Goal: Task Accomplishment & Management: Use online tool/utility

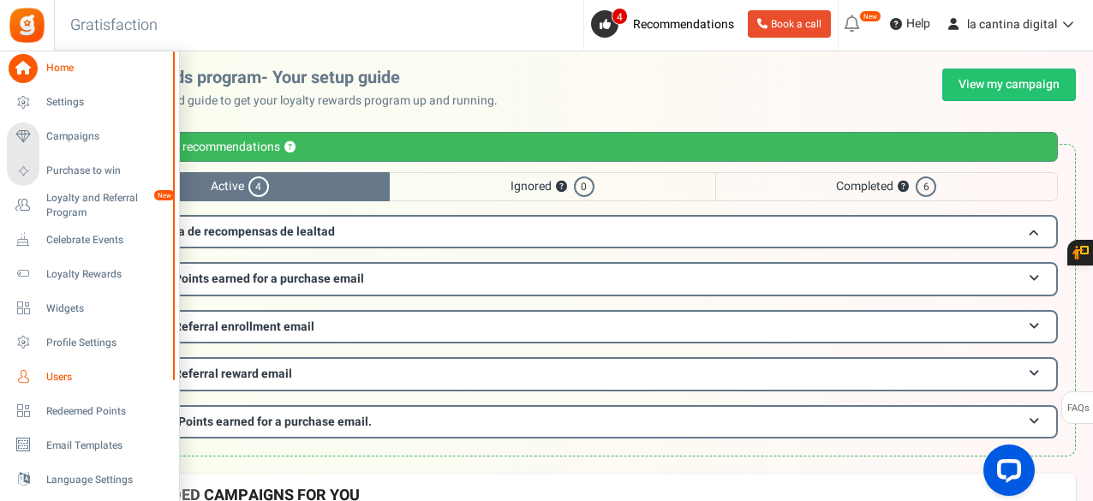
click at [57, 380] on span "Users" at bounding box center [106, 377] width 120 height 15
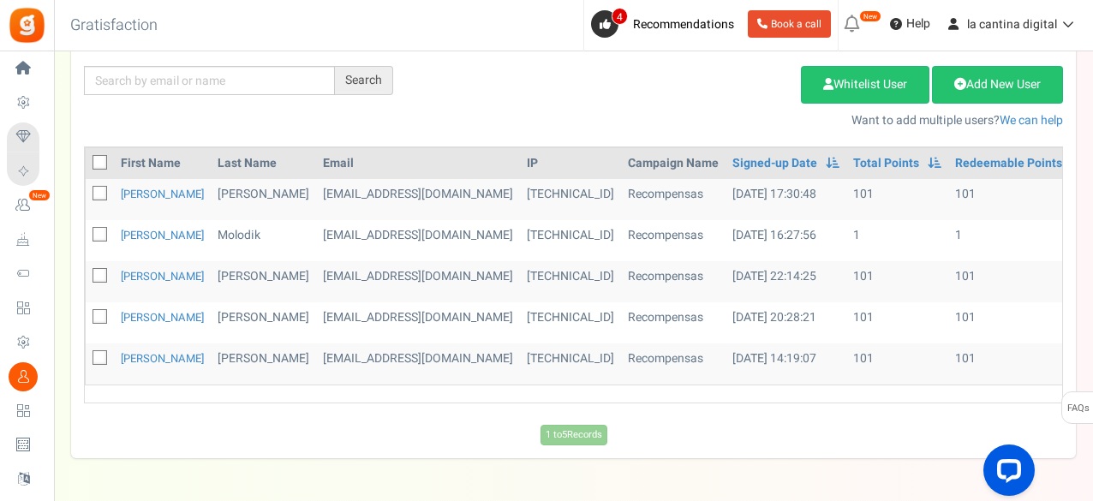
scroll to position [136, 0]
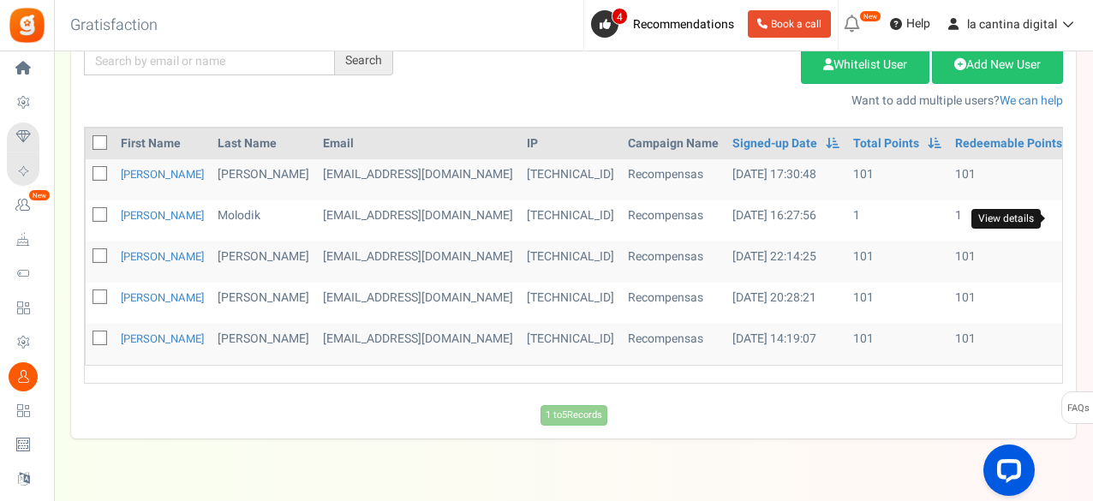
click at [1085, 217] on icon at bounding box center [1091, 221] width 12 height 10
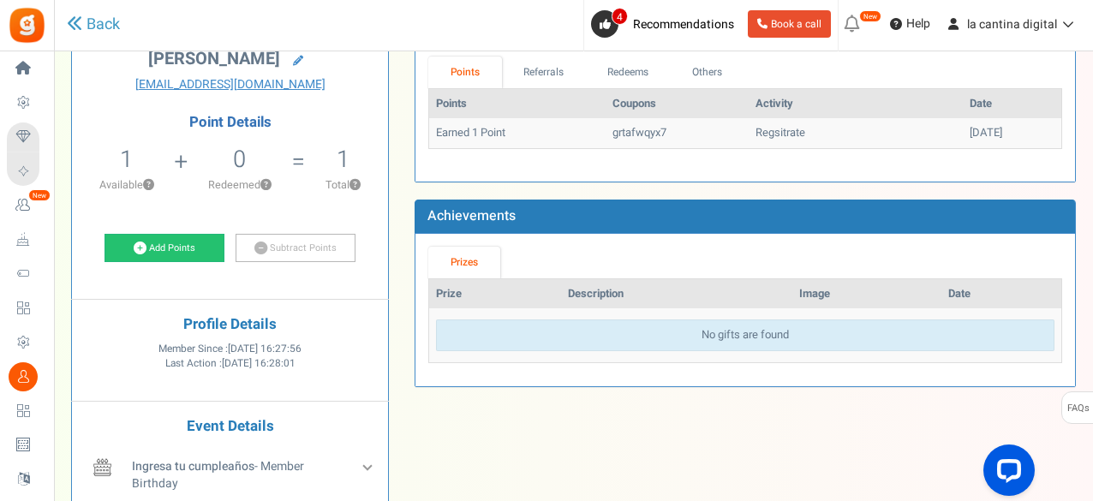
scroll to position [134, 0]
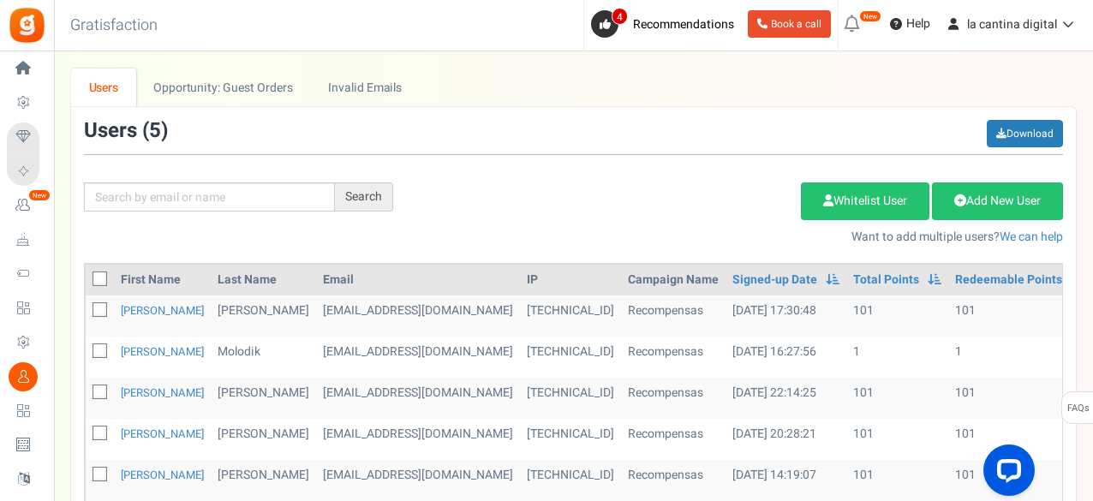
click at [1029, 315] on td "101" at bounding box center [1008, 315] width 121 height 41
click at [1085, 317] on icon at bounding box center [1091, 316] width 12 height 10
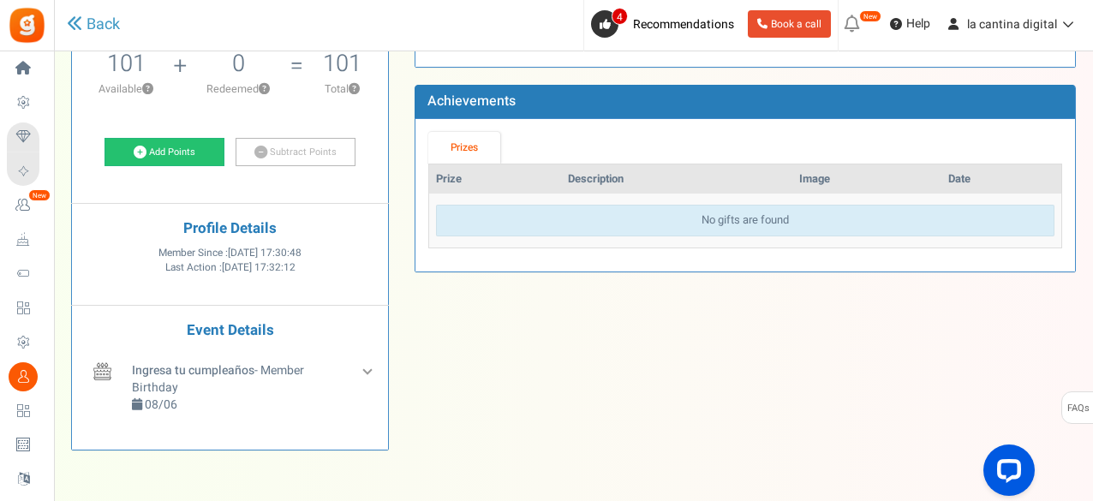
scroll to position [283, 0]
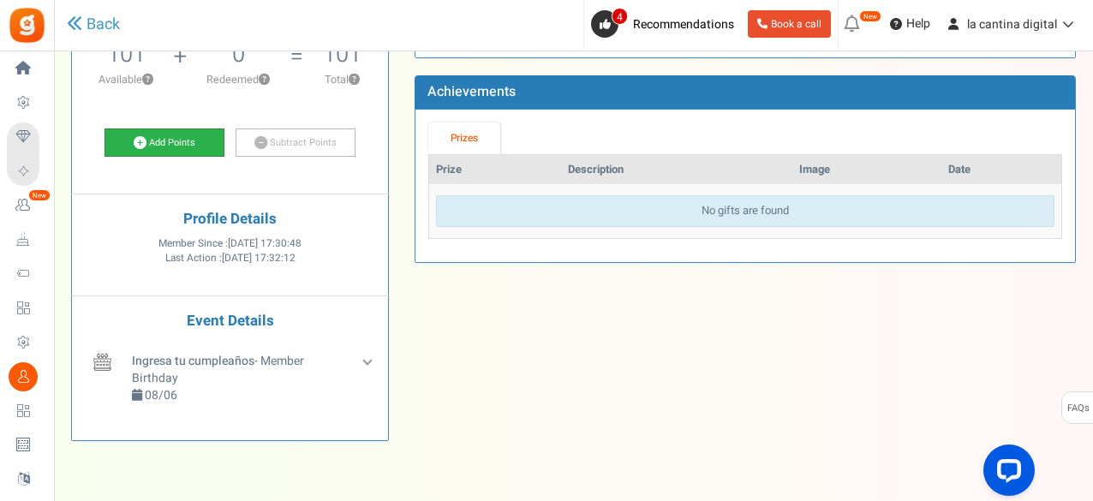
click at [182, 139] on link "Add Points" at bounding box center [164, 142] width 120 height 29
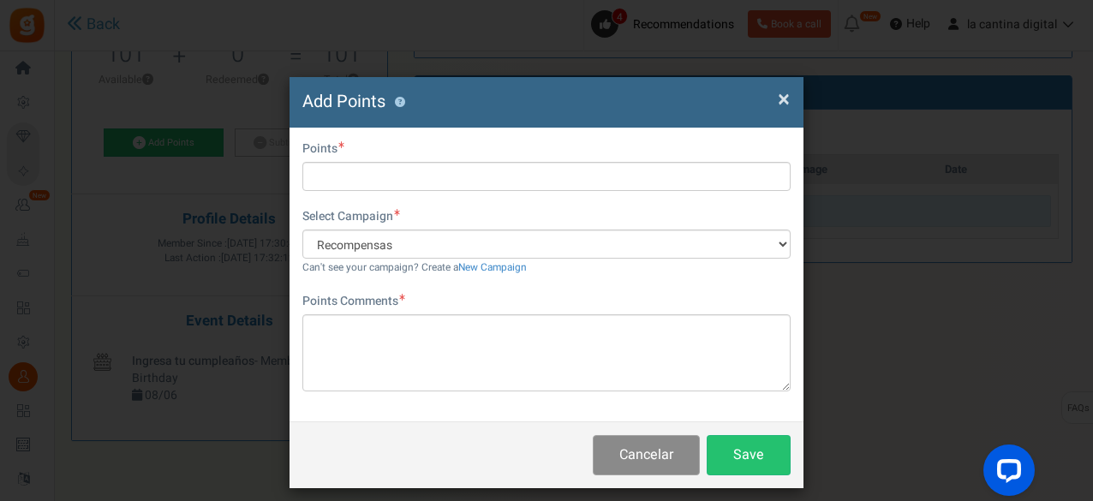
click at [623, 444] on button "Cancelar" at bounding box center [646, 455] width 107 height 40
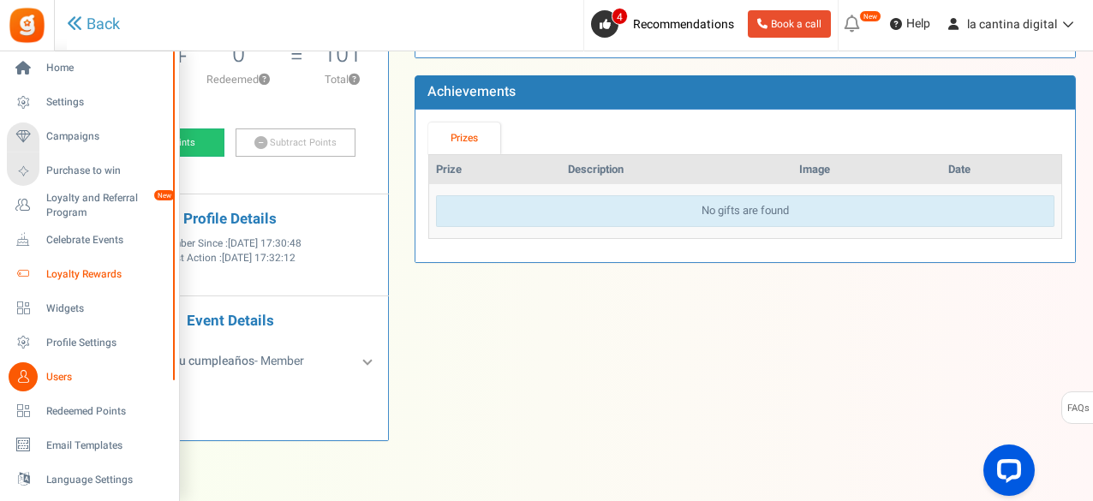
click at [58, 270] on span "Loyalty Rewards" at bounding box center [106, 274] width 120 height 15
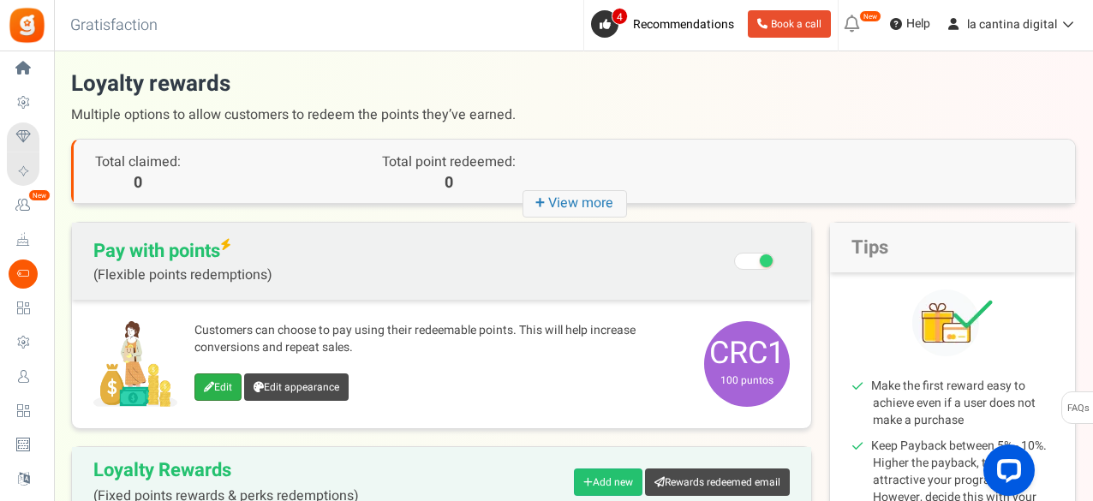
click at [207, 388] on icon at bounding box center [209, 387] width 10 height 10
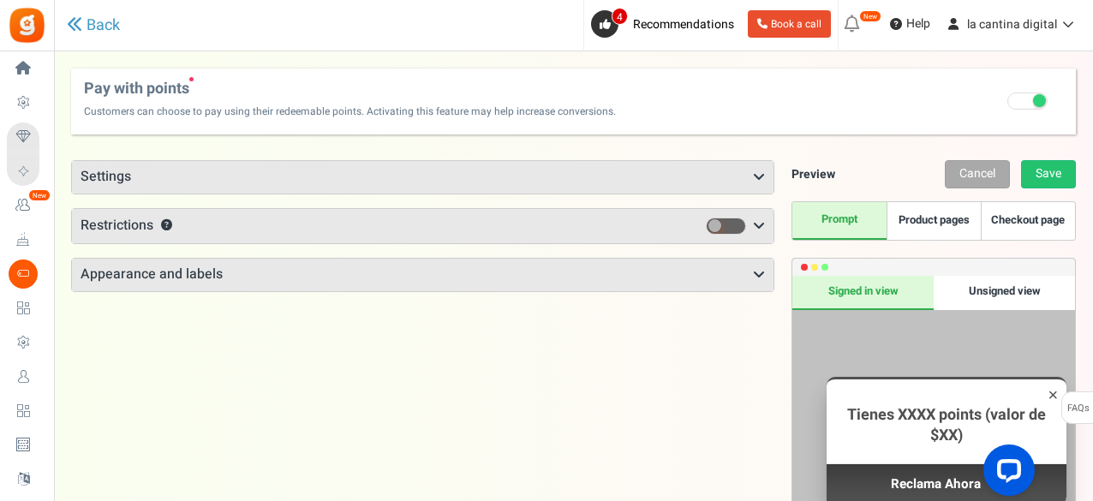
click at [675, 170] on h3 "Settings" at bounding box center [422, 177] width 701 height 33
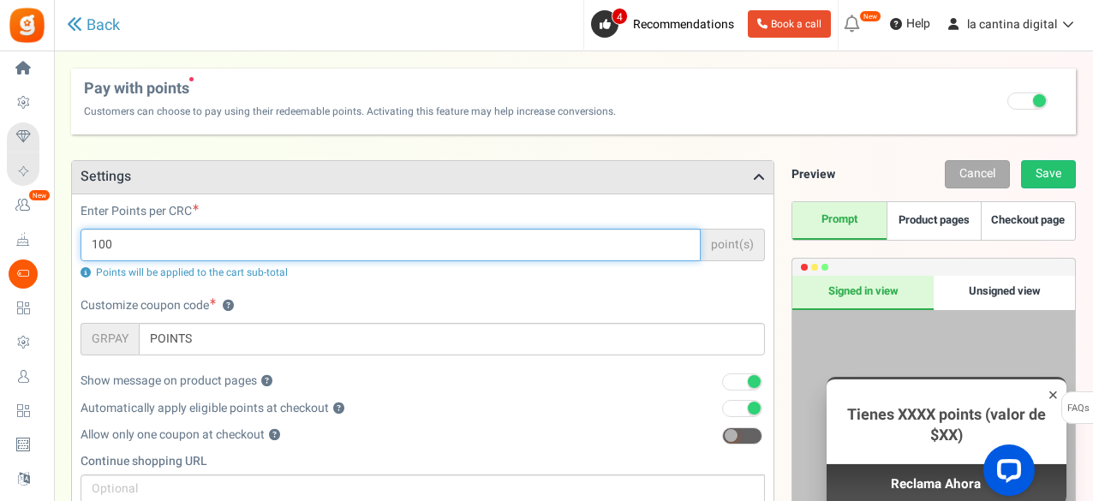
click at [140, 238] on input "100" at bounding box center [391, 245] width 620 height 33
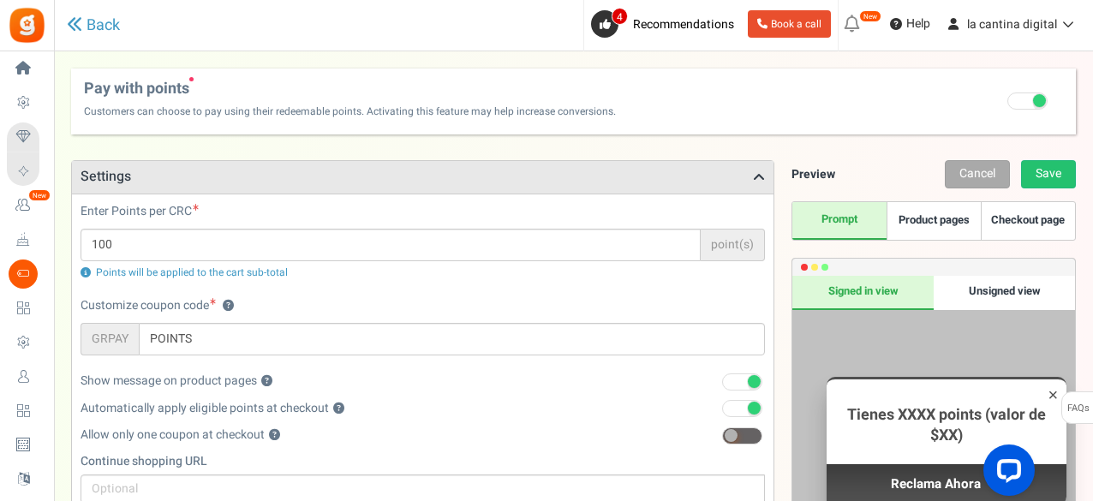
click at [418, 357] on div "Customize coupon code ? GRPAY POINTS Please update the plugin to use this featu…" at bounding box center [423, 334] width 710 height 75
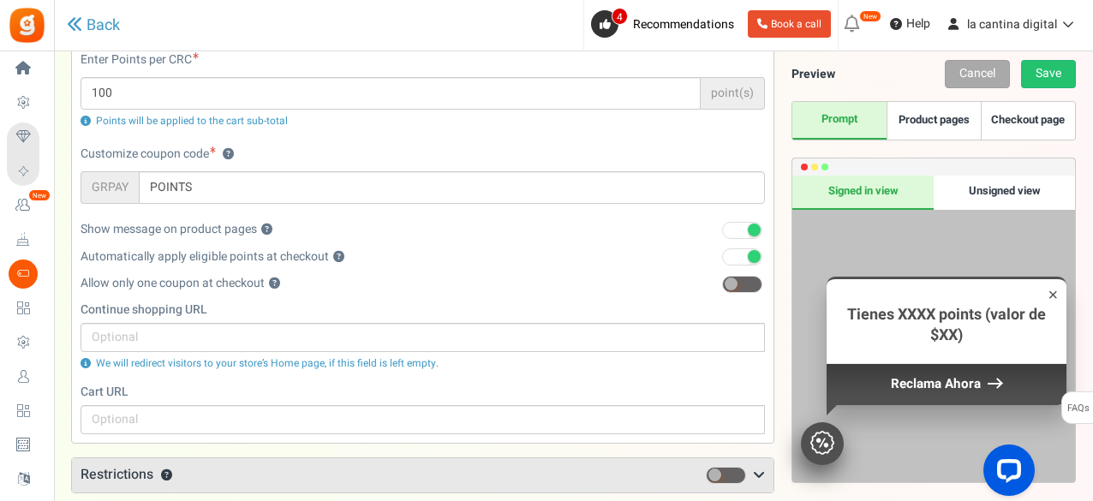
scroll to position [137, 0]
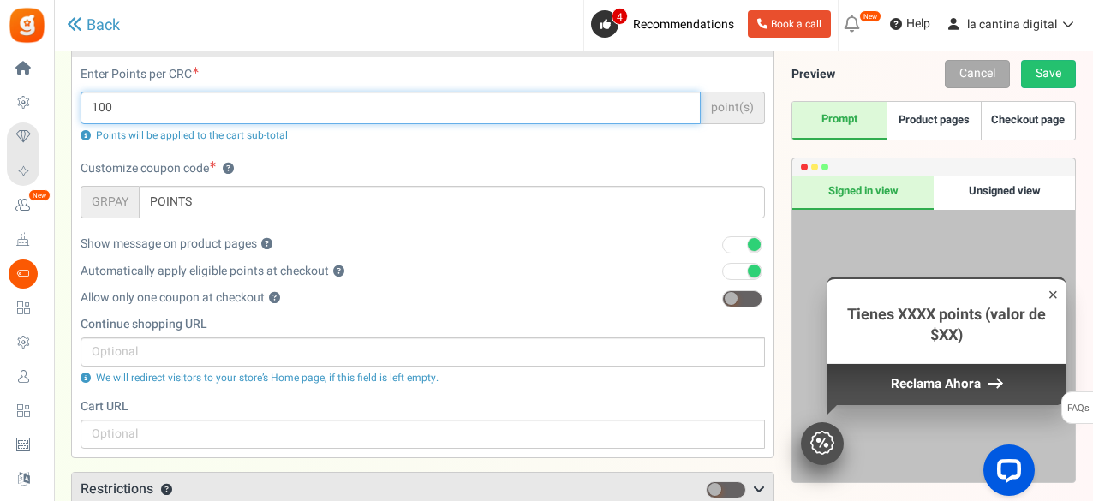
click at [177, 109] on input "100" at bounding box center [391, 108] width 620 height 33
type input "1000"
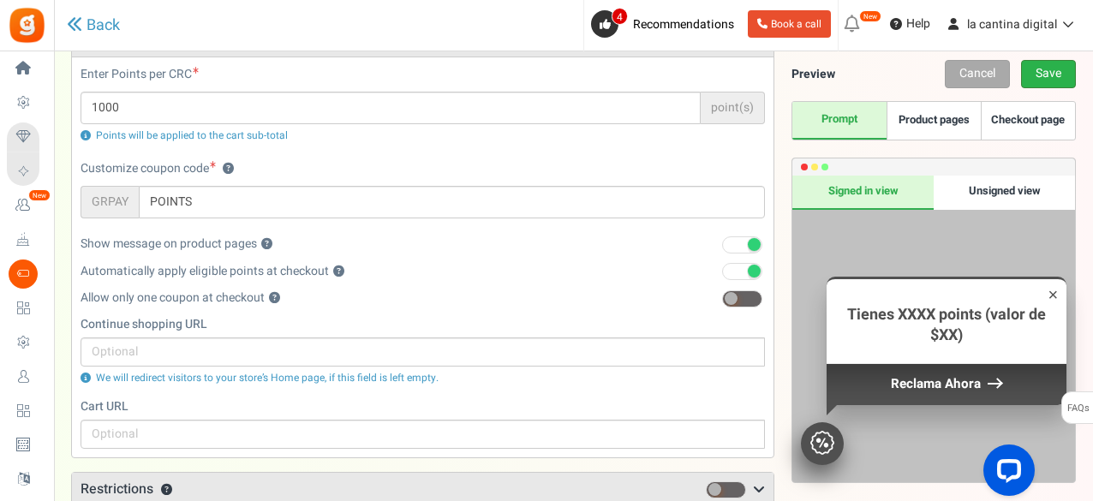
click at [1062, 76] on link "Save" at bounding box center [1048, 74] width 55 height 28
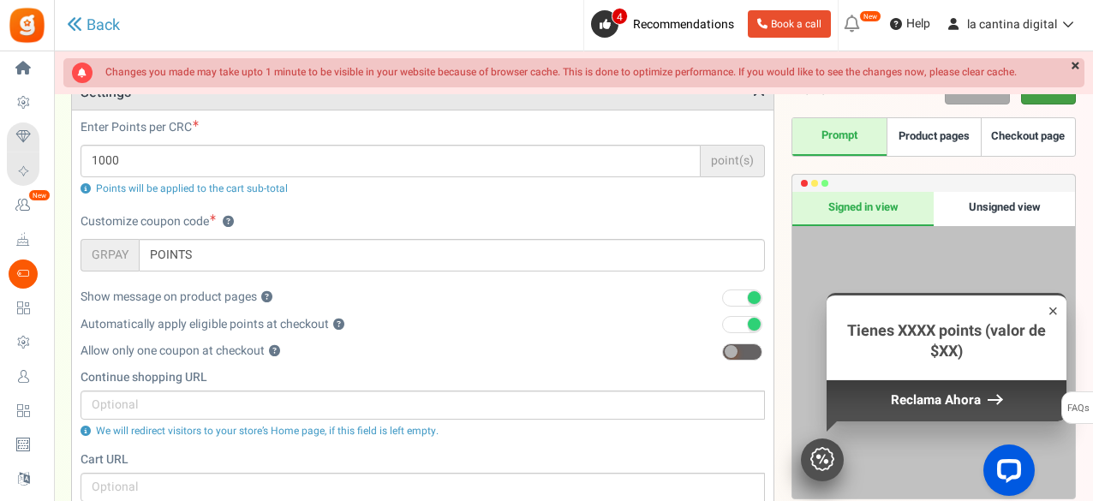
scroll to position [57, 0]
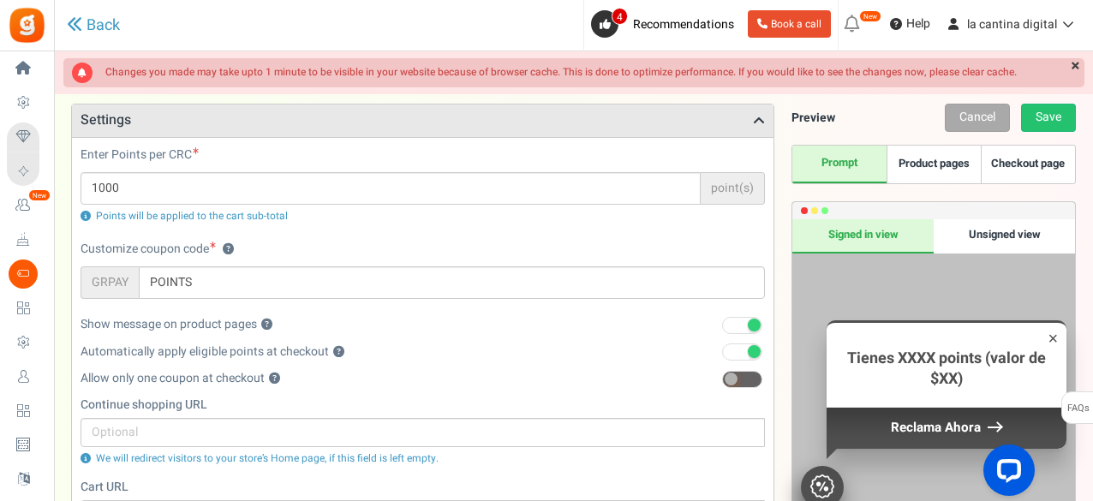
click at [961, 158] on link "Product pages" at bounding box center [933, 165] width 94 height 38
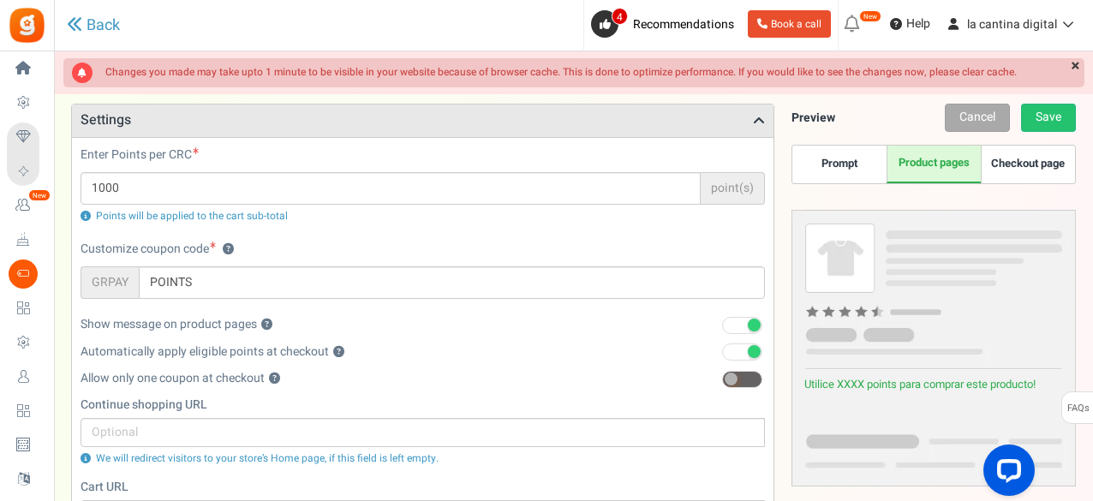
click at [1020, 161] on link "Checkout page" at bounding box center [1028, 165] width 94 height 38
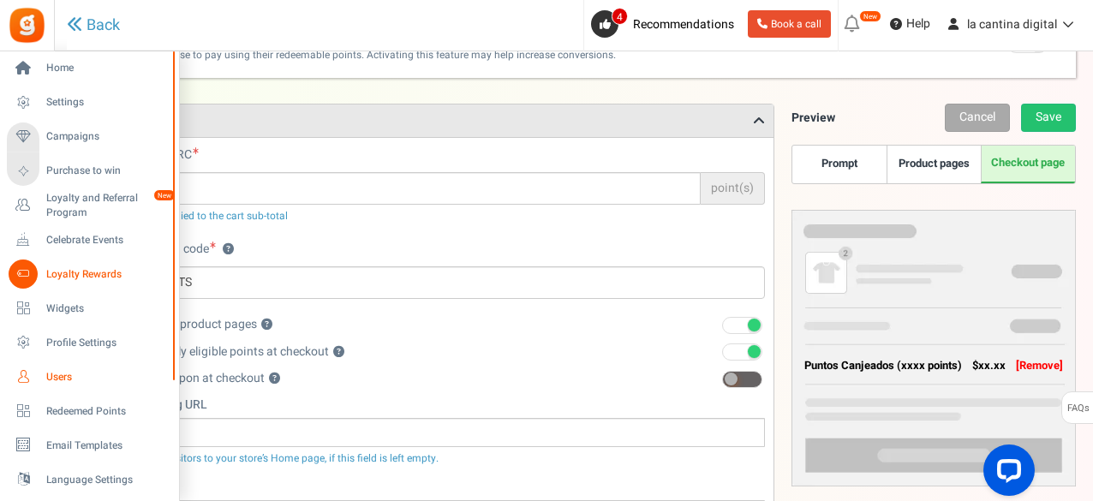
click at [52, 383] on span "Users" at bounding box center [106, 377] width 120 height 15
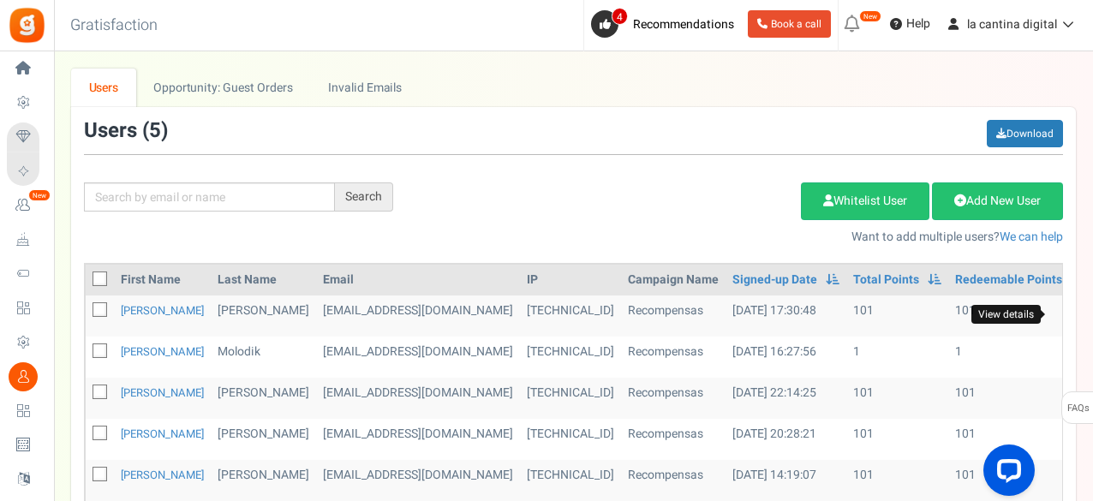
click at [1085, 311] on icon at bounding box center [1091, 316] width 12 height 10
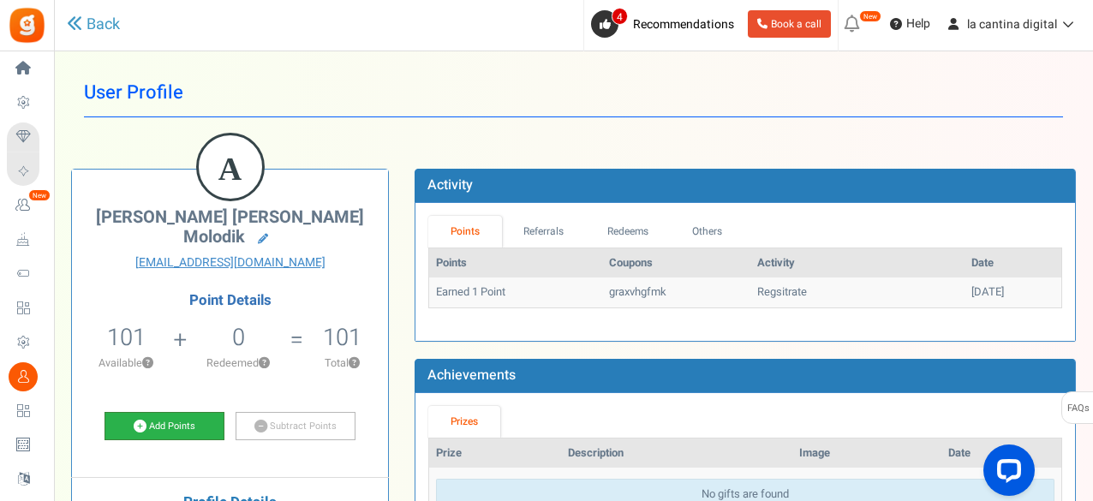
click at [152, 431] on link "Add Points" at bounding box center [164, 426] width 120 height 29
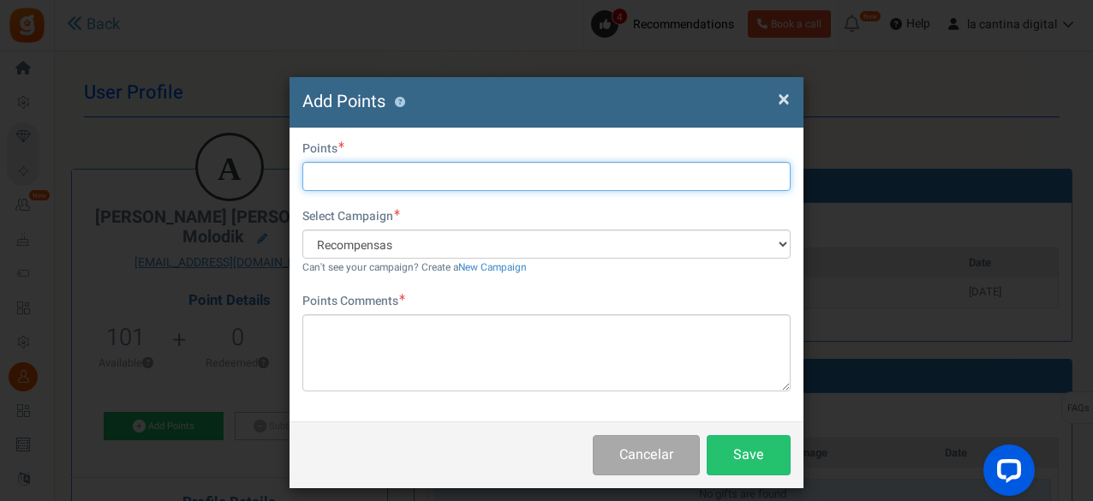
click at [355, 171] on input "text" at bounding box center [546, 176] width 488 height 29
type input "1000"
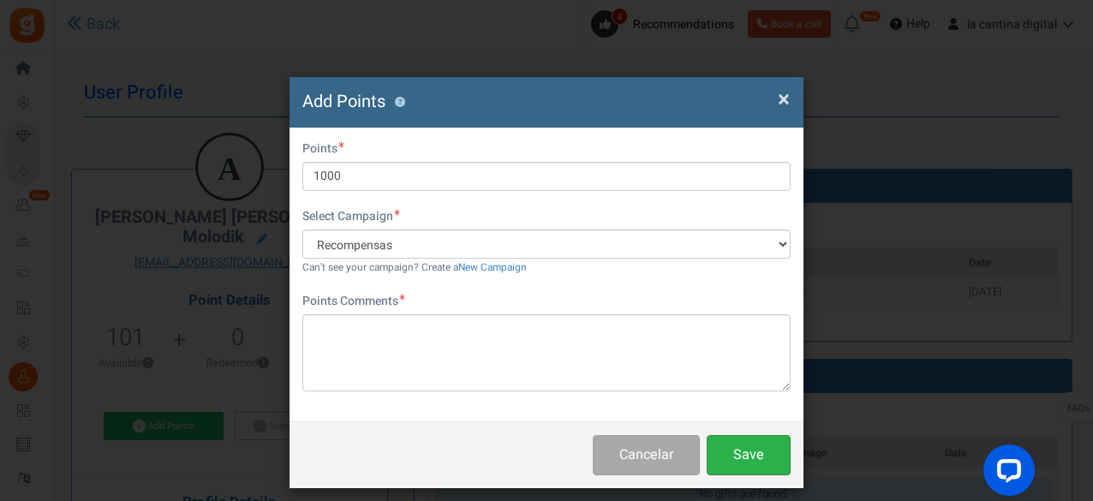
click at [736, 451] on button "Save" at bounding box center [749, 455] width 84 height 40
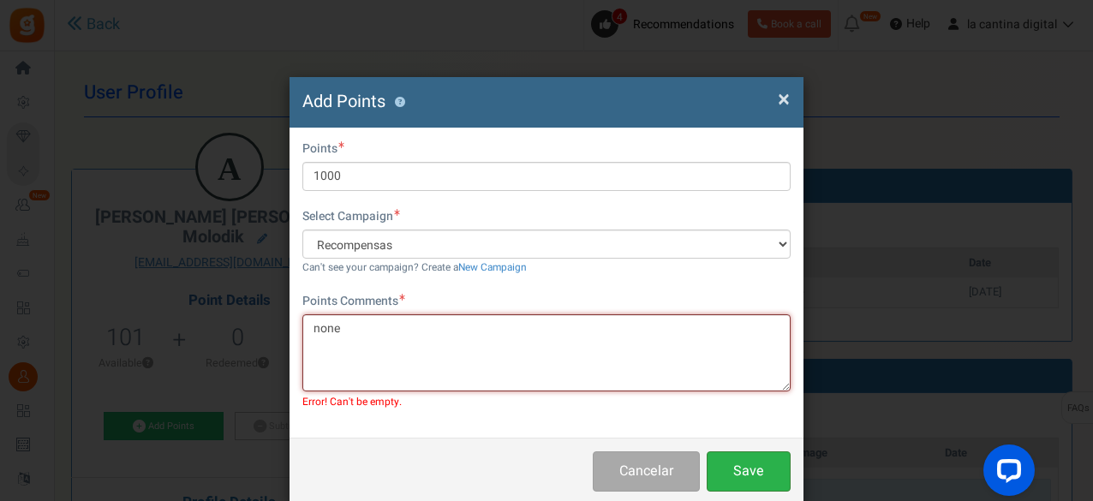
type textarea "none"
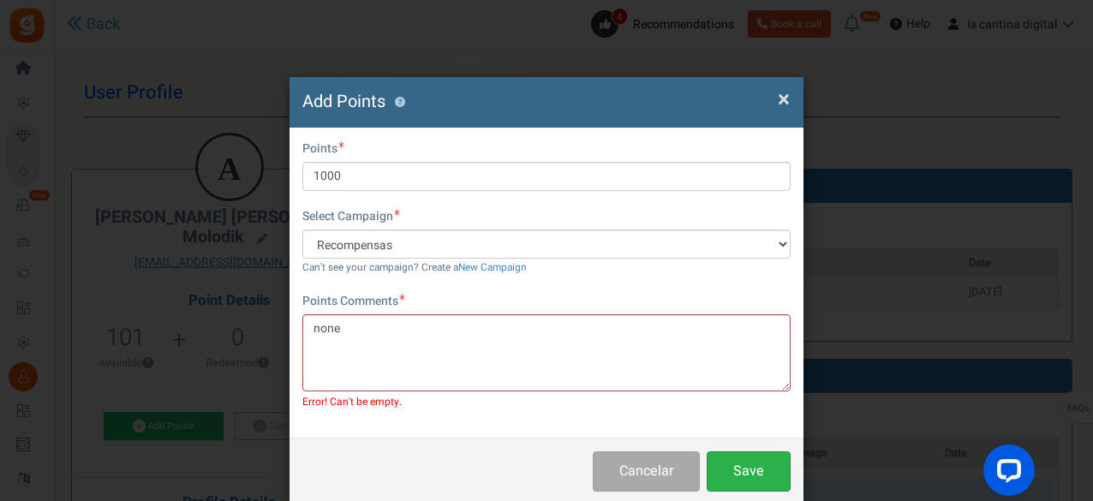
click at [747, 463] on button "Save" at bounding box center [749, 471] width 84 height 40
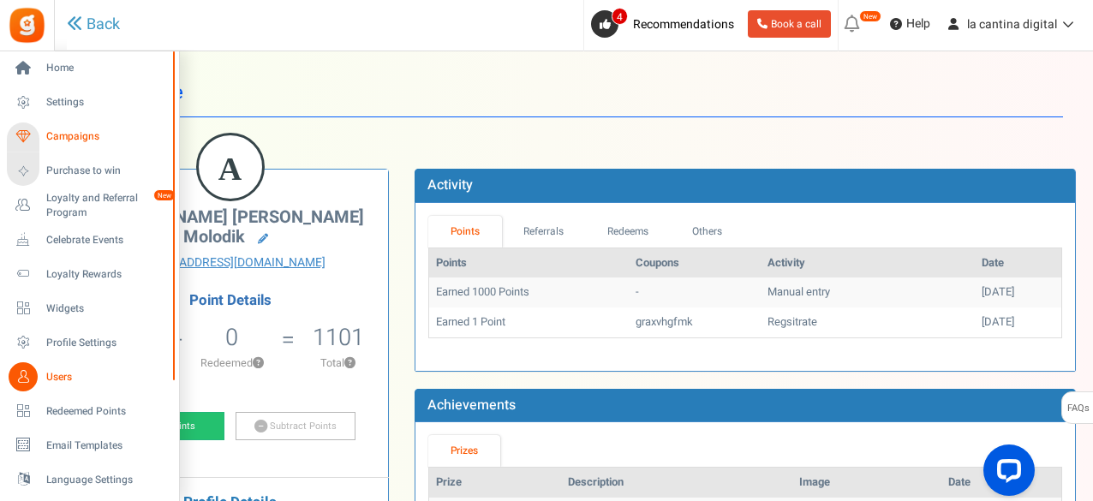
click at [70, 133] on span "Campaigns" at bounding box center [106, 136] width 120 height 15
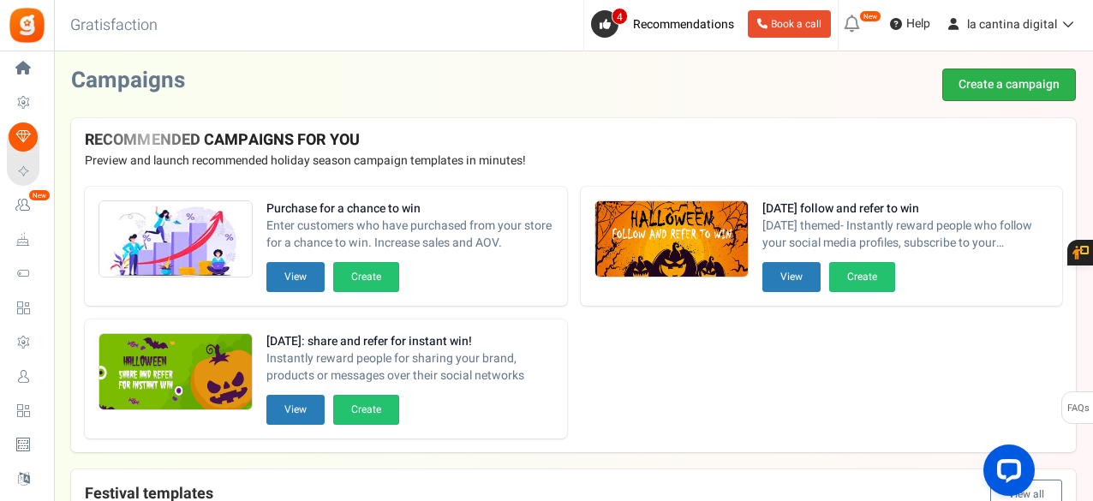
click at [1030, 76] on link "Create a campaign" at bounding box center [1009, 85] width 134 height 33
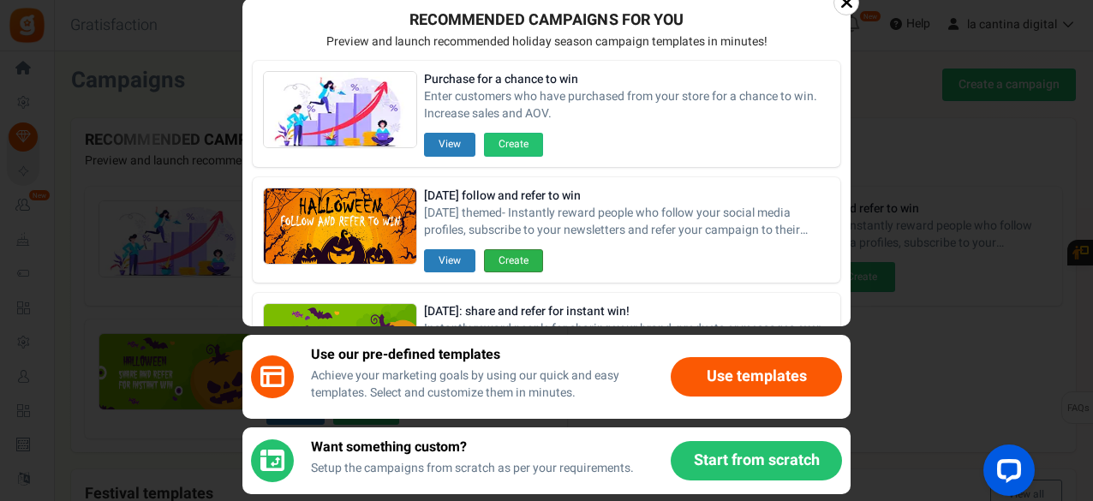
click at [515, 265] on button "Create" at bounding box center [513, 260] width 59 height 23
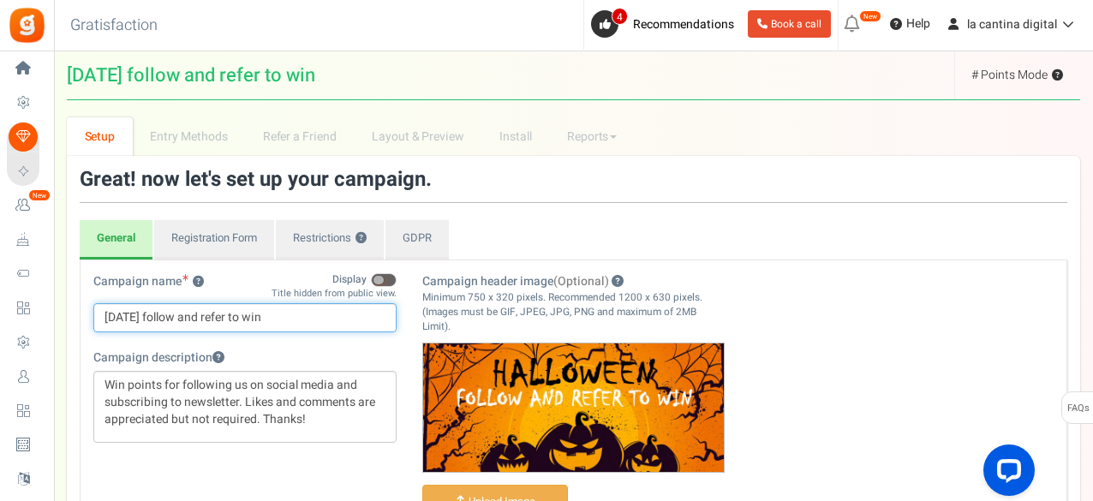
drag, startPoint x: 326, startPoint y: 319, endPoint x: 62, endPoint y: 287, distance: 266.5
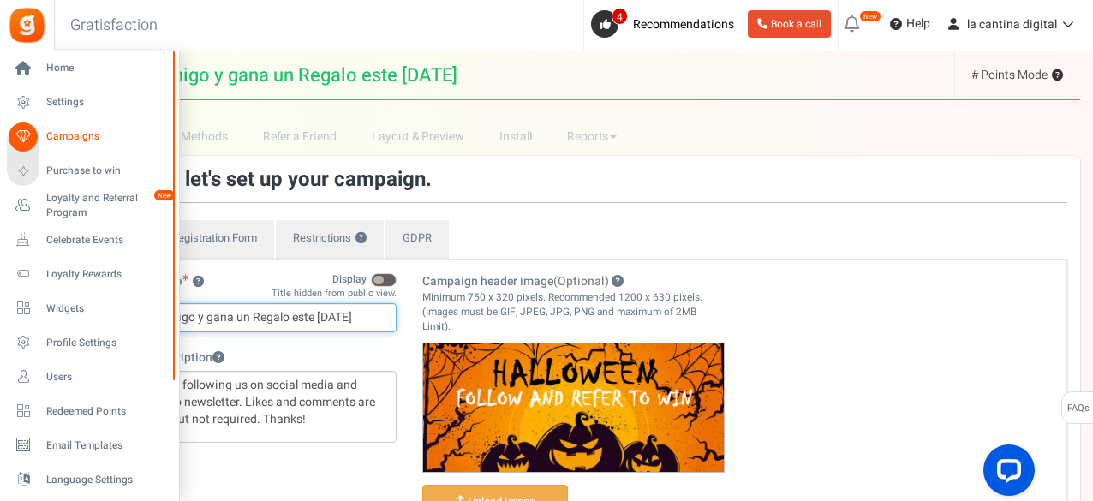
type input "Refiera un amigo y gana un Regalo este Halloween"
click at [59, 134] on span "Campaigns" at bounding box center [106, 136] width 120 height 15
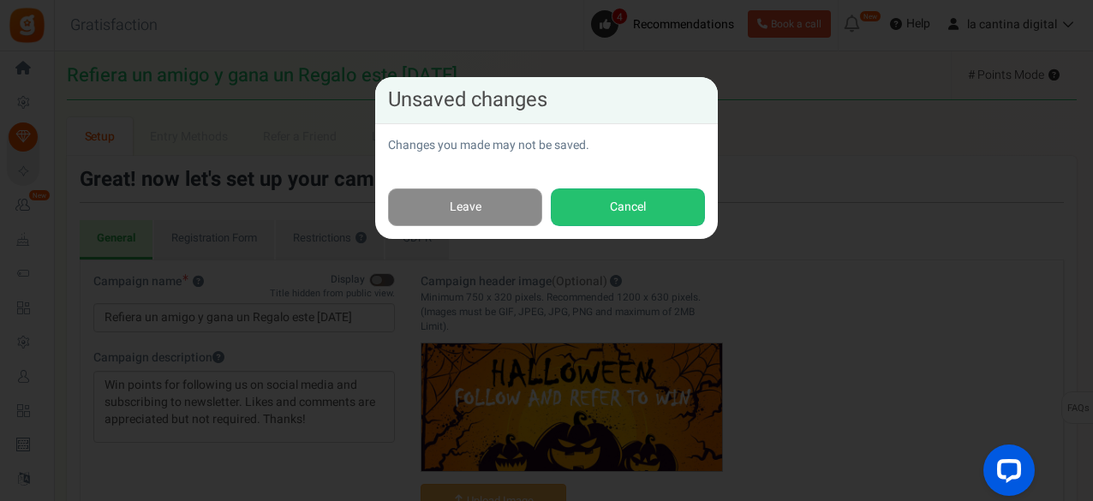
click at [497, 223] on link "Leave" at bounding box center [465, 207] width 154 height 39
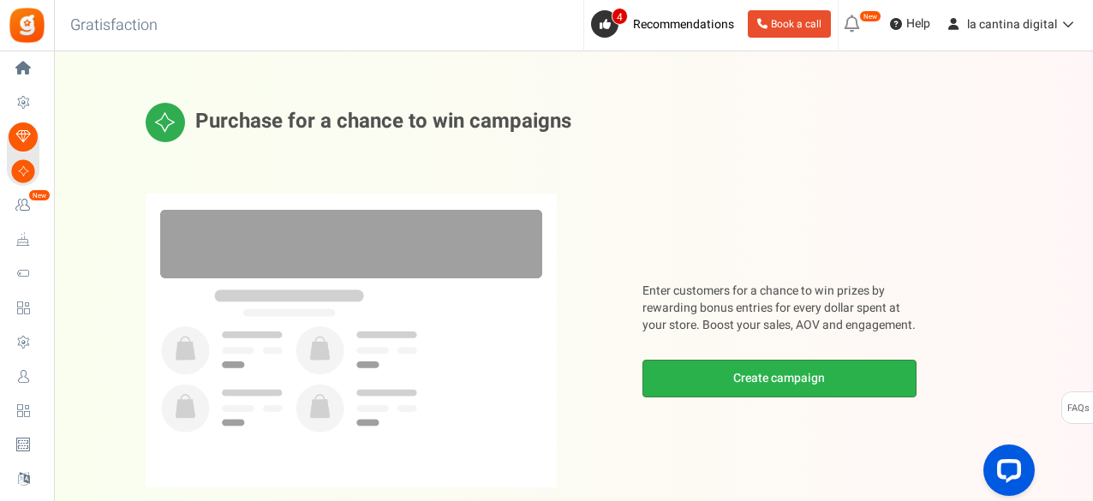
click at [769, 382] on link "Create campaign" at bounding box center [779, 379] width 274 height 38
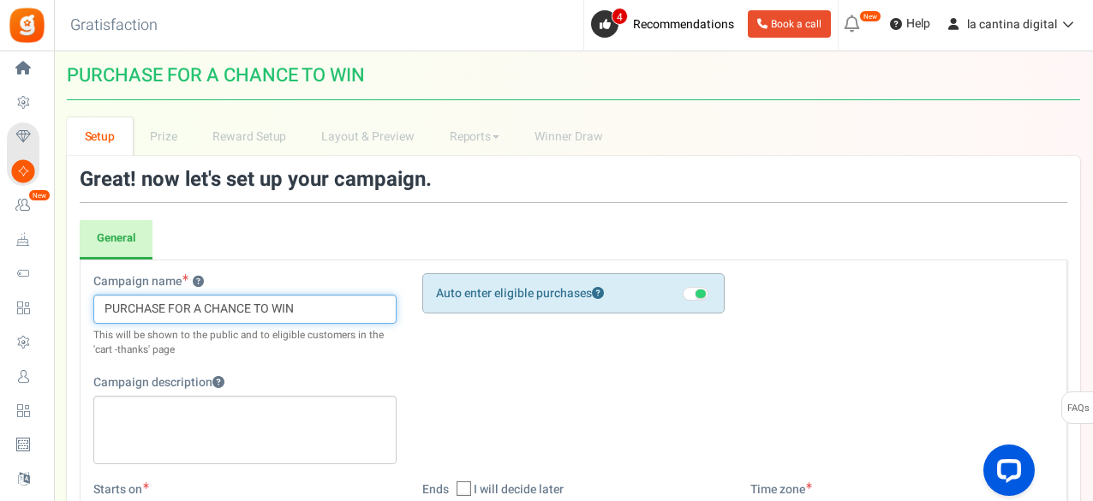
click at [324, 306] on input "PURCHASE FOR A CHANCE TO WIN" at bounding box center [244, 309] width 303 height 29
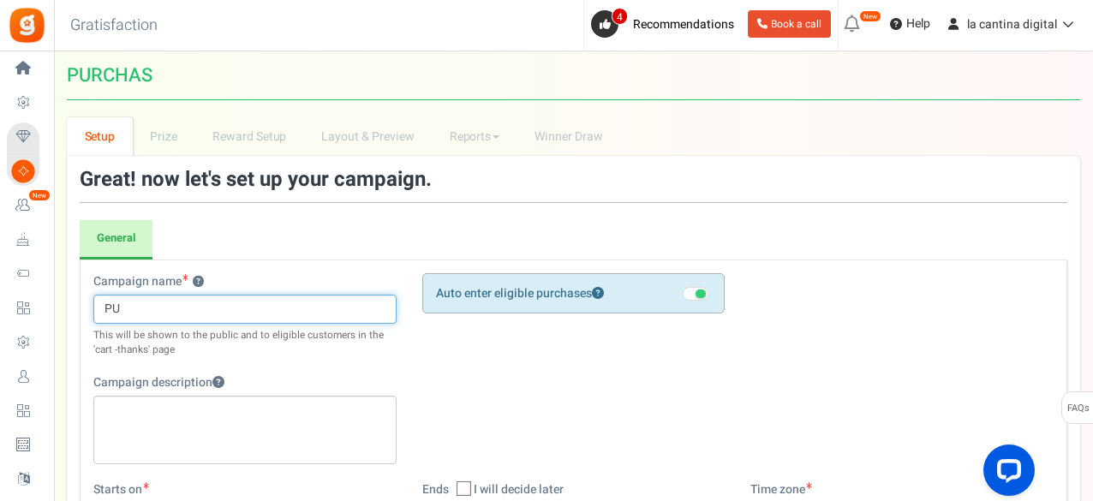
type input "P"
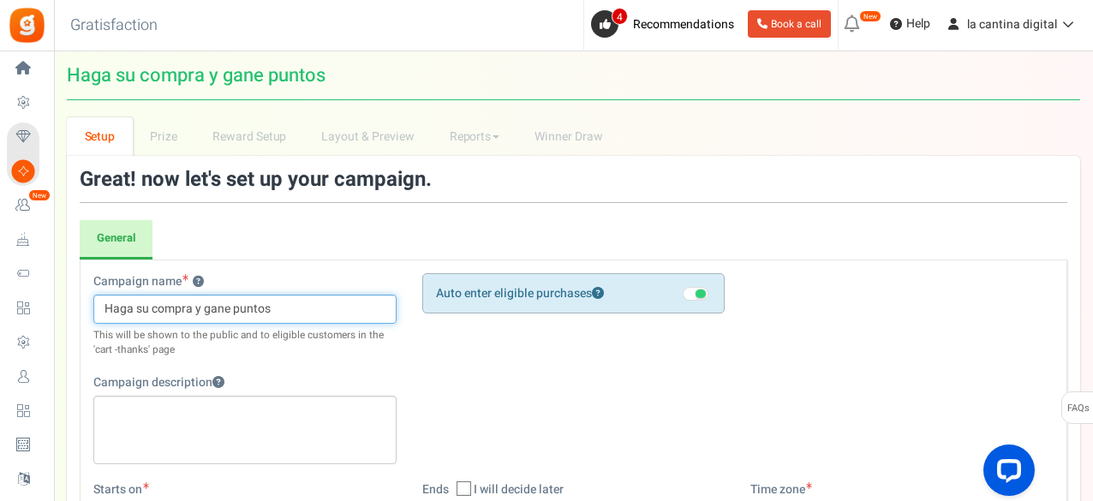
drag, startPoint x: 324, startPoint y: 306, endPoint x: 76, endPoint y: 306, distance: 247.5
type input "Haga su compra y gane puntos"
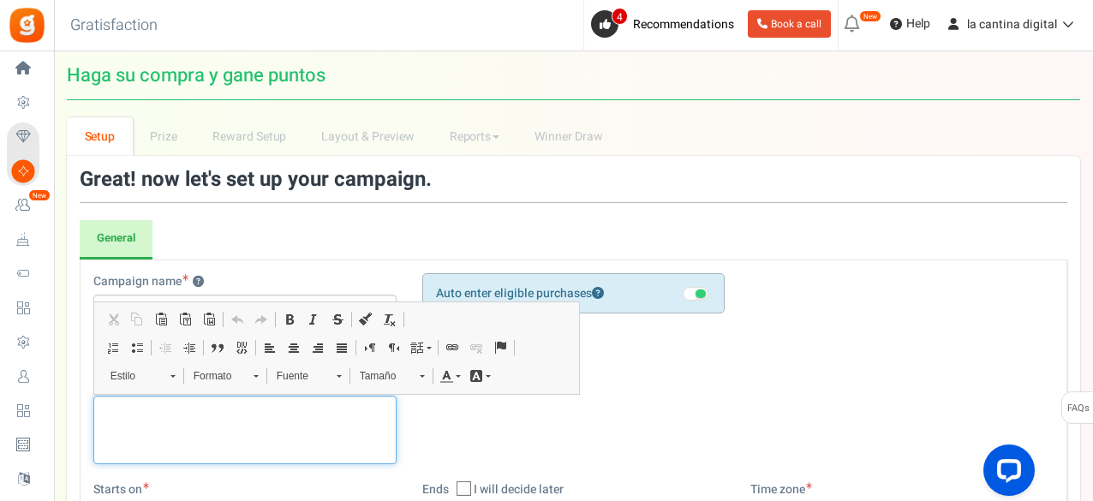
click at [137, 434] on div "Editor de Texto Enriquecido, competition_desc" at bounding box center [244, 430] width 303 height 69
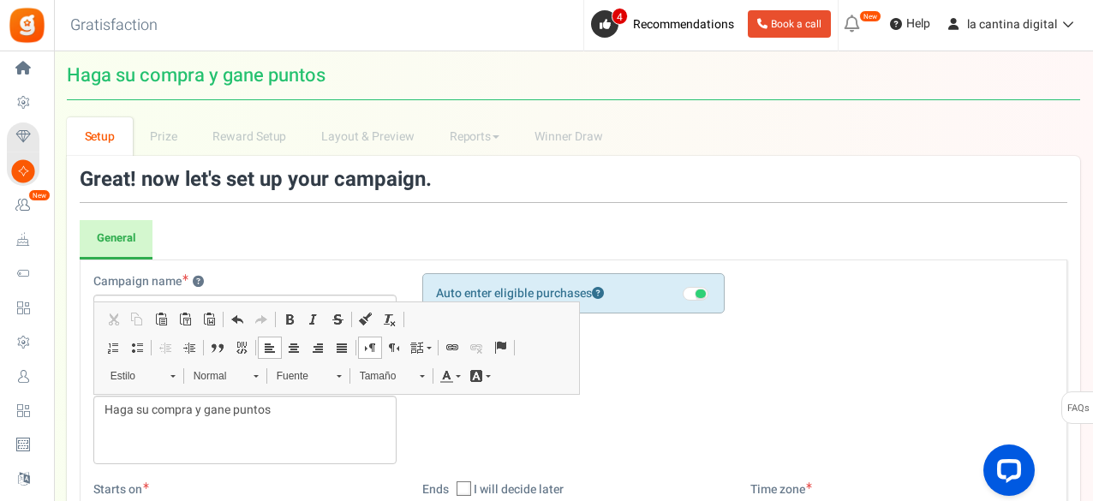
click at [815, 284] on div "Campaign name ? Display Title shown publicly Haga su compra y gane puntos This …" at bounding box center [574, 377] width 986 height 208
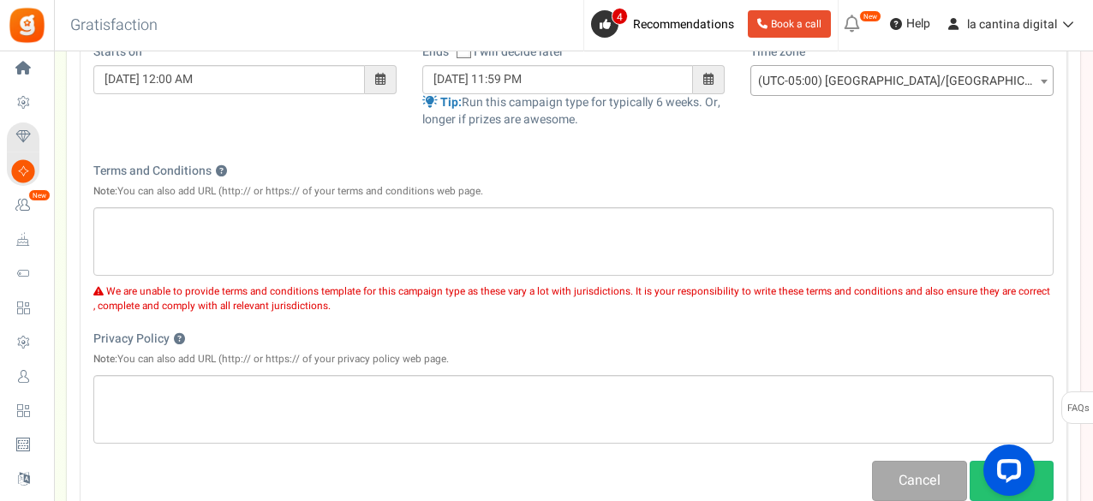
scroll to position [480, 0]
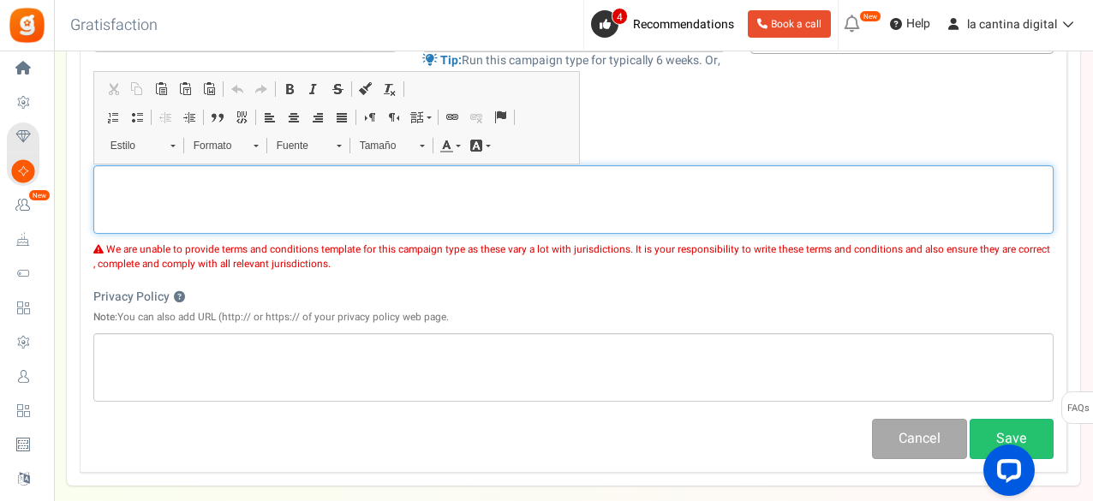
click at [270, 189] on div "Editor de Texto Enriquecido, competition_terms" at bounding box center [573, 199] width 960 height 69
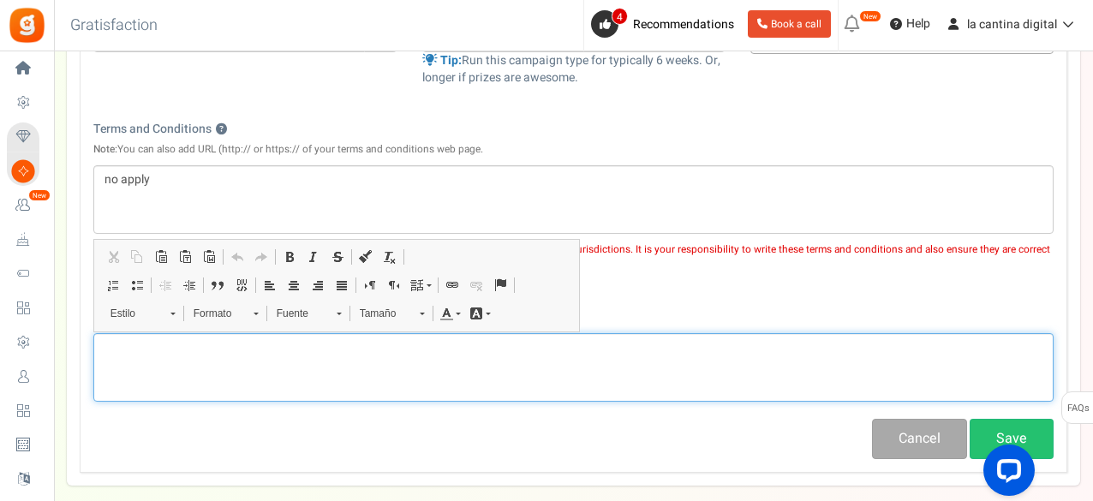
click at [243, 359] on div "Editor de Texto Enriquecido, competition_privacy" at bounding box center [573, 367] width 960 height 69
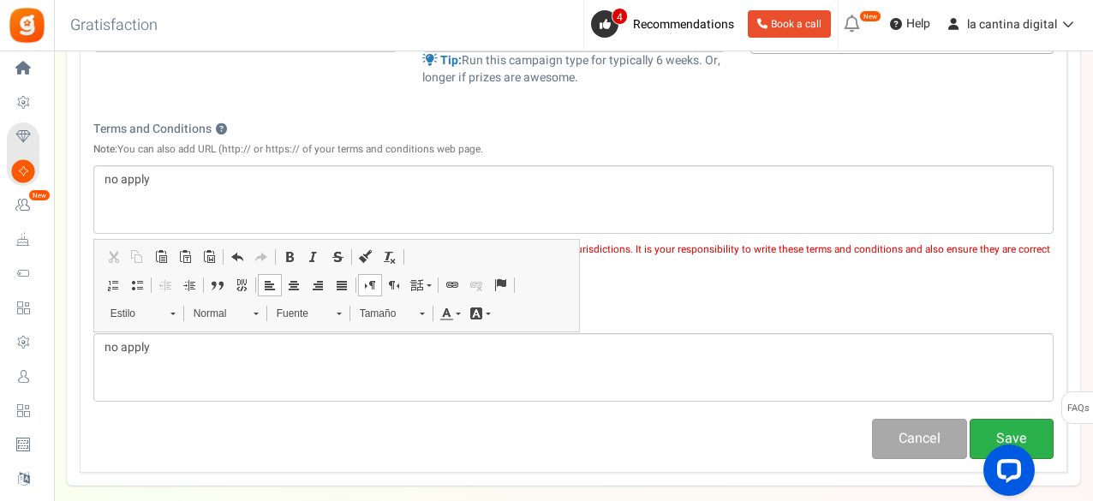
click at [987, 429] on button "Save" at bounding box center [1011, 439] width 84 height 40
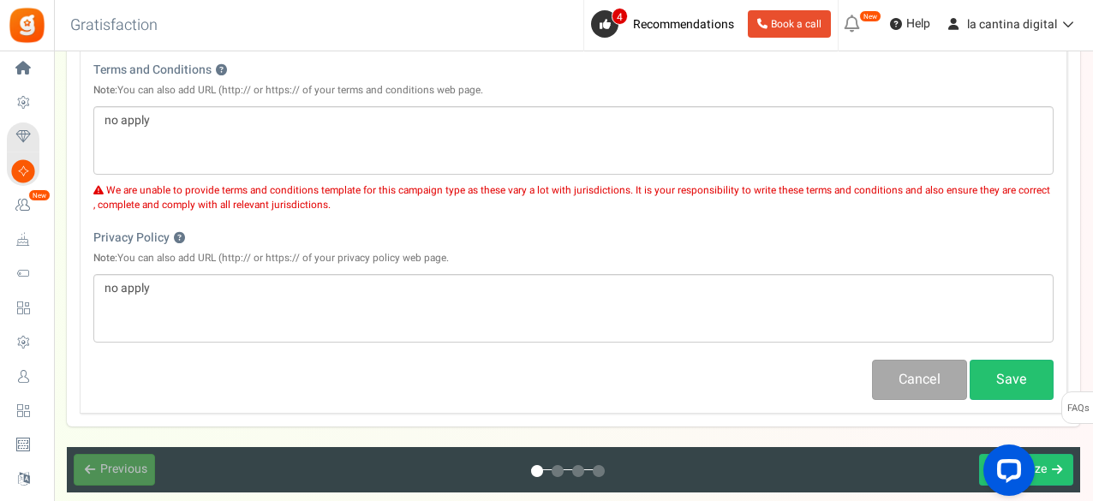
scroll to position [540, 0]
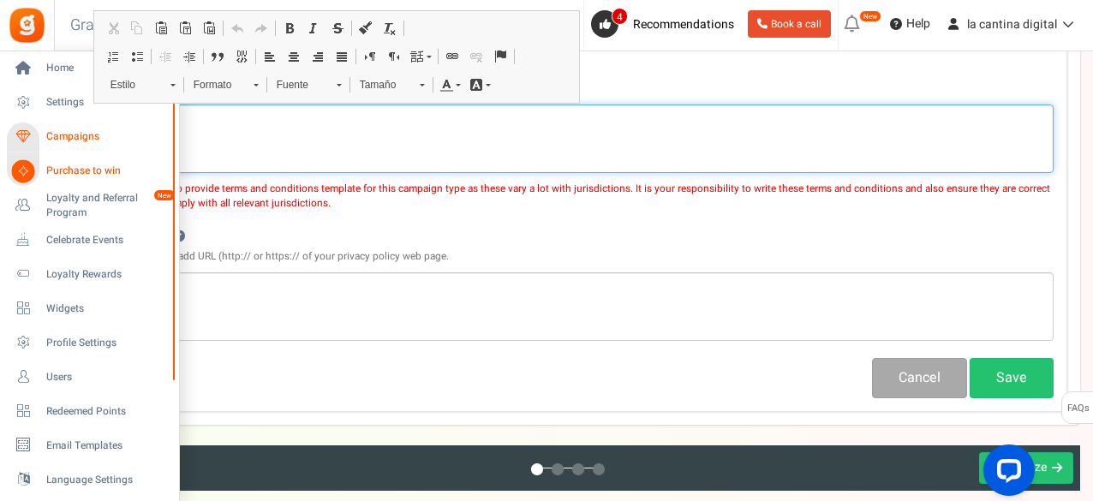
drag, startPoint x: 241, startPoint y: 122, endPoint x: 33, endPoint y: 125, distance: 208.1
click at [33, 125] on div "Home Settings Campaigns Purchase to win Loyalty and Referral Program New Celebr…" at bounding box center [546, 52] width 1093 height 1082
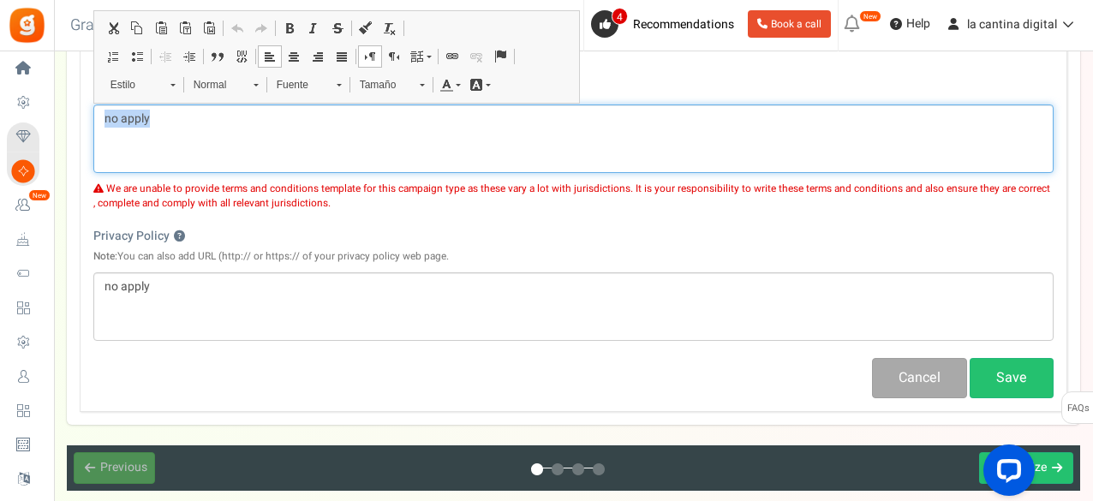
click at [335, 87] on link "Fuente" at bounding box center [308, 85] width 84 height 24
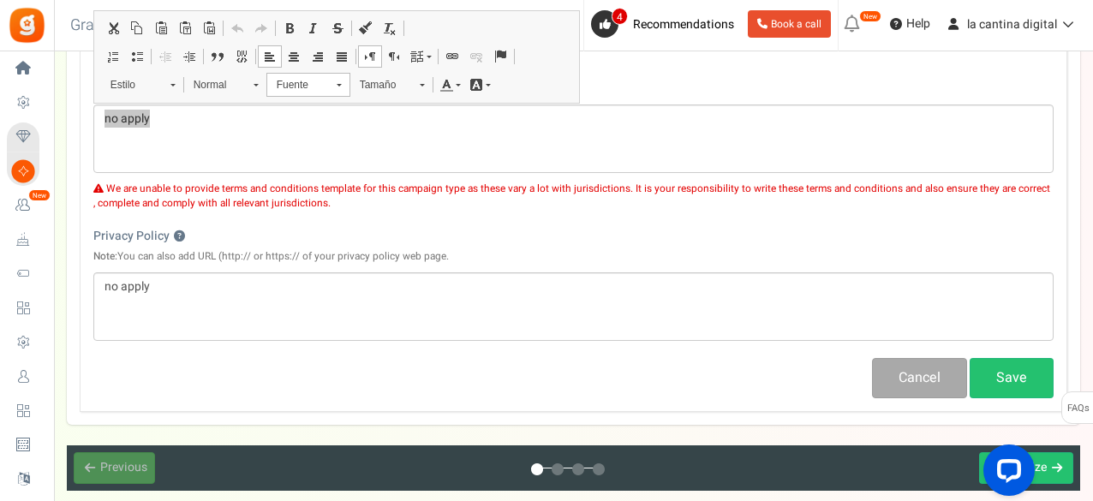
scroll to position [0, 0]
click at [382, 90] on span "Tamaño" at bounding box center [381, 85] width 60 height 22
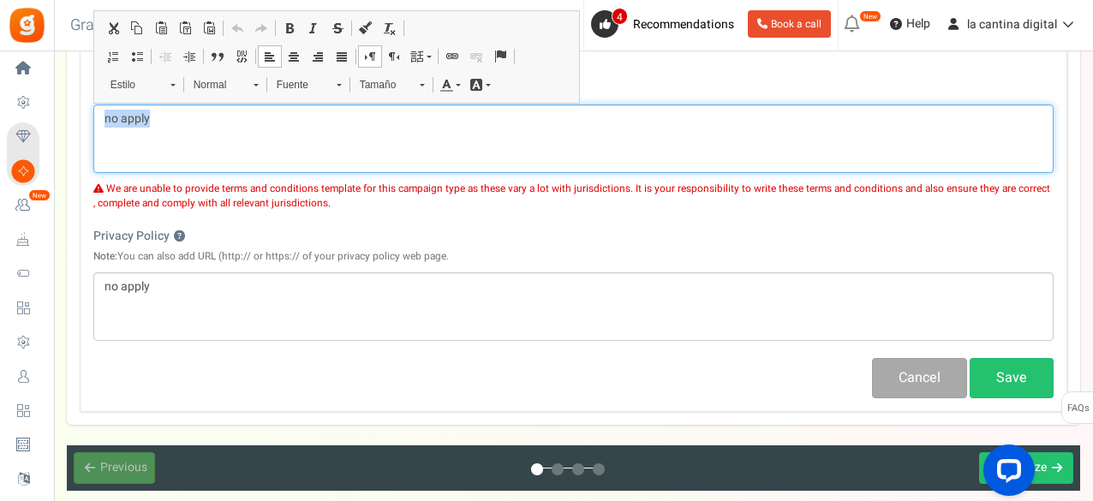
click at [377, 144] on div "no apply" at bounding box center [573, 138] width 960 height 69
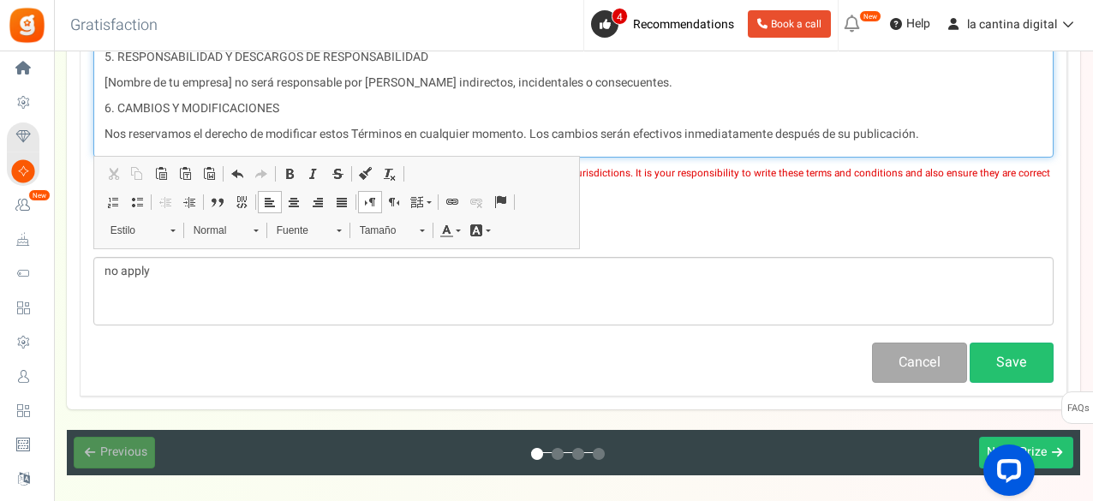
scroll to position [1145, 0]
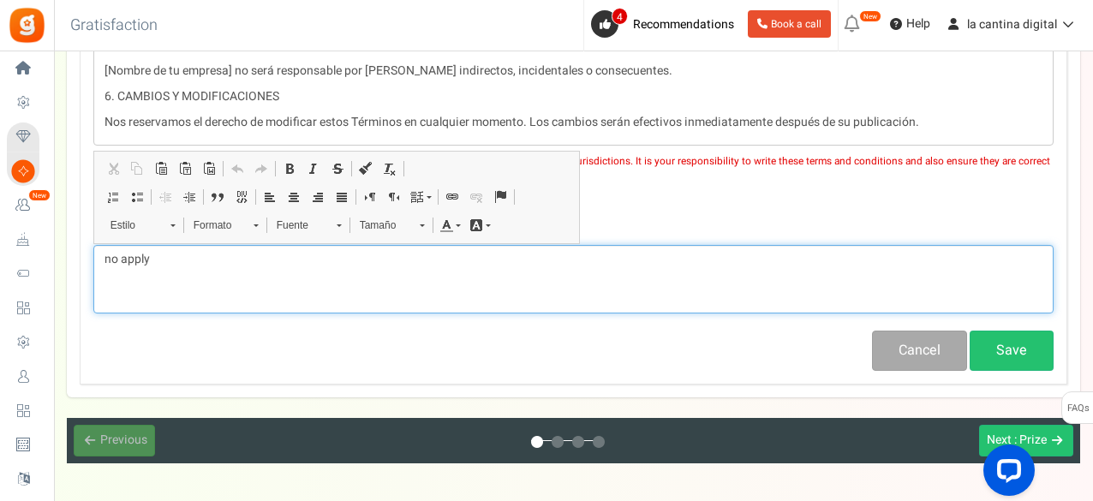
click at [549, 277] on div "no apply" at bounding box center [573, 279] width 960 height 69
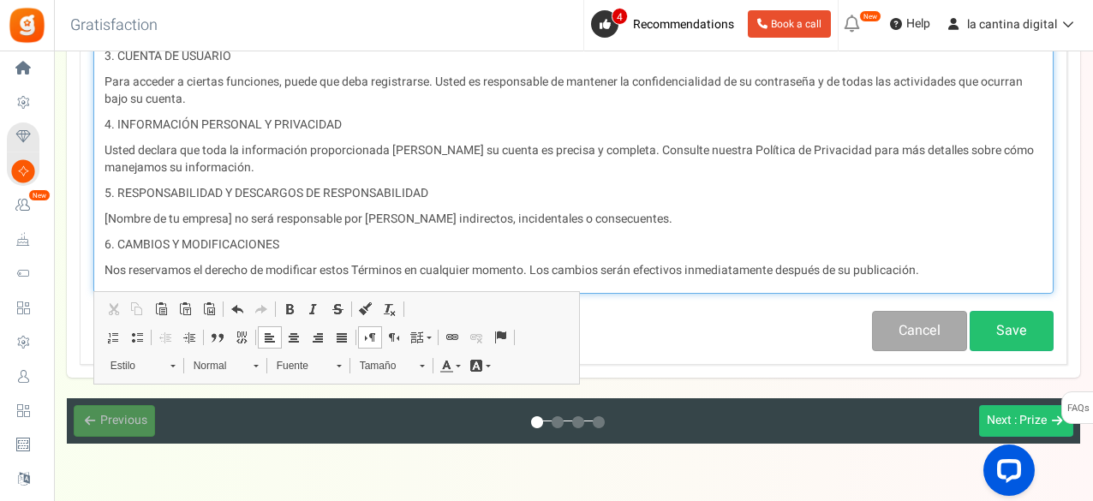
scroll to position [1784, 0]
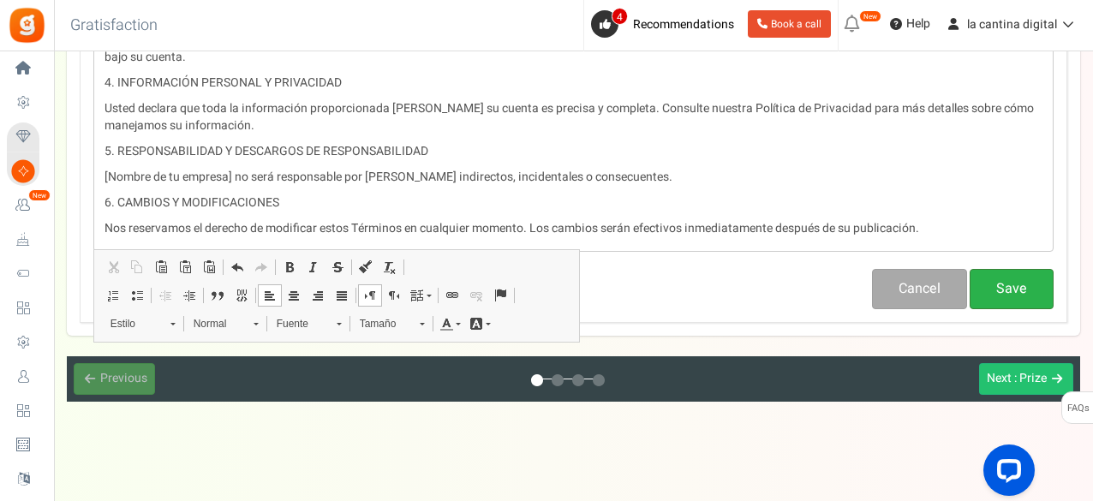
click at [1016, 289] on button "Save" at bounding box center [1011, 289] width 84 height 40
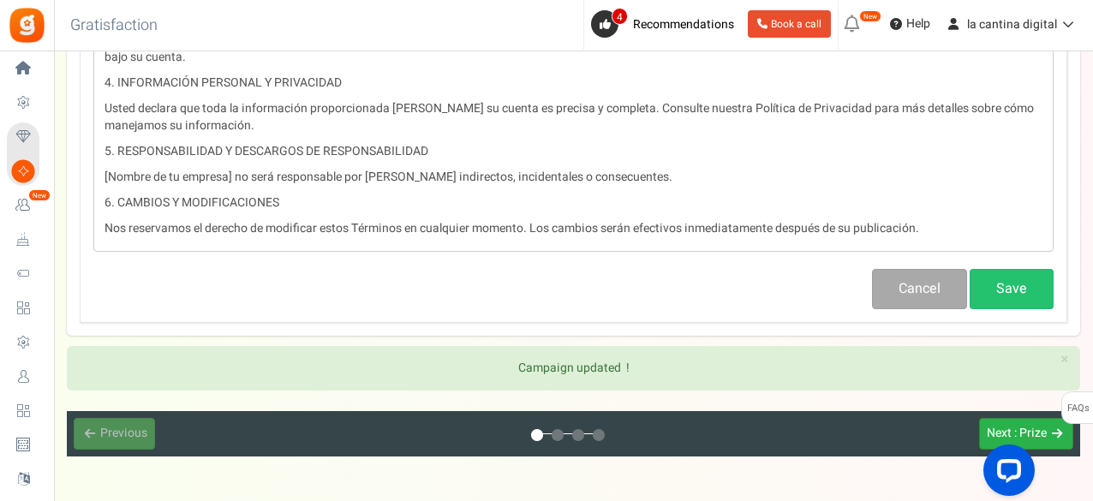
click at [1016, 425] on span ": Prize" at bounding box center [1030, 433] width 33 height 18
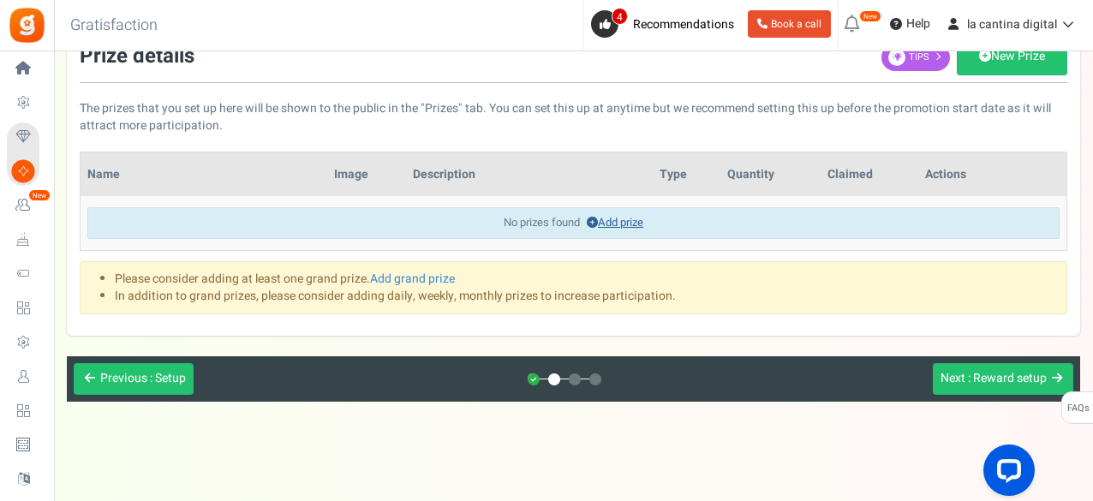
click at [613, 217] on link "Add prize" at bounding box center [615, 222] width 57 height 16
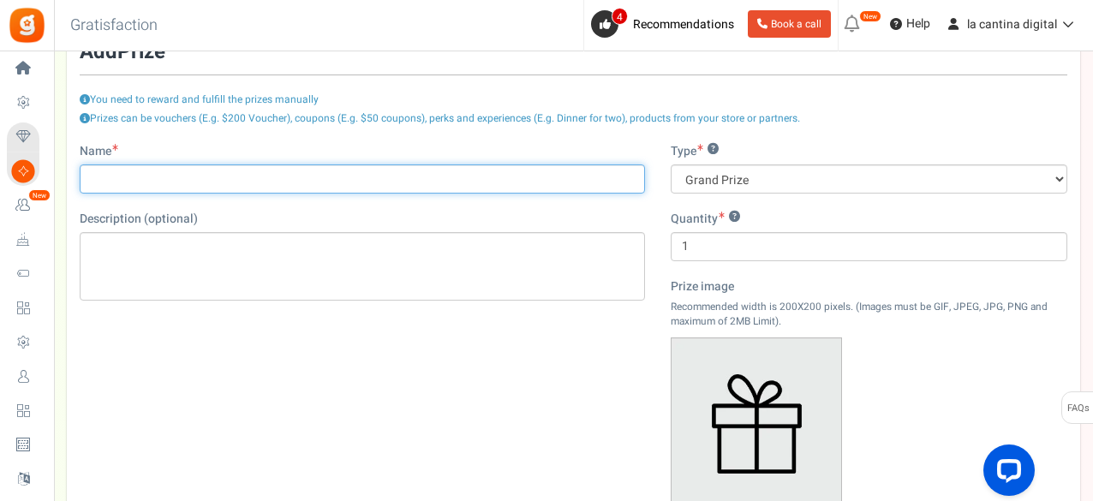
click at [206, 176] on input "Name" at bounding box center [362, 178] width 565 height 29
click at [289, 170] on input "Gane 105 puntos por cada compra" at bounding box center [362, 178] width 565 height 29
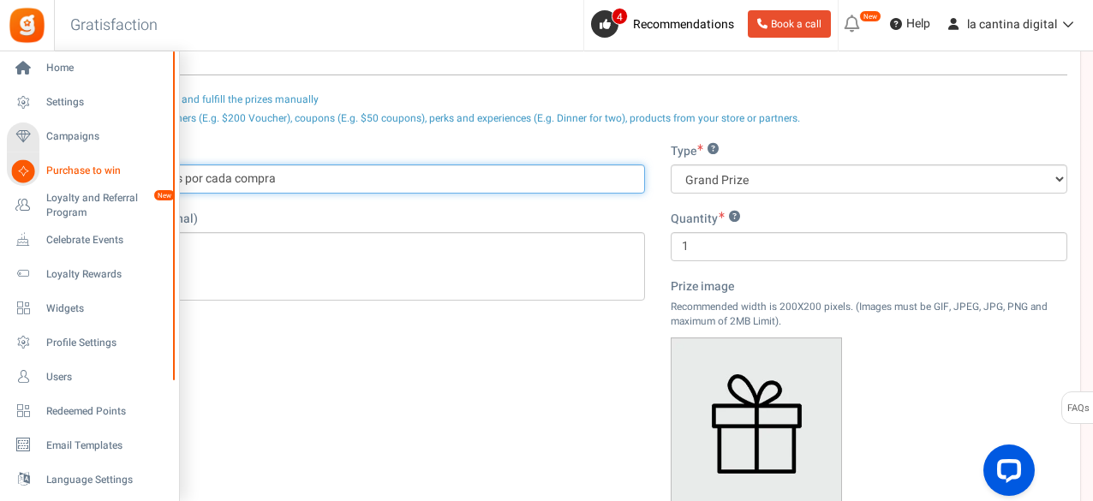
drag, startPoint x: 295, startPoint y: 186, endPoint x: 34, endPoint y: 160, distance: 261.6
click at [34, 160] on div "Home Settings Campaigns Purchase to win Loyalty and Referral Program New Celebr…" at bounding box center [546, 333] width 1093 height 827
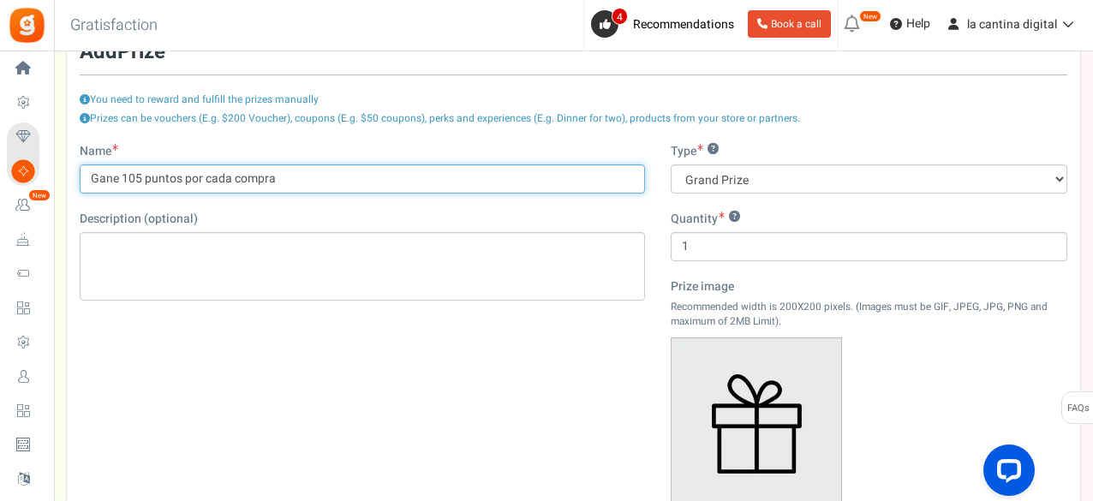
type input "Gane 105 puntos por cada compra"
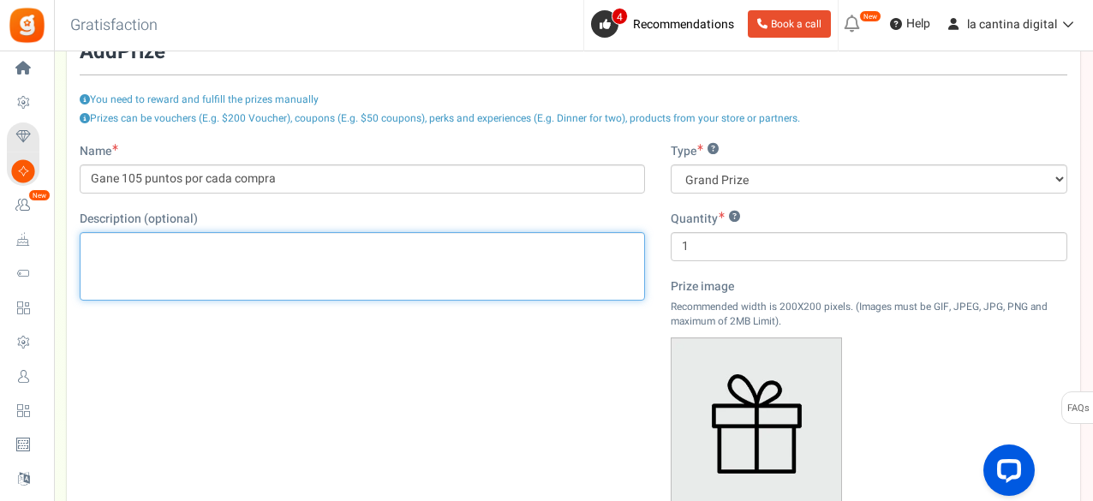
click at [288, 263] on div "Editor de Texto Enriquecido, prize_description" at bounding box center [362, 266] width 565 height 69
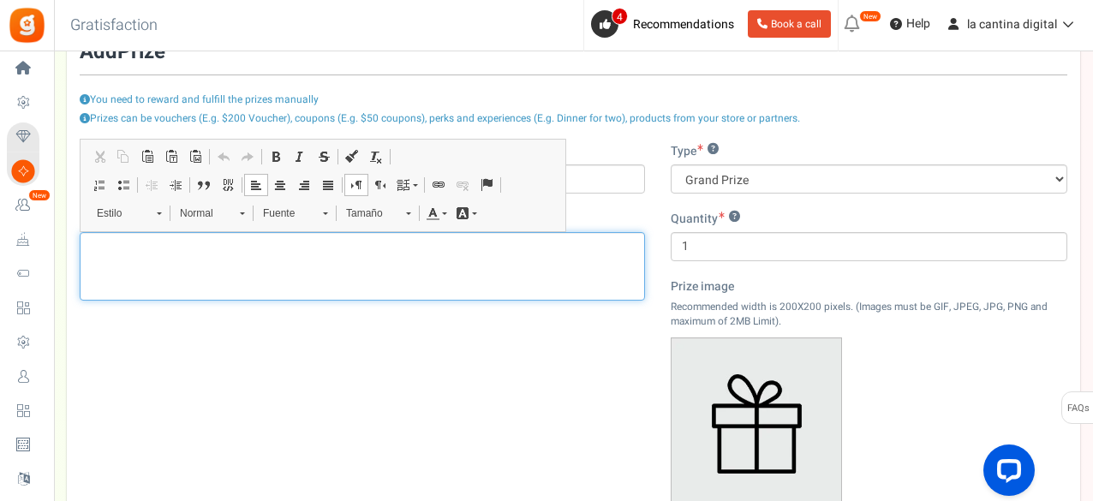
paste div "Editor de Texto Enriquecido, prize_description"
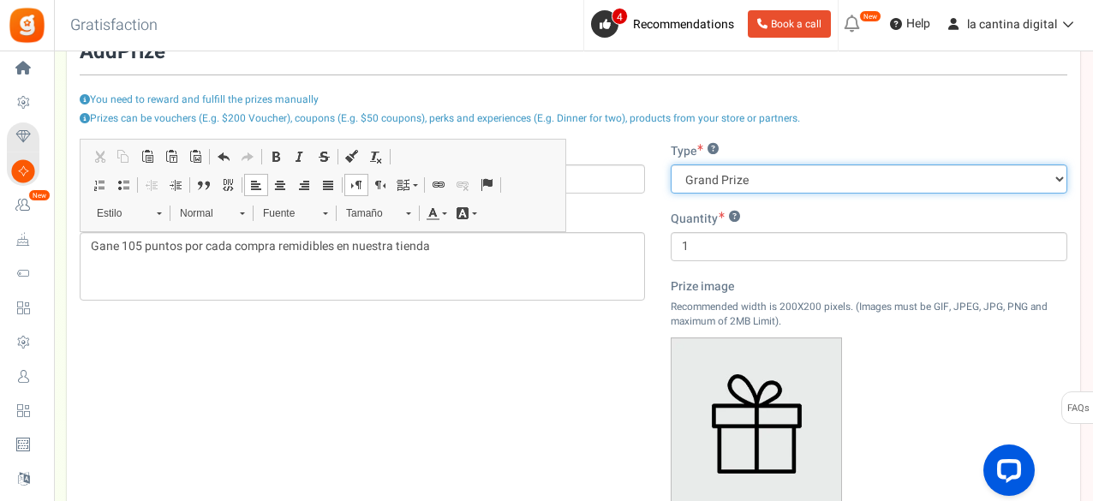
click at [862, 179] on select "Grand Prize Daily Prize Weekly Prize Monthly Prize" at bounding box center [869, 178] width 397 height 29
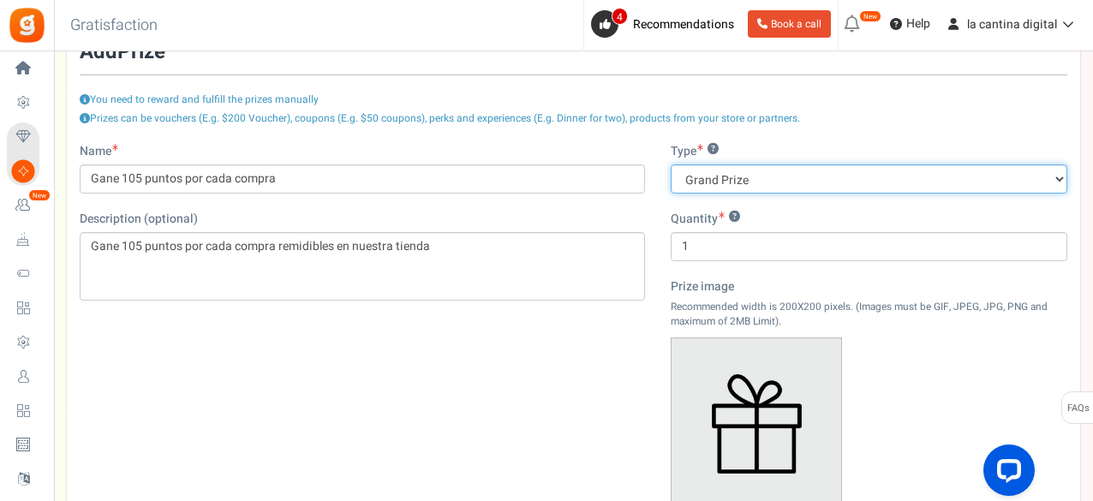
select select "weekly"
click at [671, 164] on select "Grand Prize Daily Prize Weekly Prize Monthly Prize" at bounding box center [869, 178] width 397 height 29
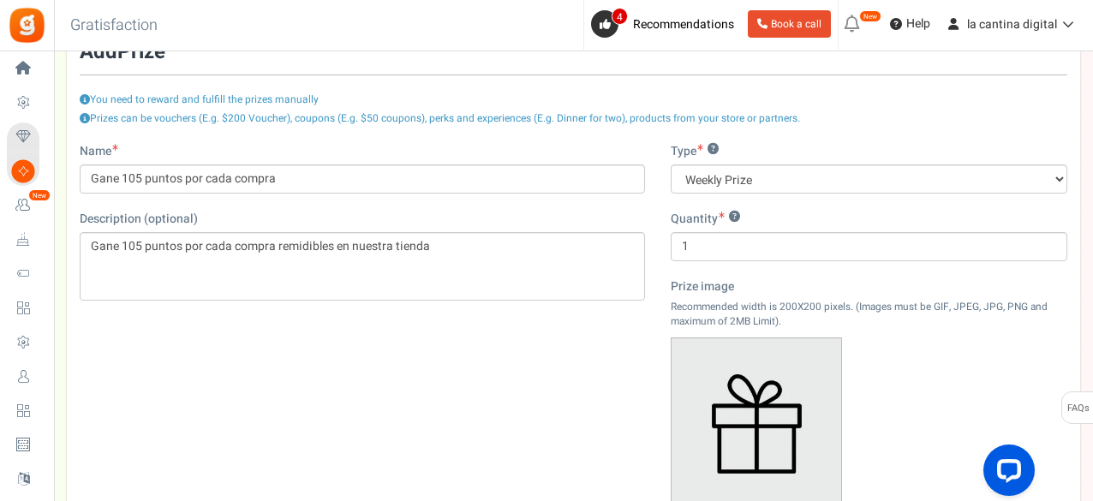
click at [883, 324] on p "Recommended width is 200X200 pixels. (Images must be GIF, JPEG, JPG, PNG and ma…" at bounding box center [869, 314] width 397 height 29
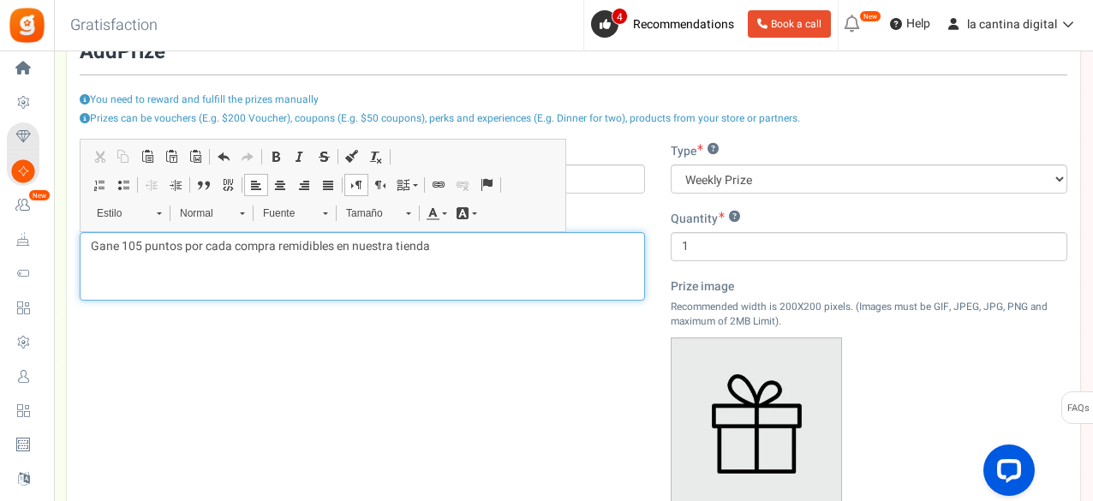
click at [457, 255] on div "Gane 105 puntos por cada compra remidibles en nuestra tienda" at bounding box center [362, 266] width 565 height 69
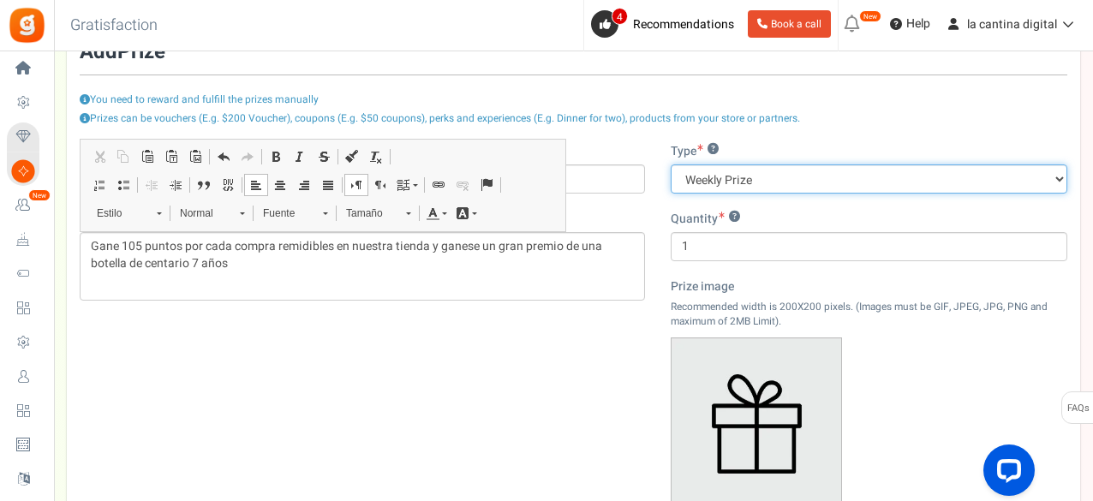
click at [800, 174] on select "Grand Prize Daily Prize Weekly Prize Monthly Prize" at bounding box center [869, 178] width 397 height 29
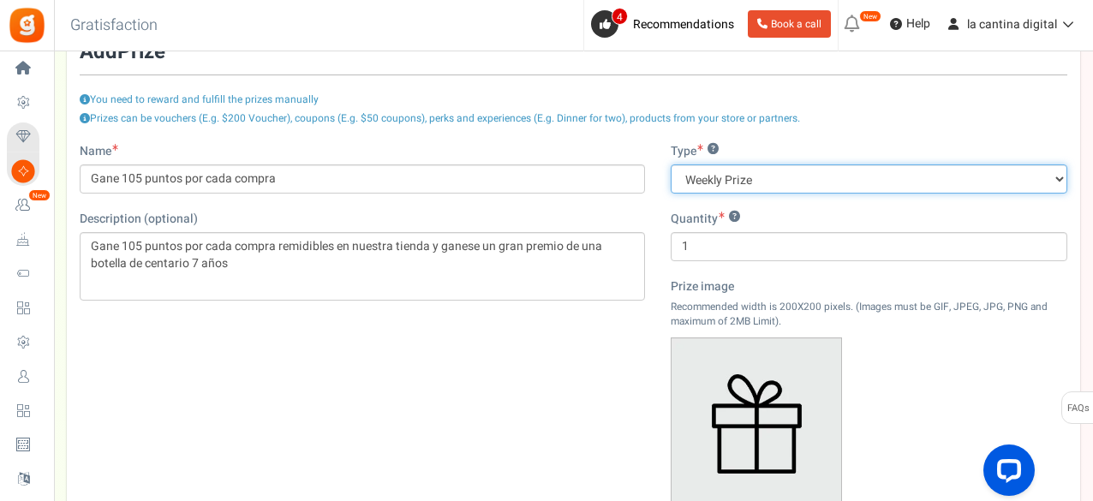
click at [671, 164] on select "Grand Prize Daily Prize Weekly Prize Monthly Prize" at bounding box center [869, 178] width 397 height 29
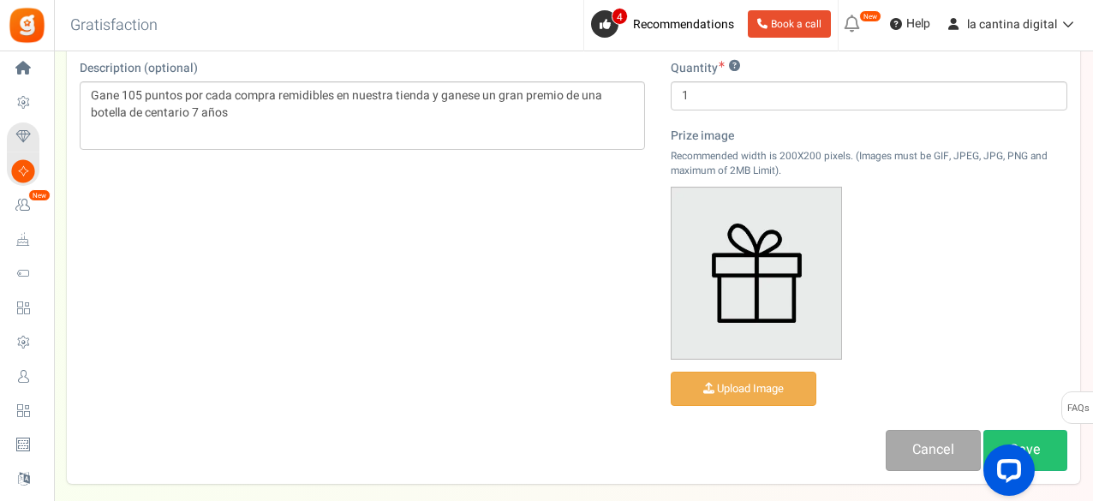
scroll to position [284, 0]
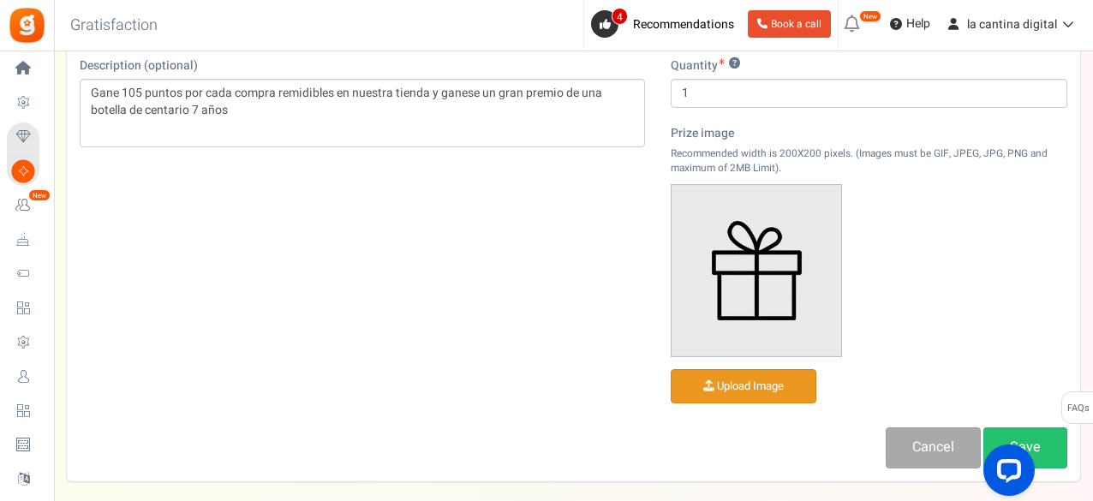
click at [759, 383] on input "file" at bounding box center [743, 386] width 144 height 33
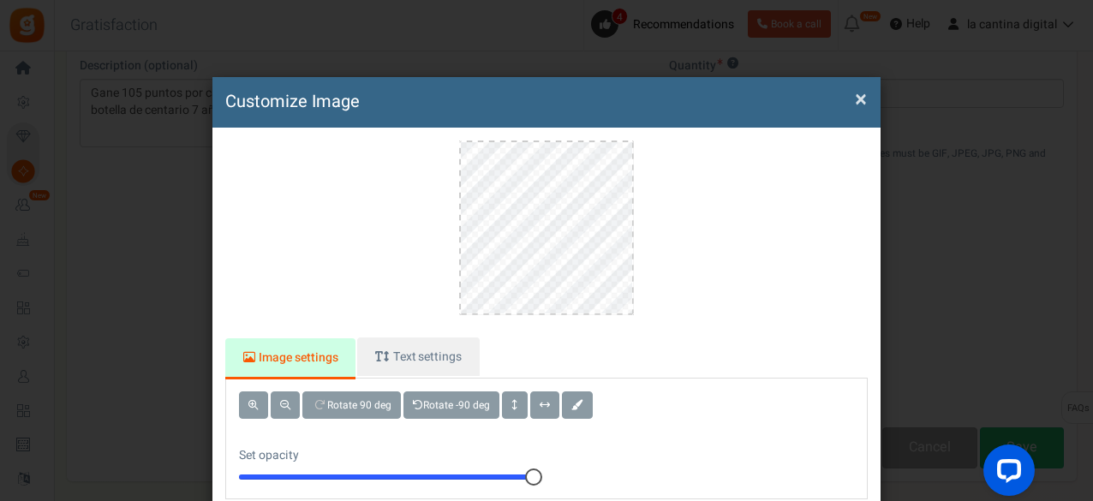
scroll to position [0, 0]
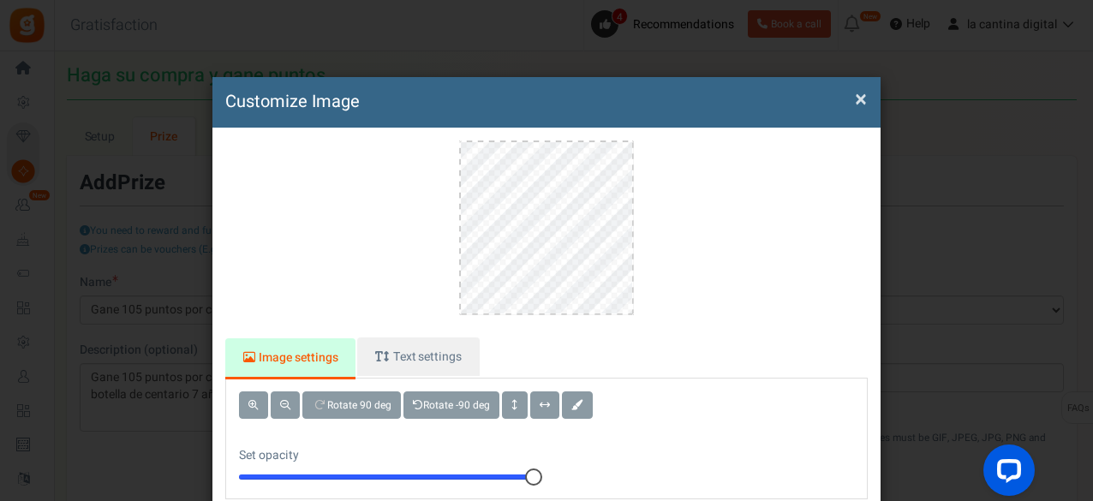
click at [859, 101] on button "×" at bounding box center [861, 100] width 12 height 18
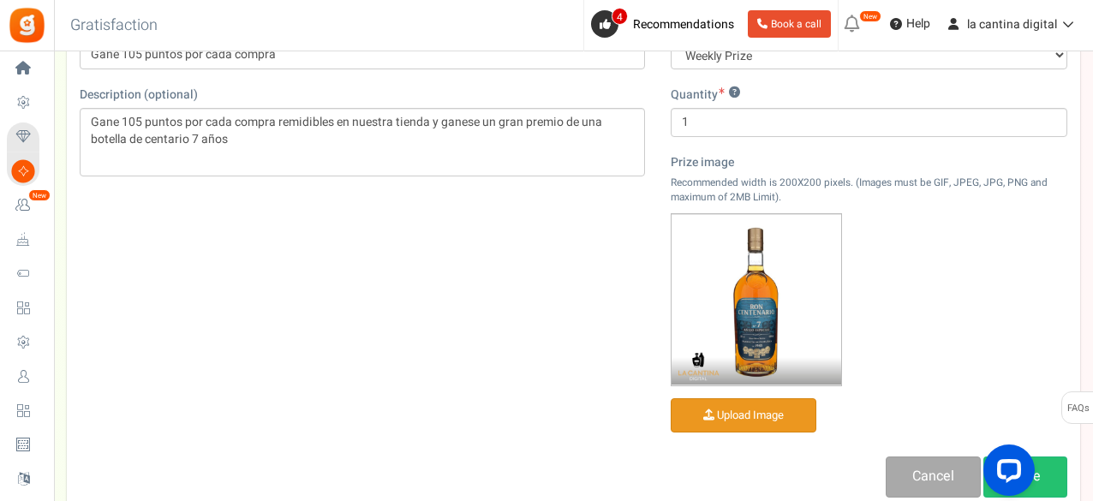
scroll to position [337, 0]
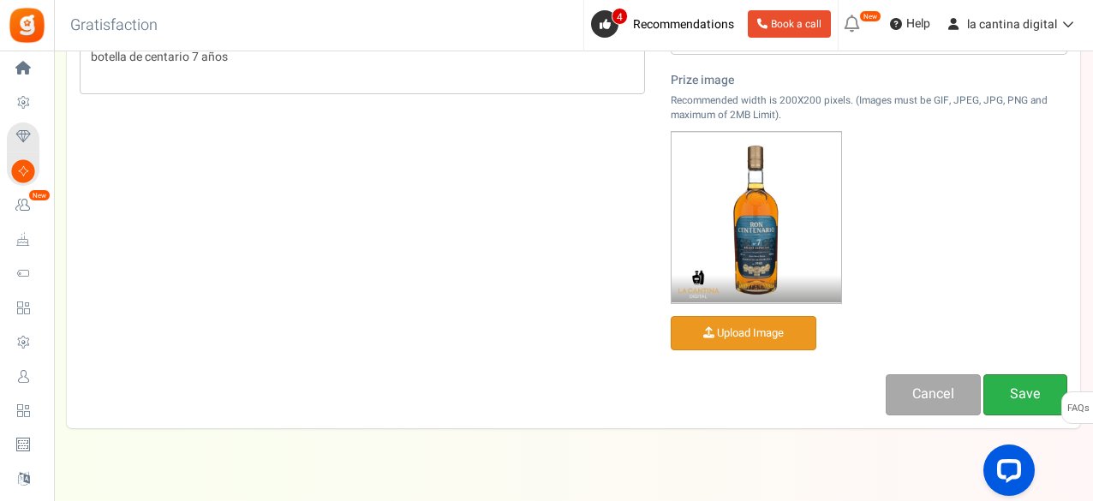
click at [1026, 398] on link "Save" at bounding box center [1025, 394] width 84 height 40
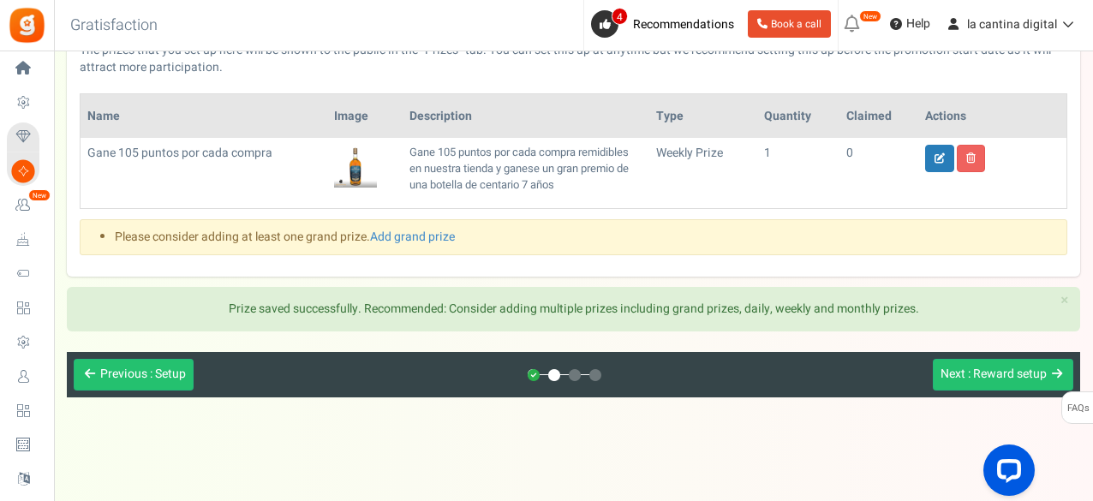
scroll to position [185, 0]
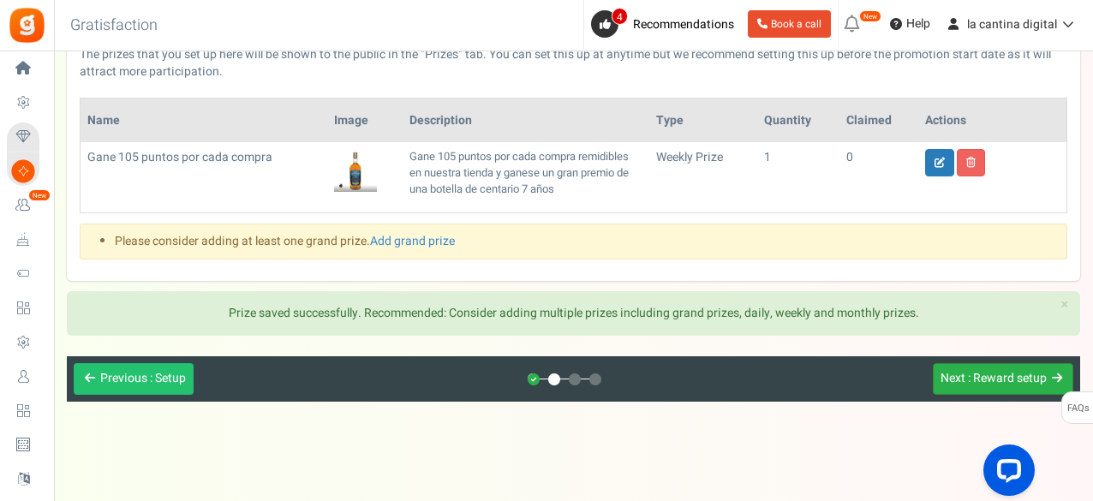
click at [976, 373] on span ": Reward setup" at bounding box center [1007, 378] width 79 height 18
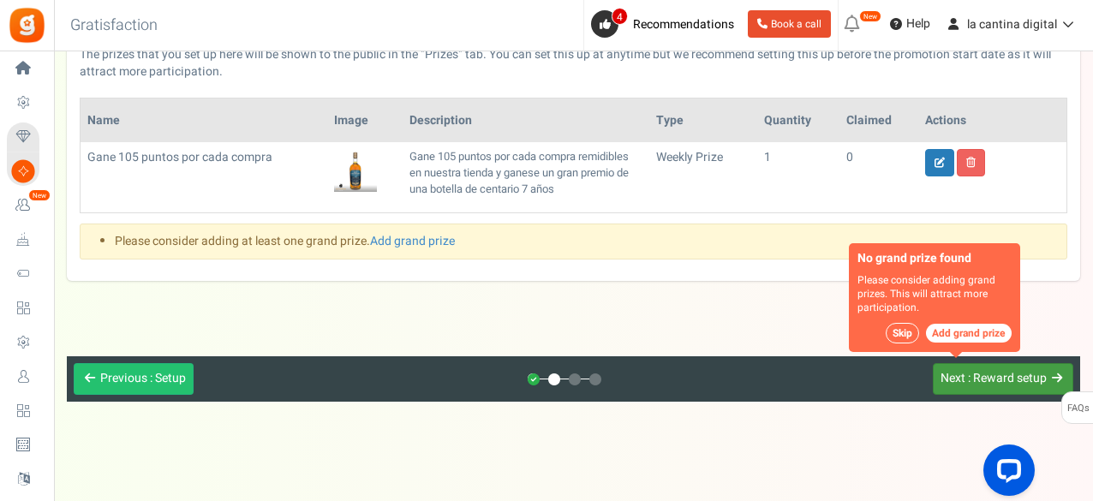
scroll to position [131, 0]
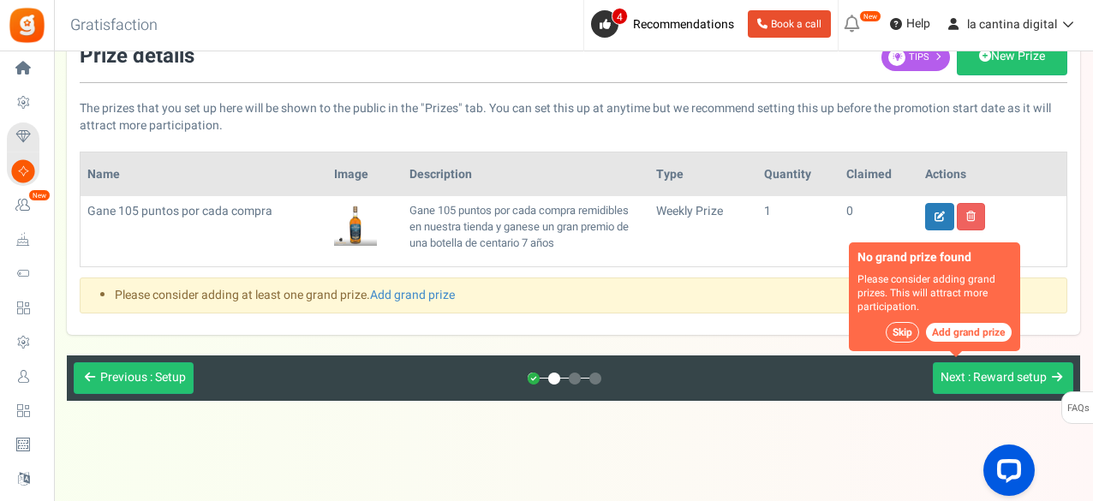
click at [564, 432] on div "View less View more × [NEW!] Include taxes and shipping when rewarding points f…" at bounding box center [546, 211] width 1093 height 583
click at [981, 375] on span ": Reward setup" at bounding box center [1007, 377] width 79 height 18
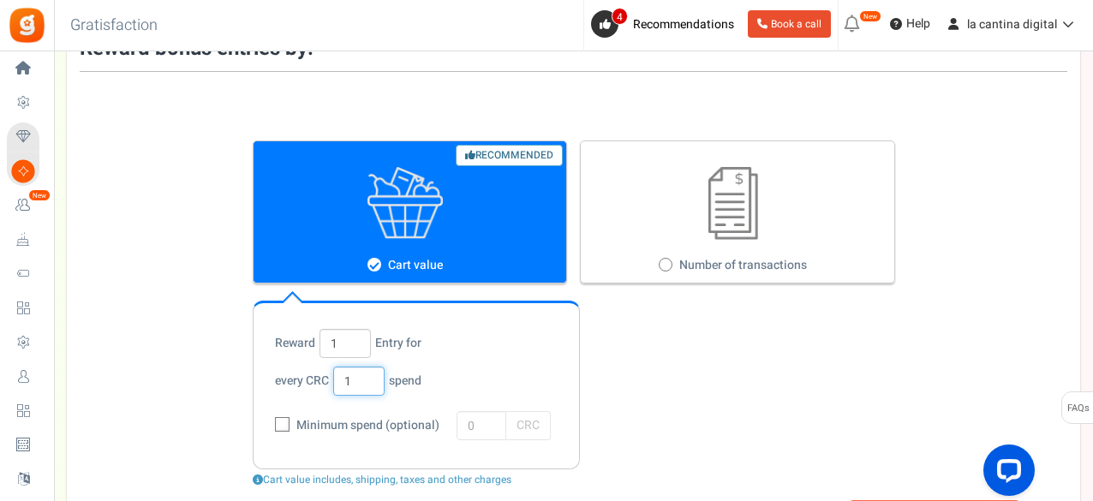
click at [352, 387] on input "1" at bounding box center [358, 381] width 51 height 29
click at [342, 349] on input "1" at bounding box center [344, 343] width 51 height 29
type input "100"
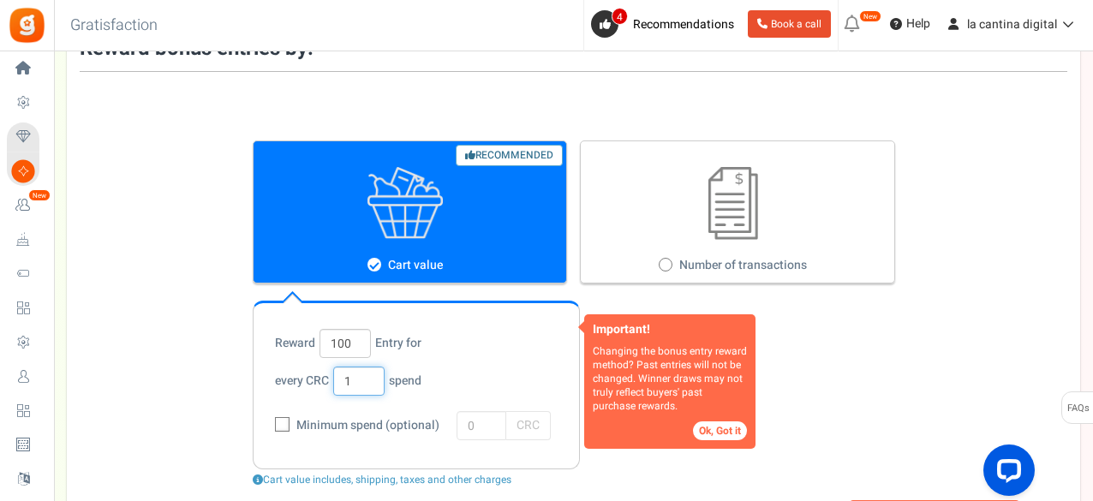
click at [357, 381] on input "1" at bounding box center [358, 381] width 51 height 29
type input "10000"
drag, startPoint x: 1090, startPoint y: 178, endPoint x: 1090, endPoint y: 247, distance: 68.5
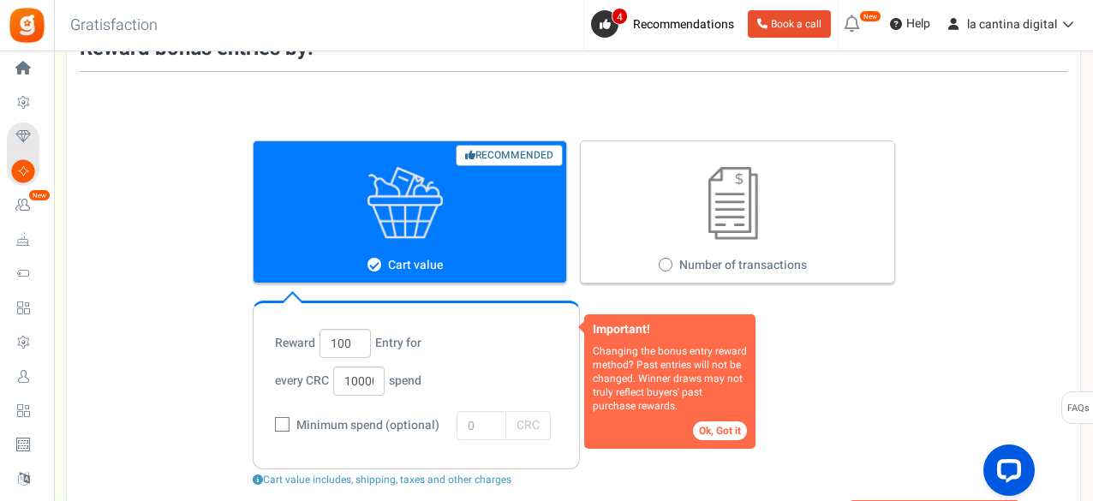
click at [1090, 247] on div "Setup Prize Entry Methods Reward Setup Refer a Friend Layout & Preview Layout &…" at bounding box center [573, 322] width 1039 height 672
click at [957, 337] on div "Important! Changing the bonus entry reward method? Past entries will not be cha…" at bounding box center [573, 314] width 1013 height 432
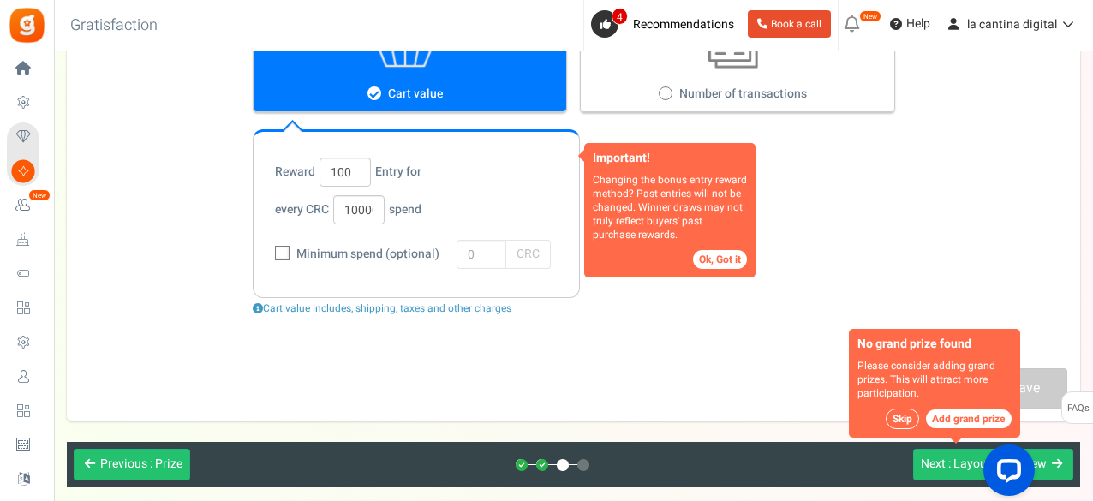
scroll to position [337, 0]
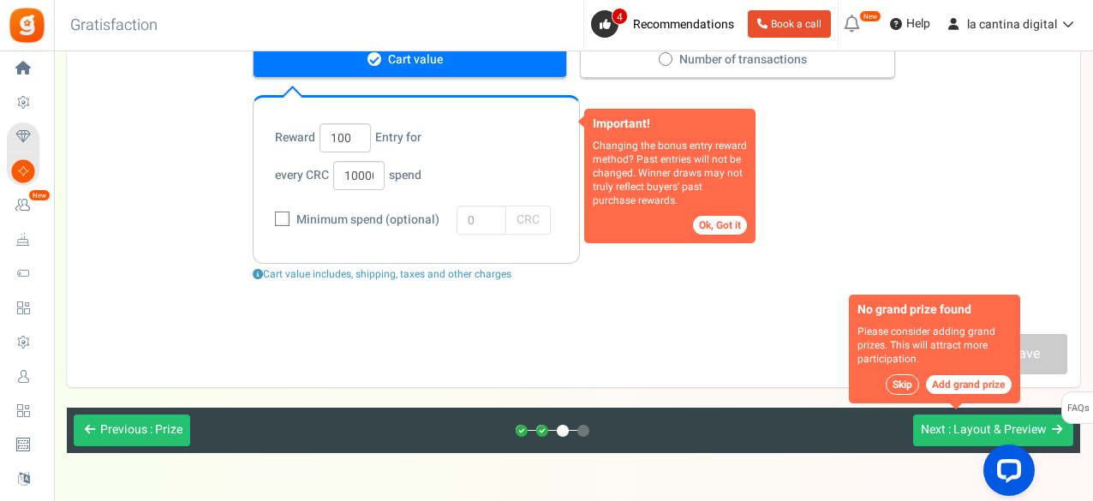
click at [908, 374] on button "Skip" at bounding box center [902, 384] width 33 height 21
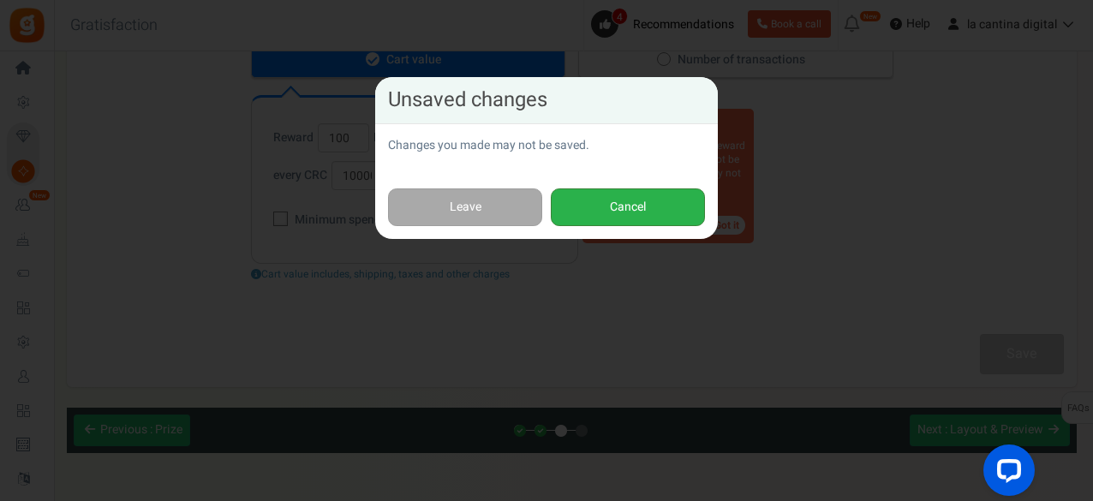
click at [589, 206] on button "Cancel" at bounding box center [628, 207] width 154 height 39
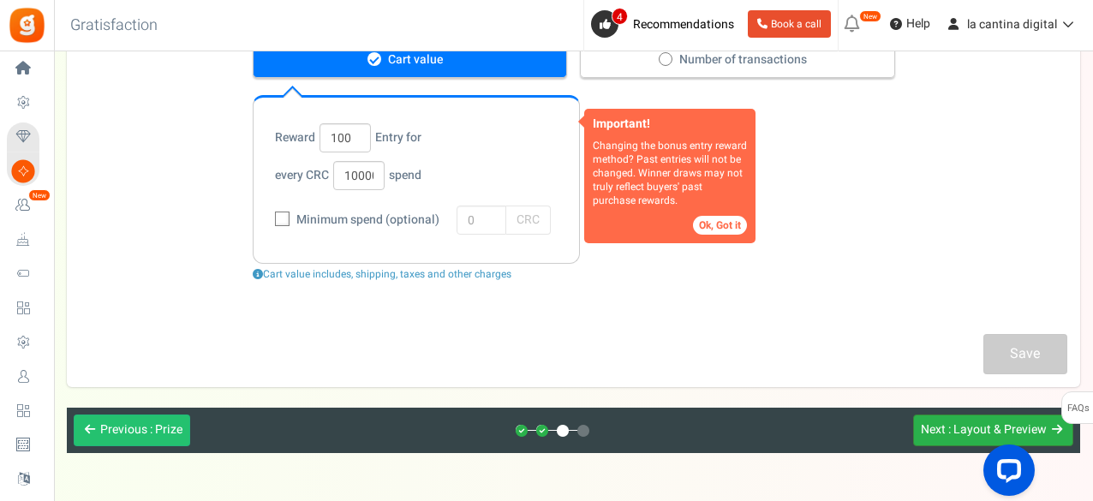
click at [944, 422] on span "Next" at bounding box center [933, 429] width 25 height 18
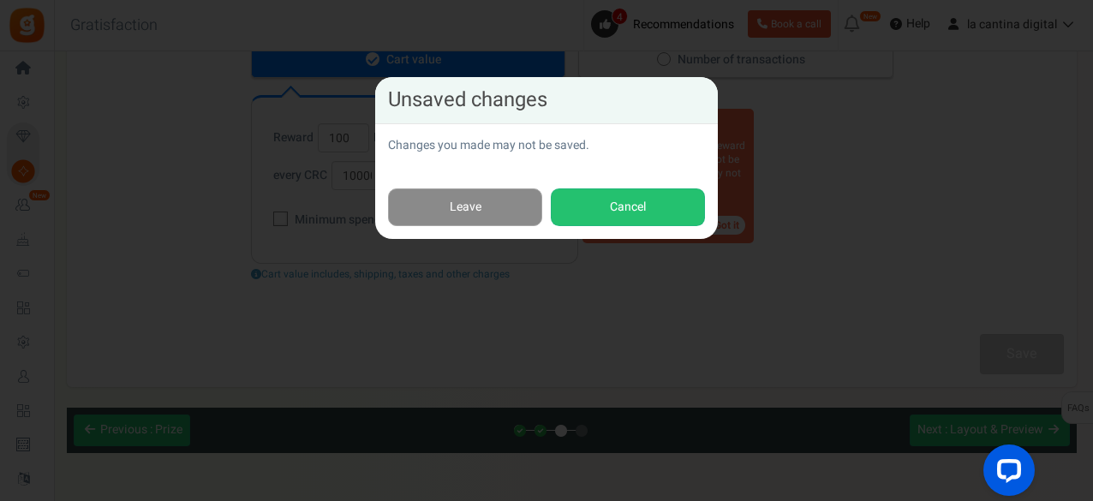
click at [468, 201] on link "Leave" at bounding box center [465, 207] width 154 height 39
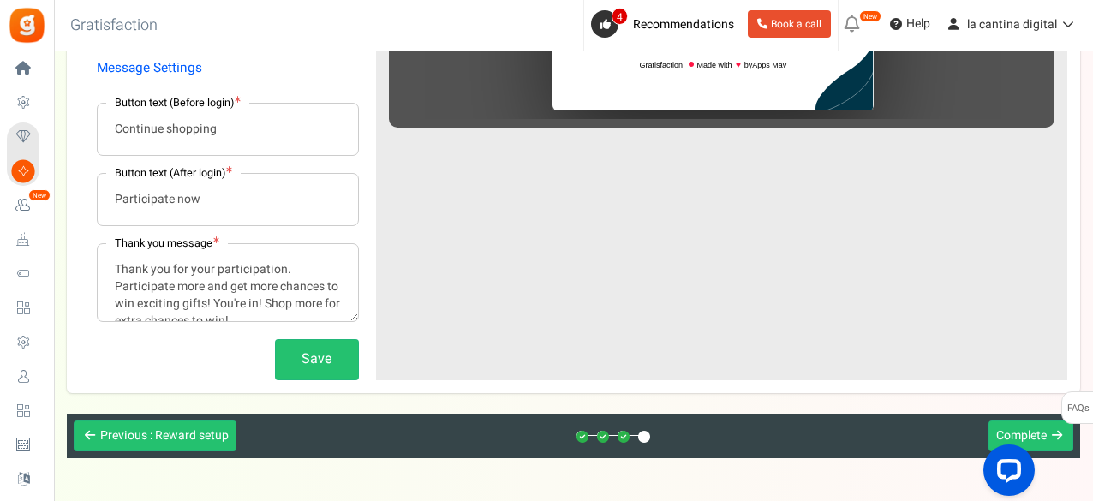
scroll to position [696, 0]
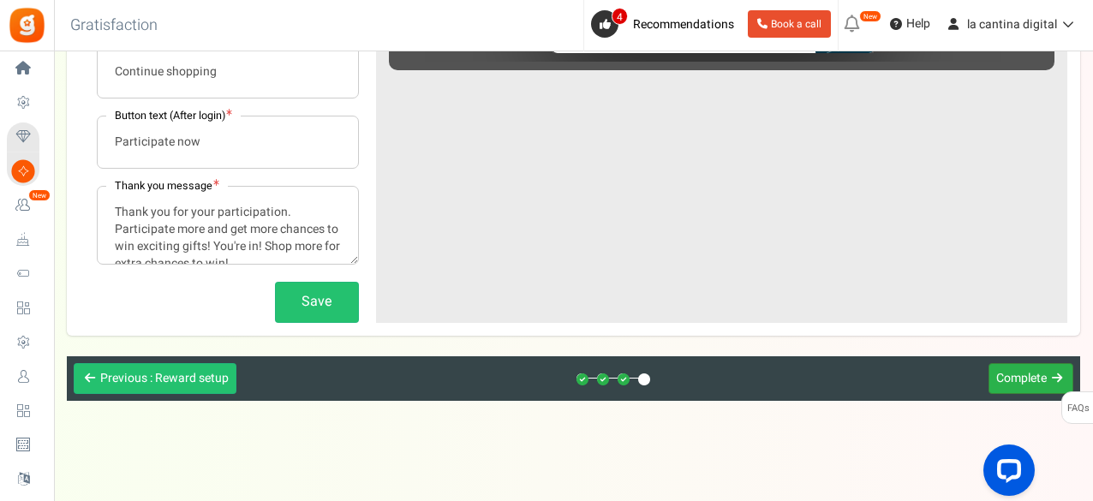
click at [1017, 371] on span "Complete" at bounding box center [1021, 378] width 51 height 18
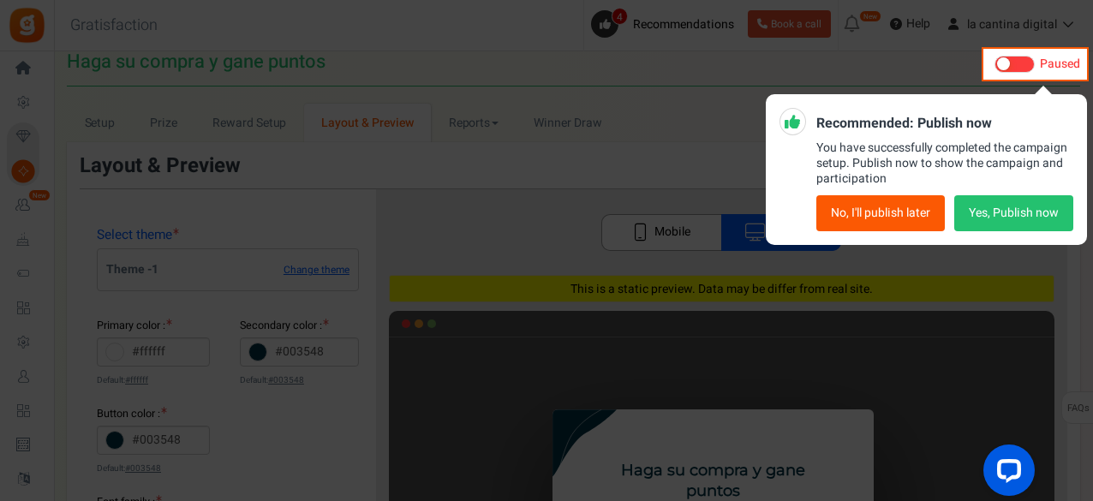
scroll to position [0, 0]
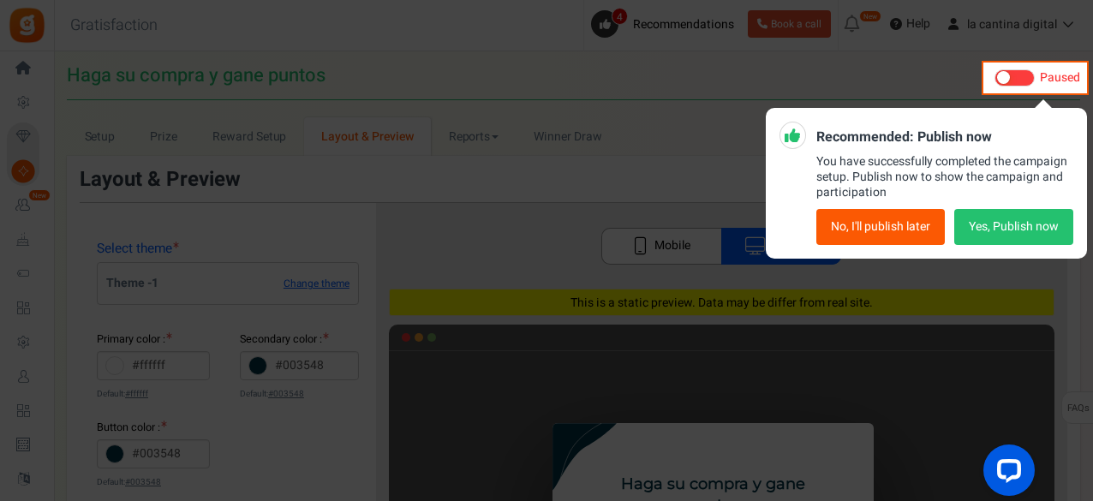
click at [1030, 225] on button "Yes, Publish now" at bounding box center [1013, 227] width 119 height 36
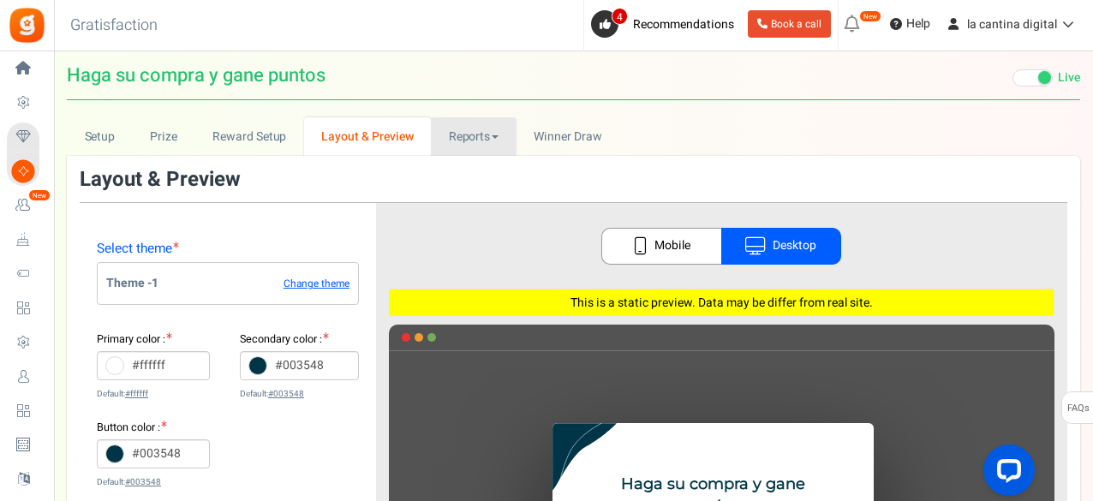
click at [504, 134] on link "Reports" at bounding box center [474, 136] width 86 height 39
click at [468, 176] on link "Users" at bounding box center [499, 174] width 137 height 25
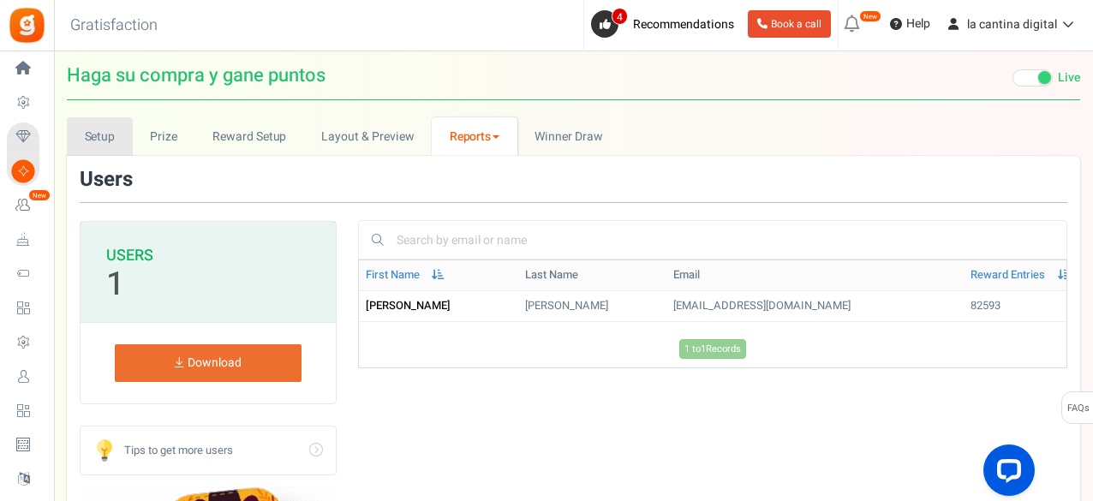
click at [101, 130] on link "Setup" at bounding box center [100, 136] width 66 height 39
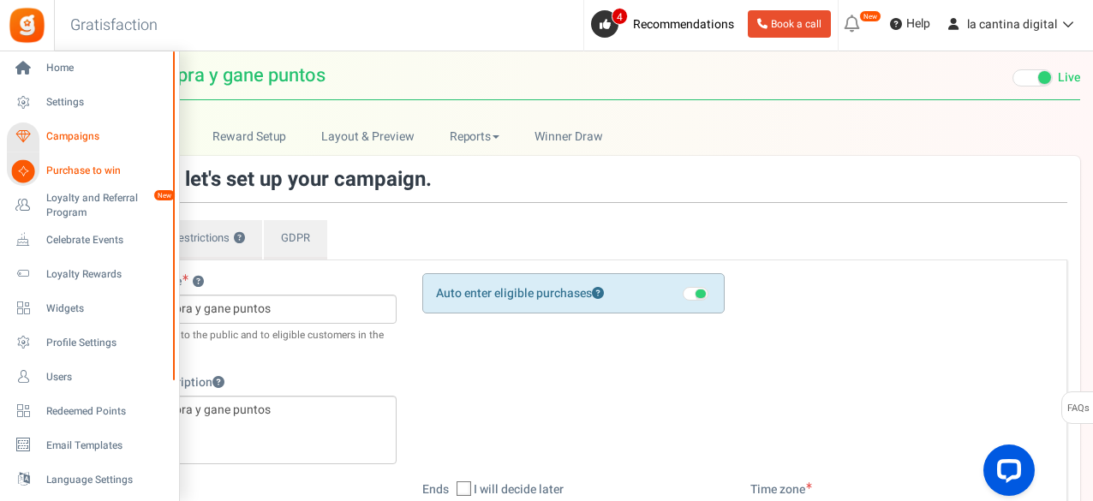
click at [86, 134] on span "Campaigns" at bounding box center [106, 136] width 120 height 15
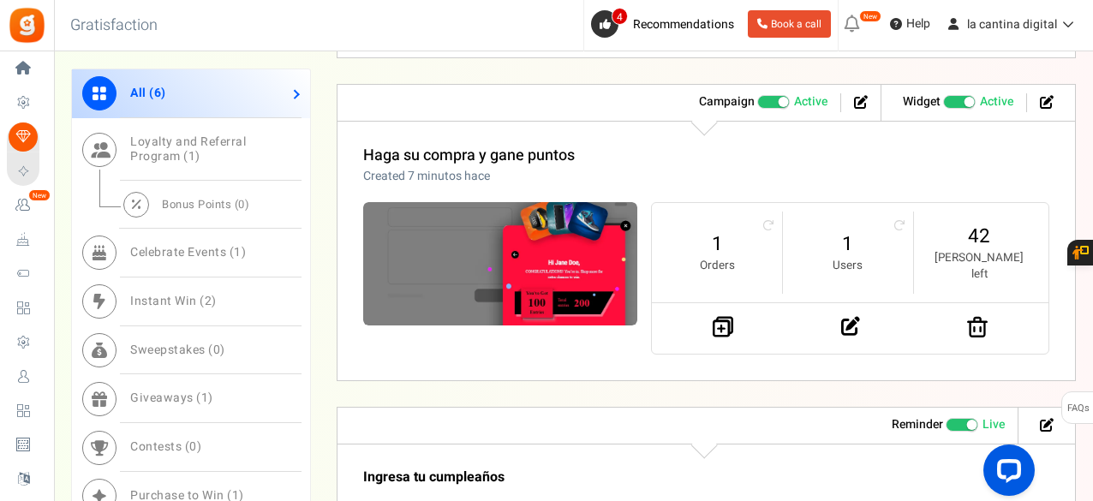
scroll to position [909, 0]
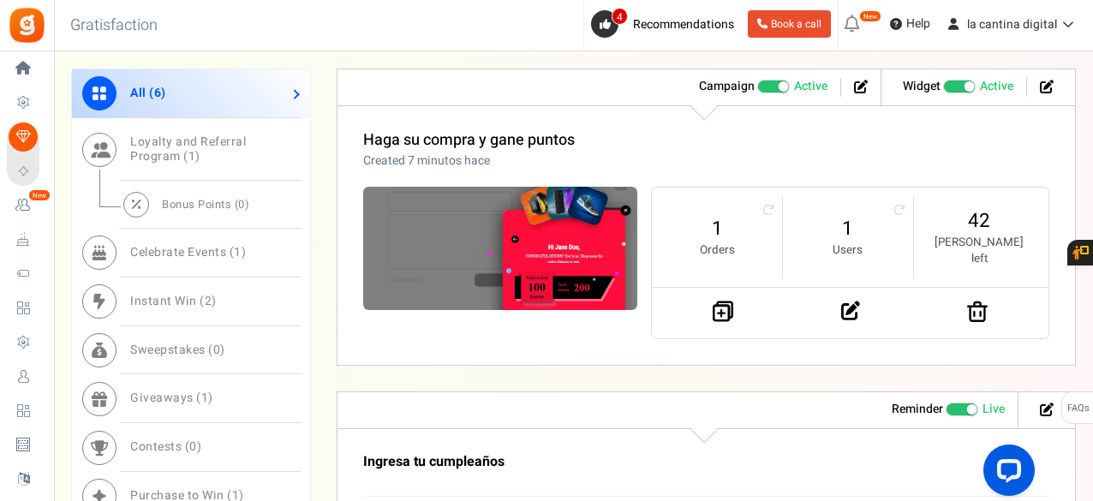
click at [950, 80] on span "Recommended: TURN ON" at bounding box center [959, 87] width 33 height 14
click at [943, 81] on input "Recommended: TURN ON Active Paused" at bounding box center [943, 86] width 0 height 11
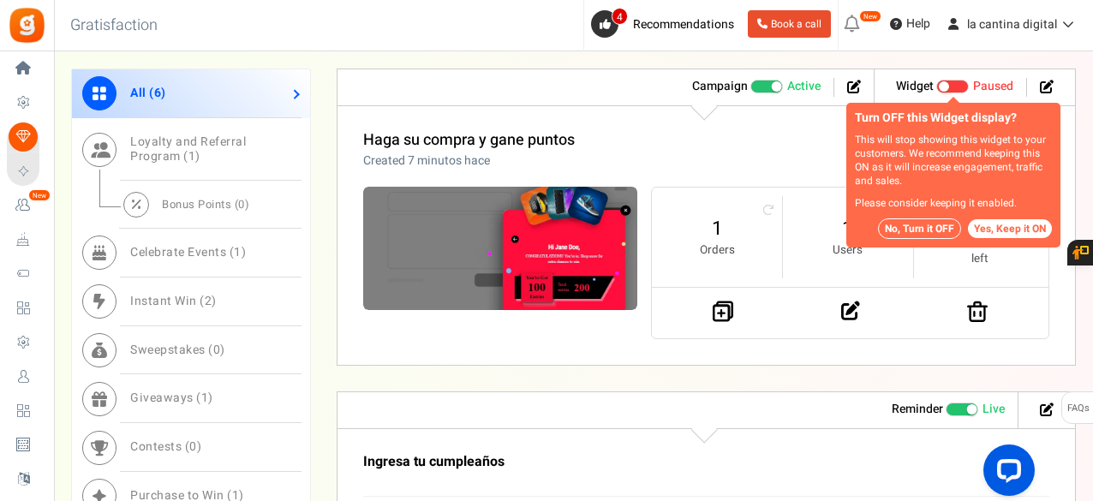
click at [945, 223] on button "No, Turn it OFF" at bounding box center [919, 228] width 83 height 21
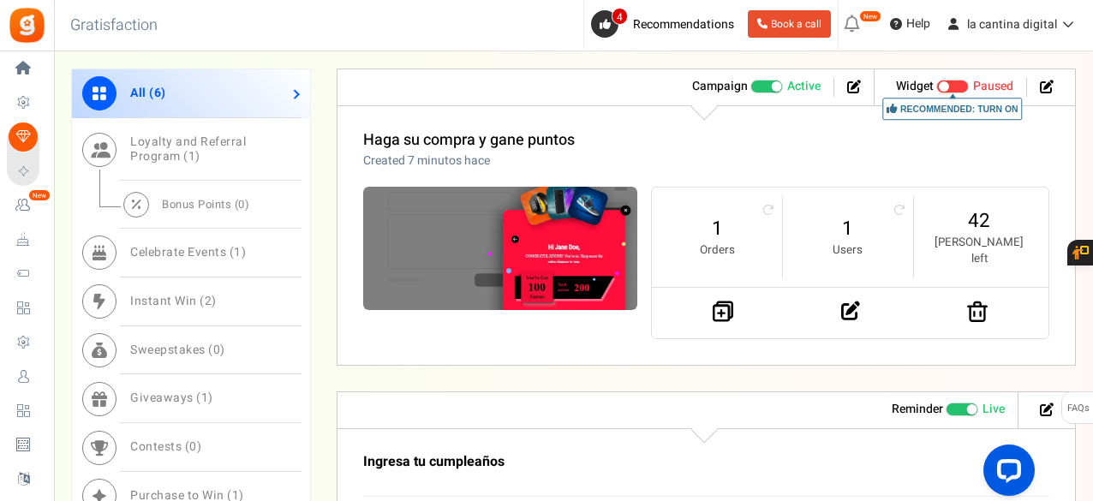
click at [960, 403] on span at bounding box center [961, 410] width 33 height 14
click at [945, 404] on input "Live Paused" at bounding box center [945, 409] width 0 height 11
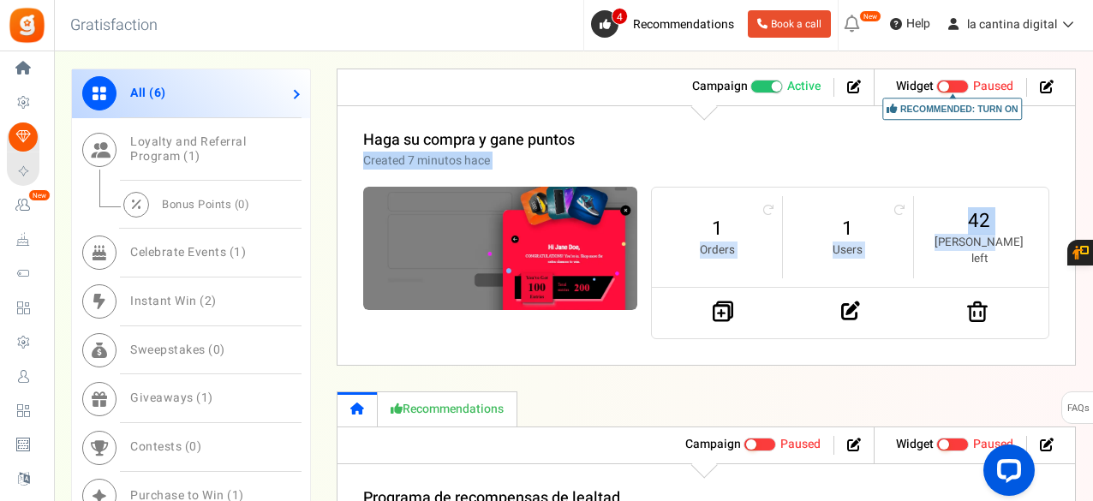
drag, startPoint x: 1091, startPoint y: 237, endPoint x: 1095, endPoint y: 109, distance: 128.5
click at [1093, 109] on html "Install now Back to Home Back to program setup Home Settings Campaigns Purchase…" at bounding box center [546, 124] width 1093 height 2066
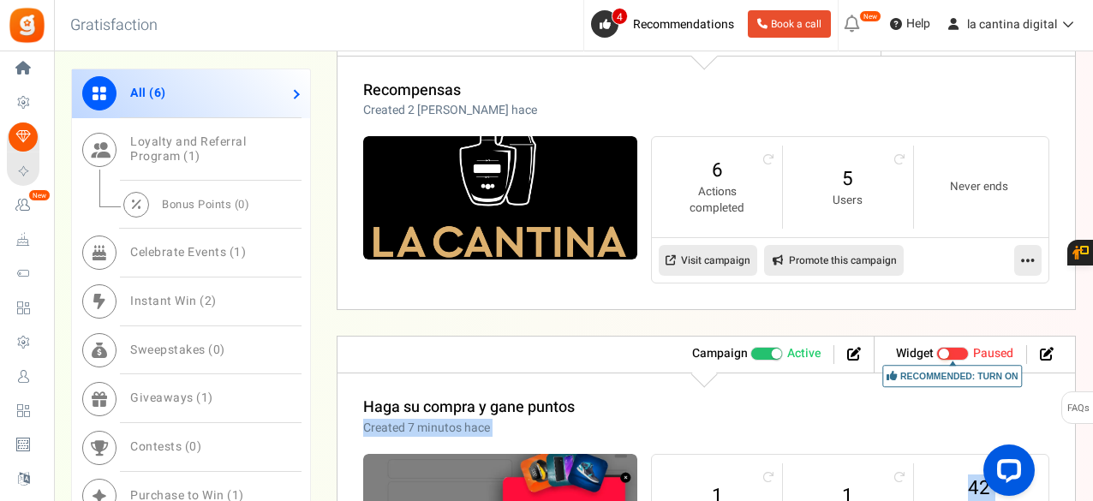
scroll to position [676, 0]
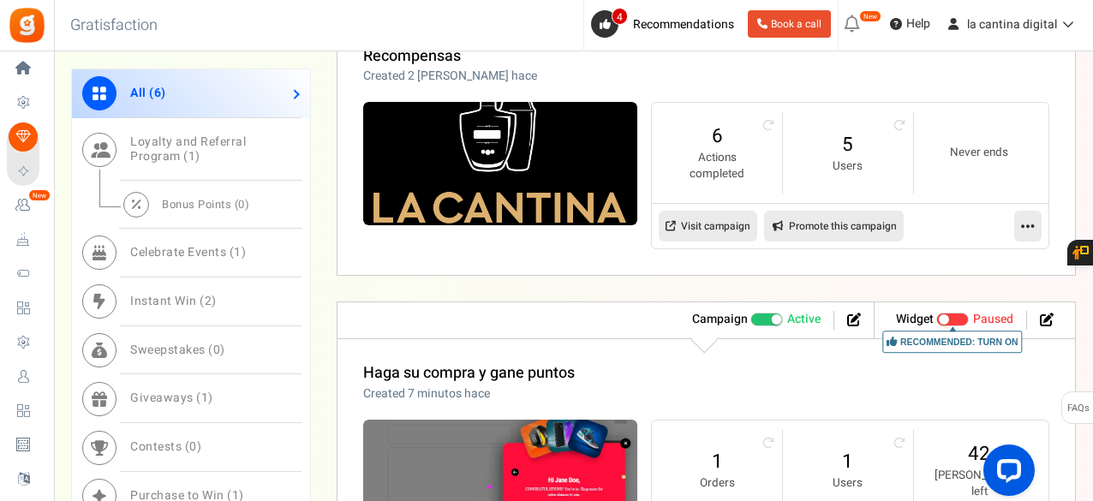
click at [764, 313] on span at bounding box center [766, 320] width 33 height 14
click at [750, 314] on input "Active Paused" at bounding box center [750, 319] width 0 height 11
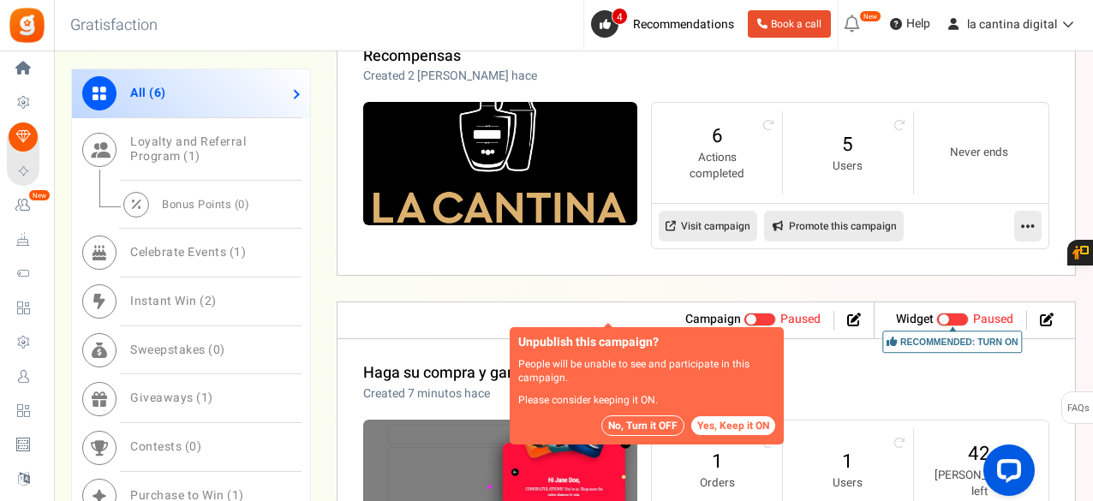
click at [643, 426] on button "No, Turn it OFF" at bounding box center [642, 425] width 83 height 21
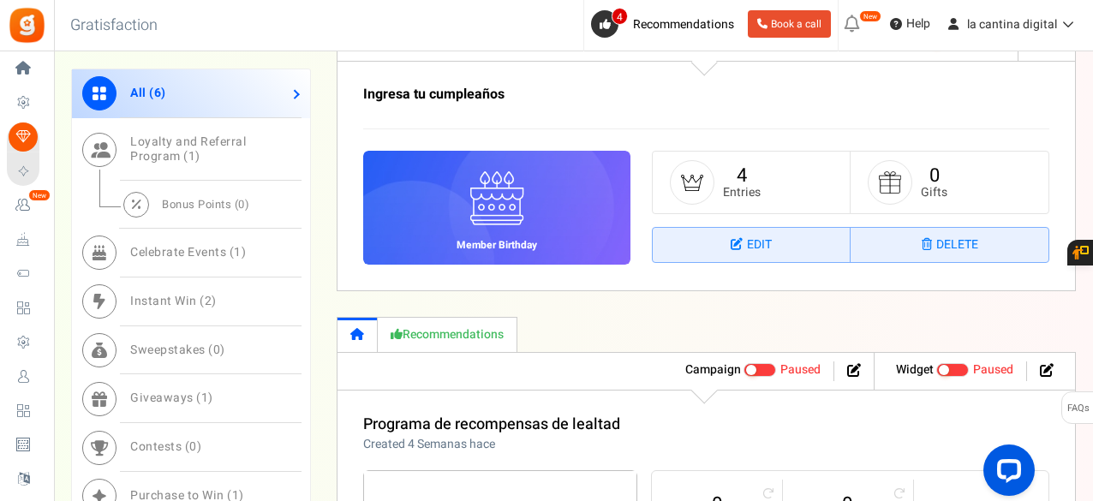
scroll to position [1310, 0]
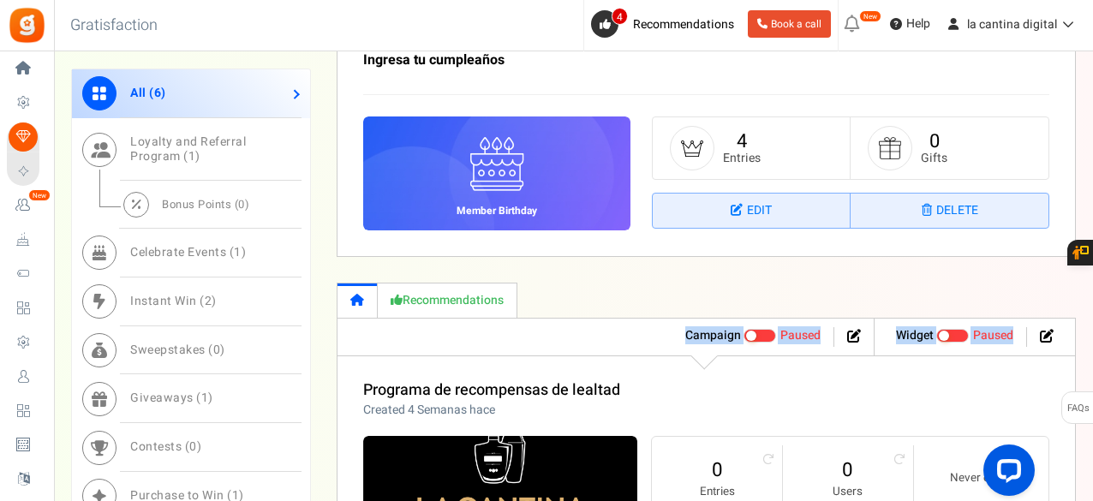
drag, startPoint x: 1092, startPoint y: 307, endPoint x: 1095, endPoint y: 173, distance: 134.5
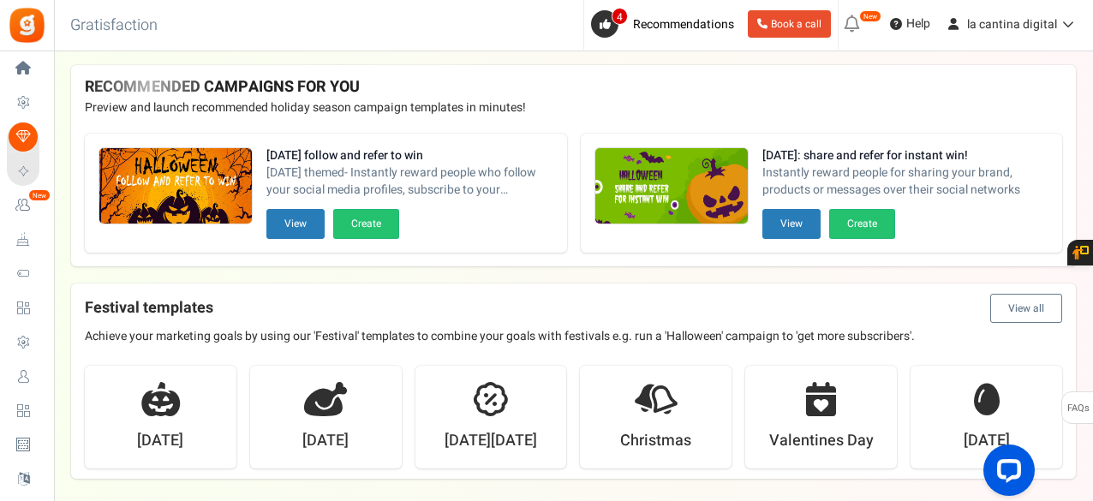
scroll to position [0, 0]
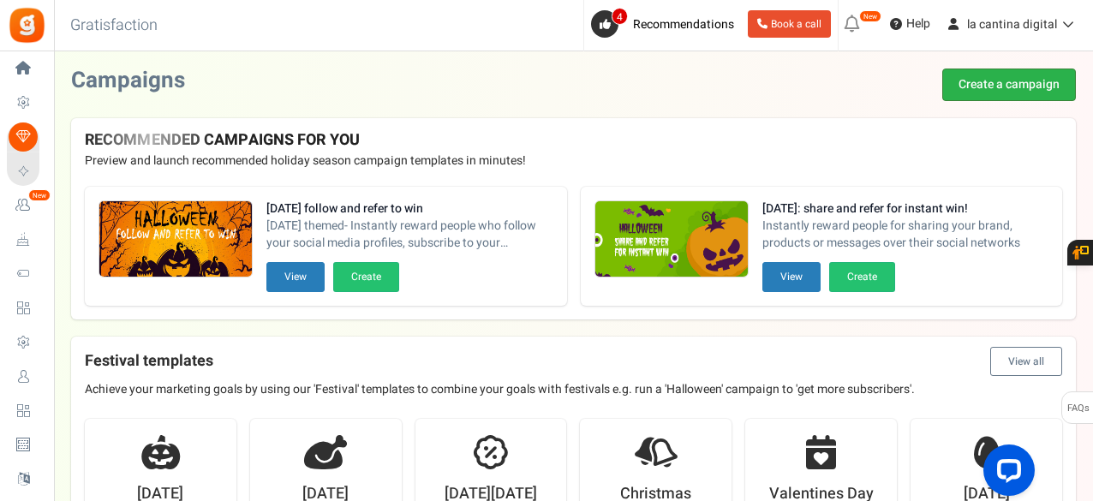
click at [999, 72] on link "Create a campaign" at bounding box center [1009, 85] width 134 height 33
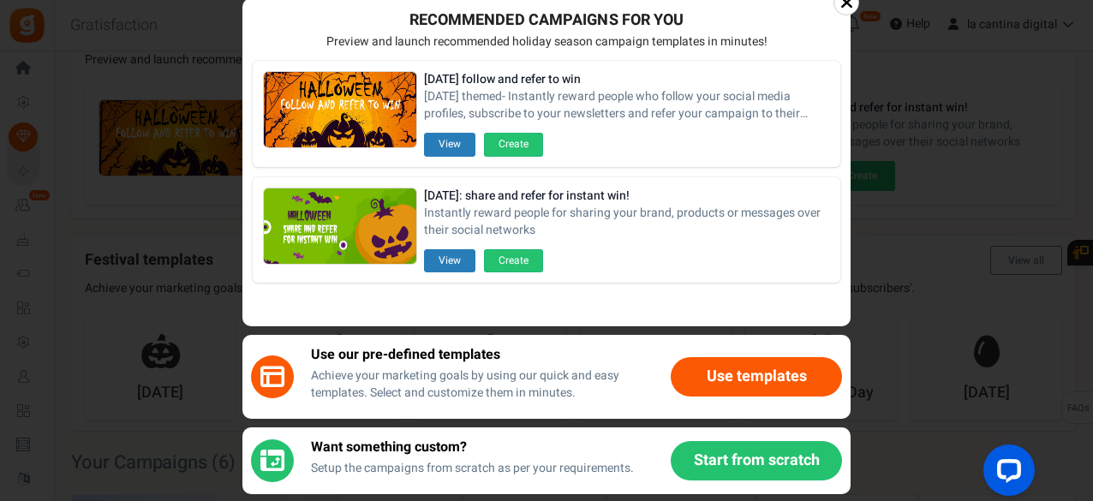
scroll to position [103, 0]
click at [728, 462] on button "Start from scratch" at bounding box center [756, 460] width 171 height 39
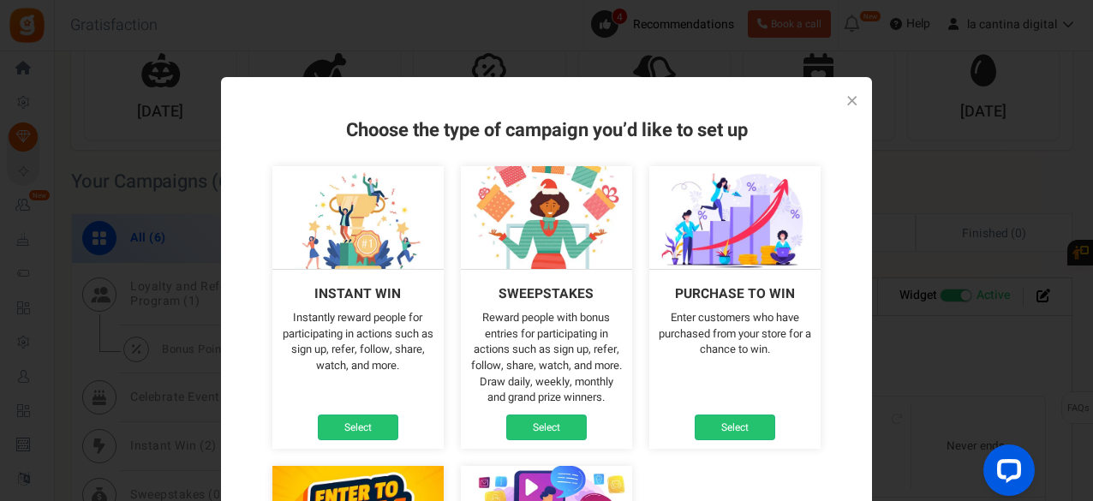
scroll to position [401, 0]
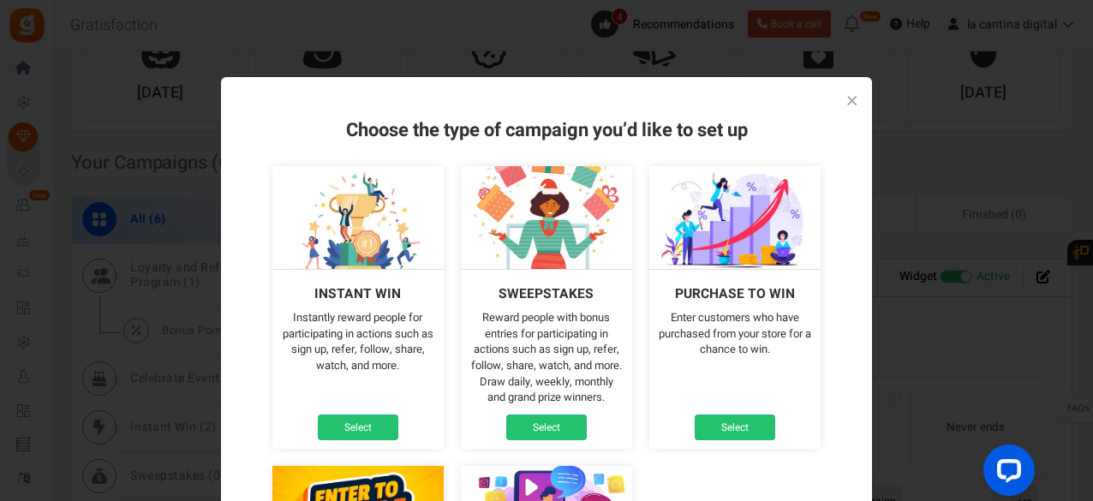
click at [748, 224] on img at bounding box center [734, 217] width 171 height 103
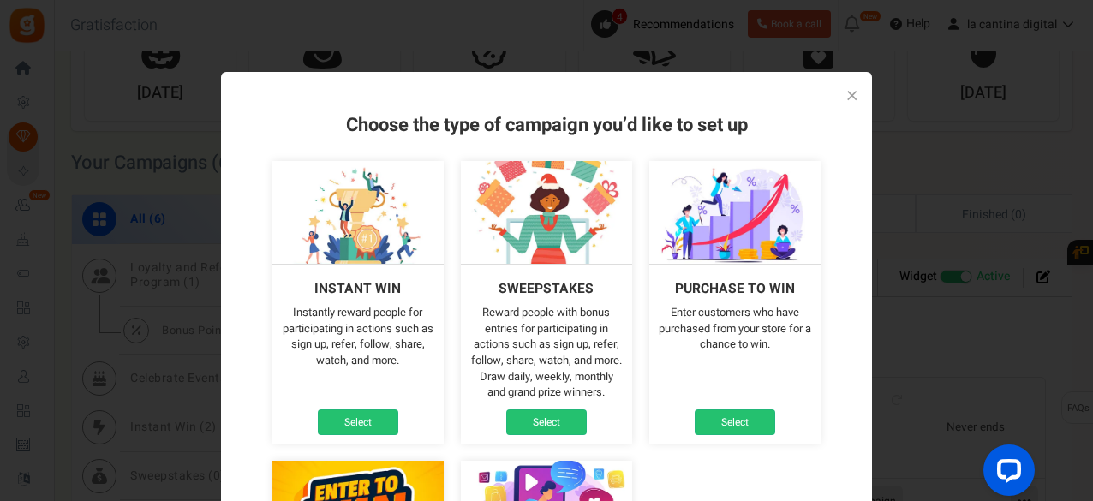
scroll to position [0, 0]
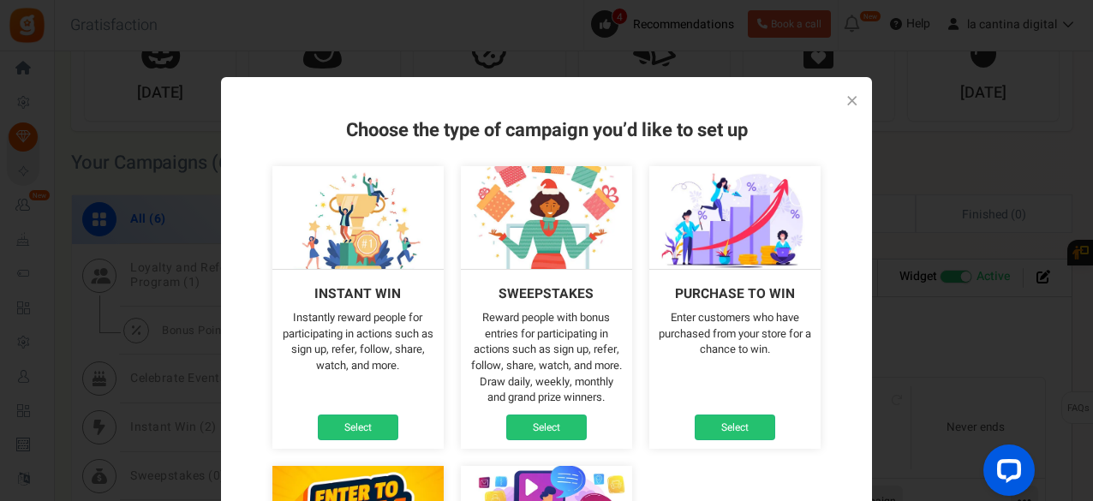
click at [735, 343] on p "Enter customers who have purchased from your store for a chance to win." at bounding box center [735, 334] width 154 height 48
click at [735, 417] on link "Select" at bounding box center [735, 427] width 81 height 26
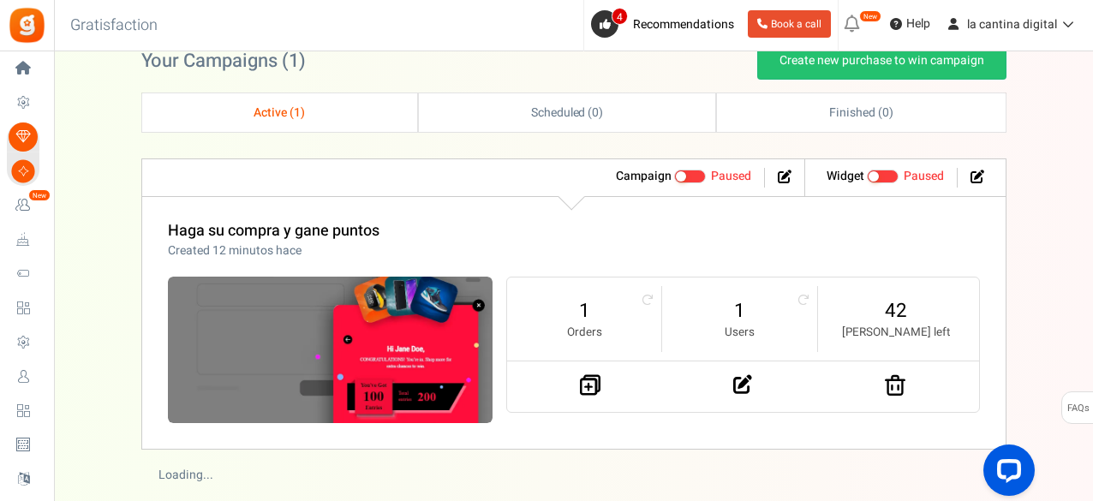
scroll to position [274, 0]
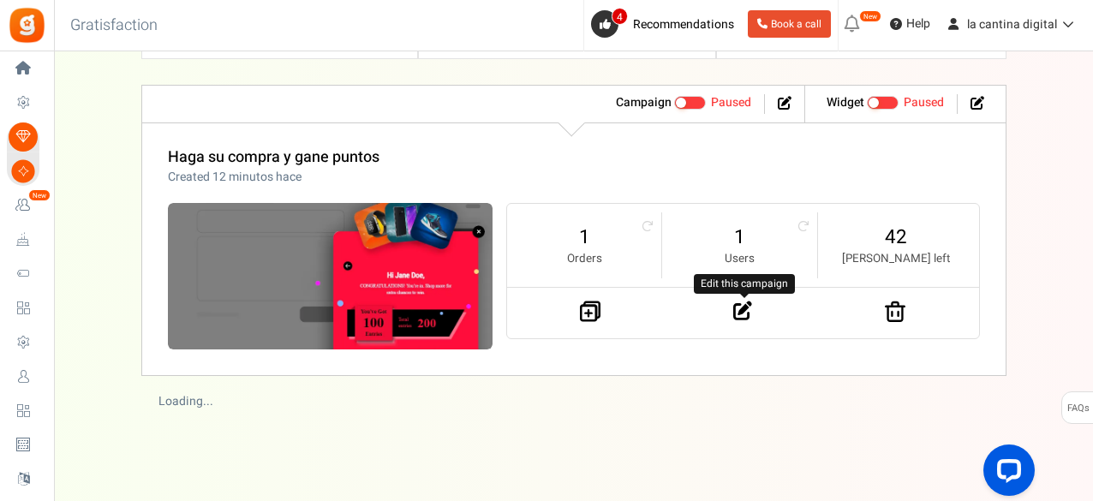
click at [744, 313] on icon at bounding box center [742, 310] width 19 height 19
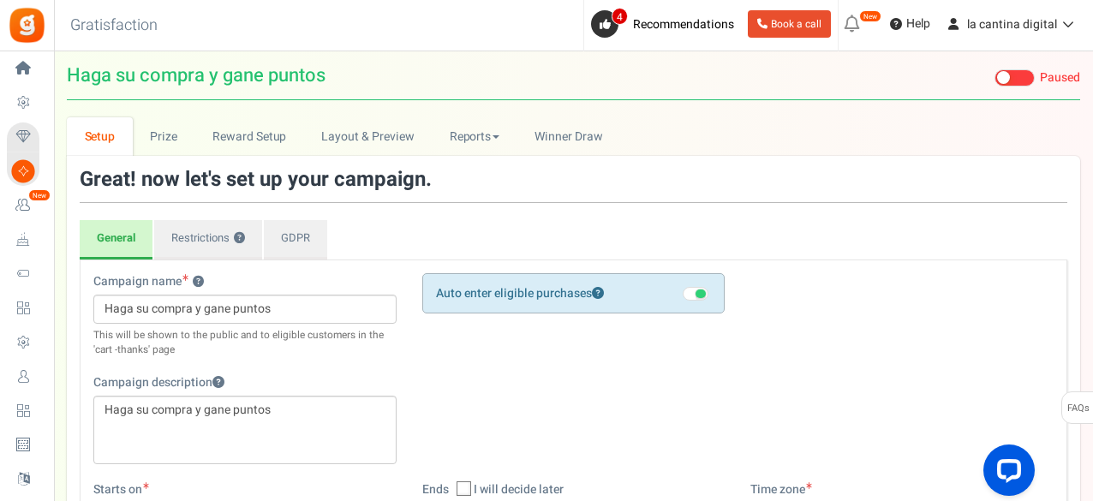
click at [580, 383] on div "Campaign name ? Display Title shown publicly Haga su compra y gane puntos This …" at bounding box center [574, 377] width 986 height 208
click at [188, 235] on link "Restrictions ?" at bounding box center [208, 239] width 108 height 39
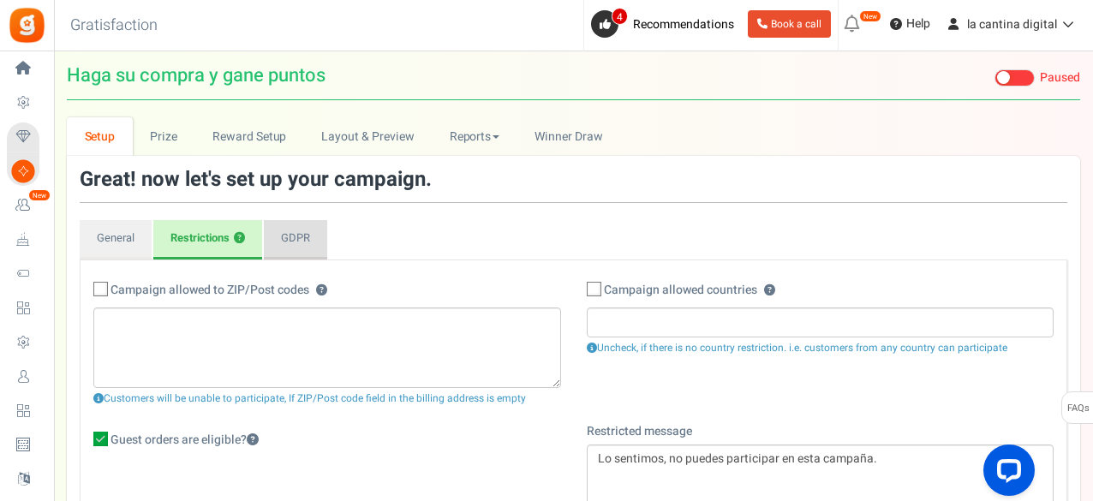
click at [296, 235] on link "GDPR" at bounding box center [295, 239] width 63 height 39
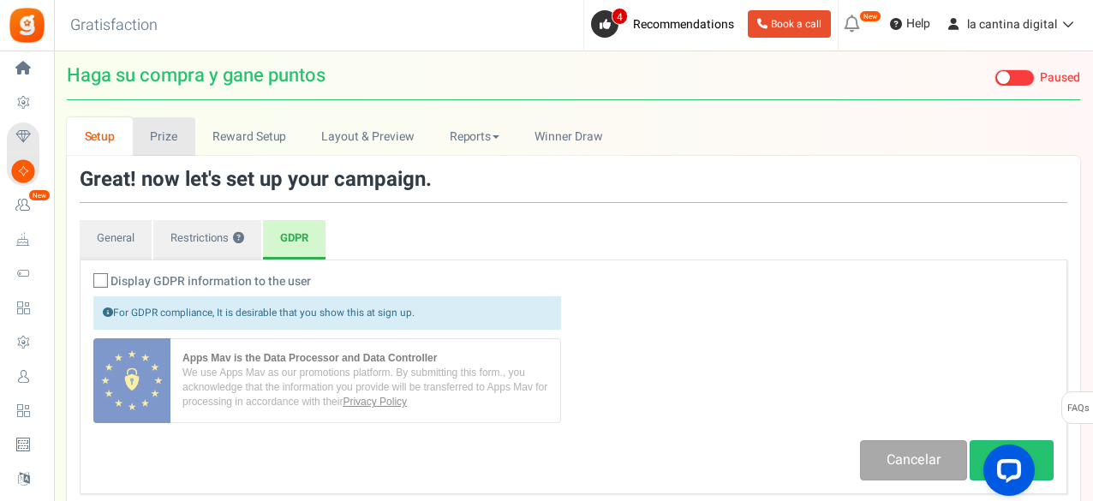
click at [153, 142] on link "Prize" at bounding box center [164, 136] width 63 height 39
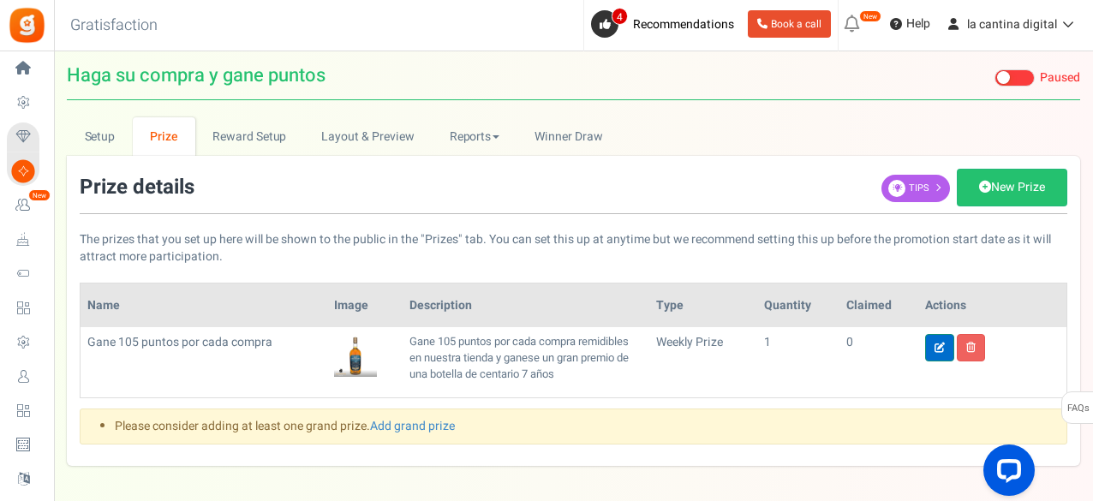
click at [940, 343] on icon at bounding box center [939, 348] width 10 height 10
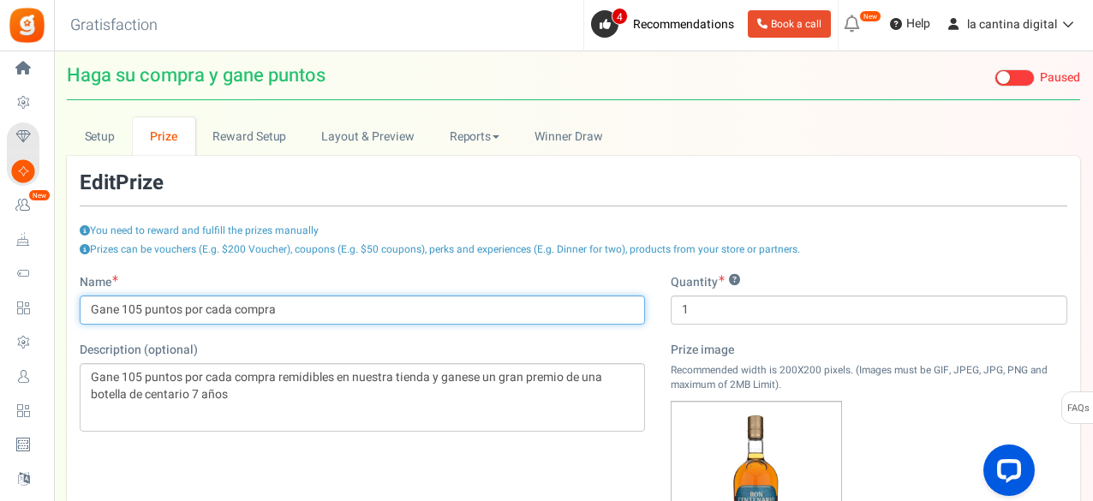
click at [141, 302] on input "Gane 105 puntos por cada compra" at bounding box center [362, 309] width 565 height 29
type input "Gane 100 puntos por cada compra"
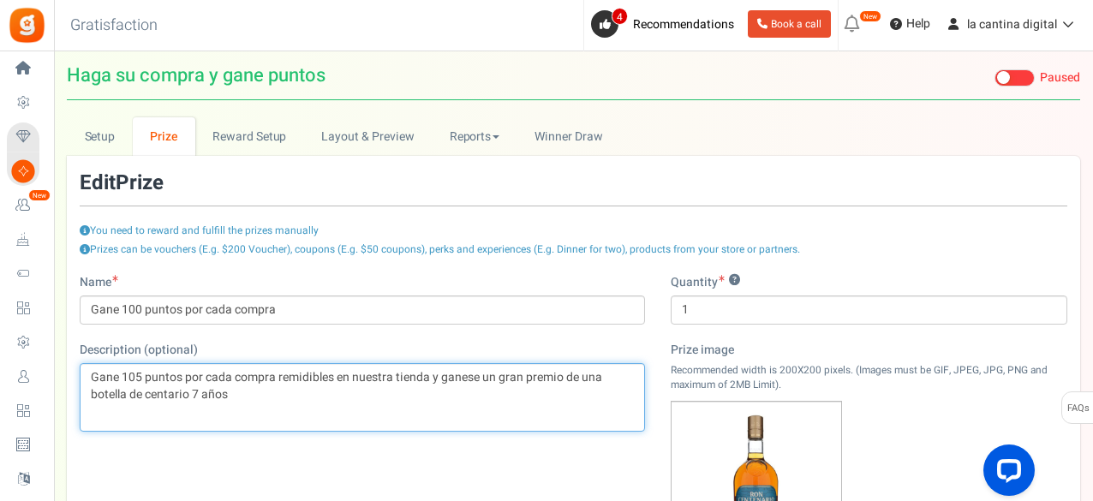
click at [142, 372] on p "Gane 105 puntos por cada compra remidibles en nuestra tienda y ganese un gran p…" at bounding box center [362, 386] width 543 height 34
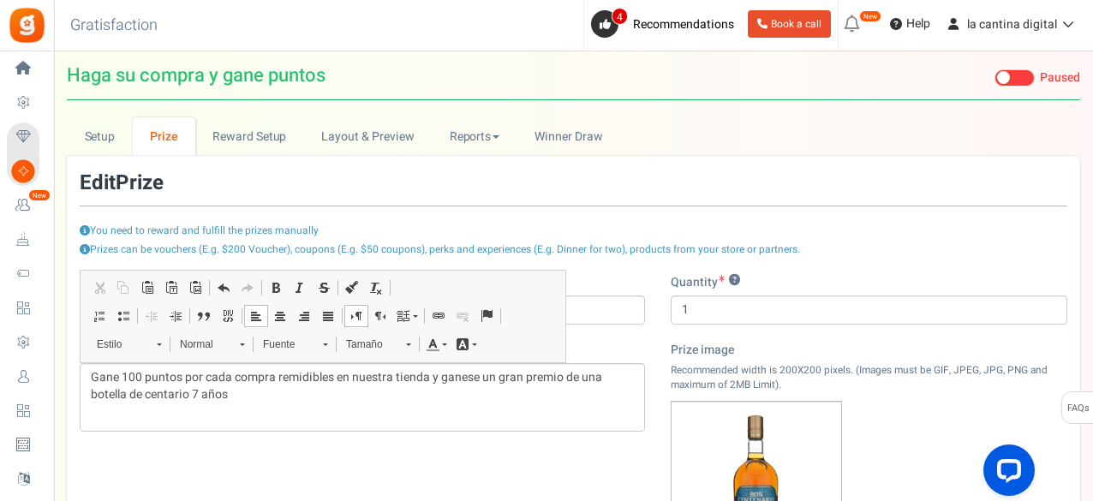
click at [389, 456] on div "Name Gane 100 puntos por cada compra Description (optional) Gane 100 puntos por…" at bounding box center [573, 479] width 1013 height 411
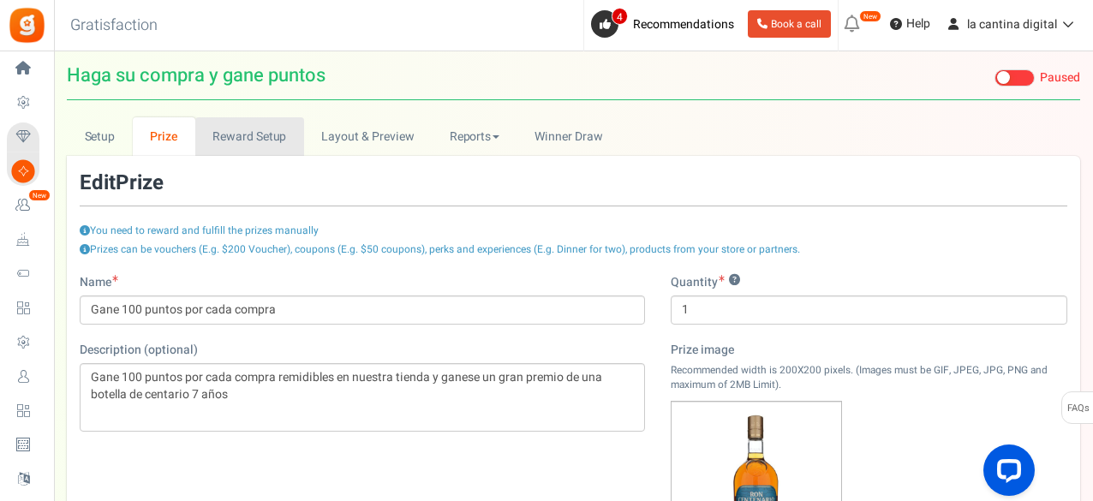
click at [226, 135] on link "Reward Setup" at bounding box center [249, 136] width 109 height 39
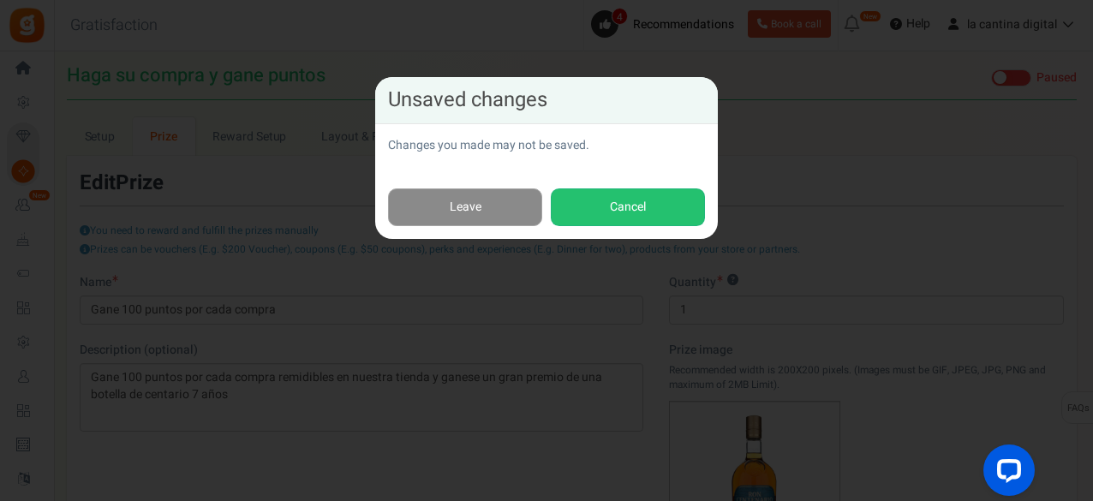
click at [460, 209] on link "Leave" at bounding box center [465, 207] width 154 height 39
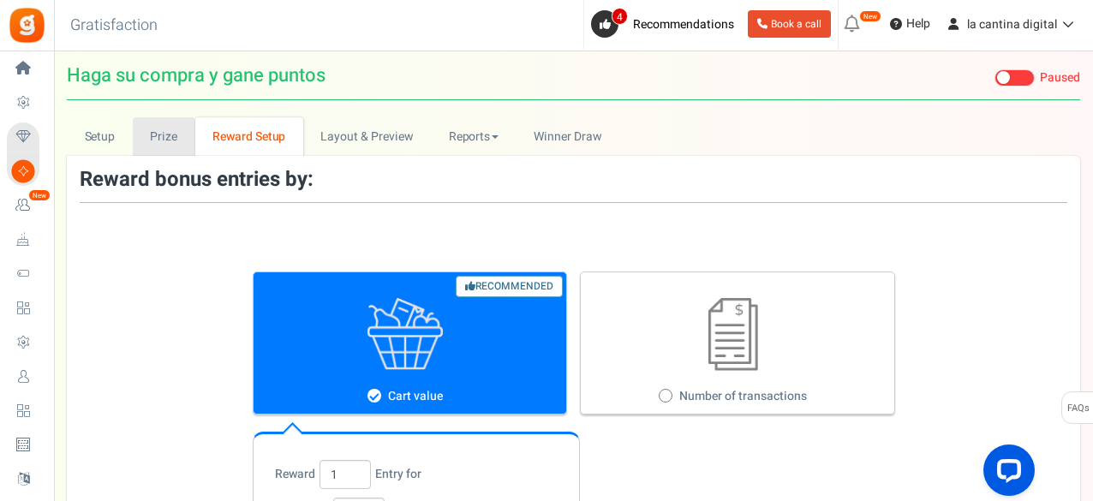
click at [164, 142] on link "Prize" at bounding box center [164, 136] width 63 height 39
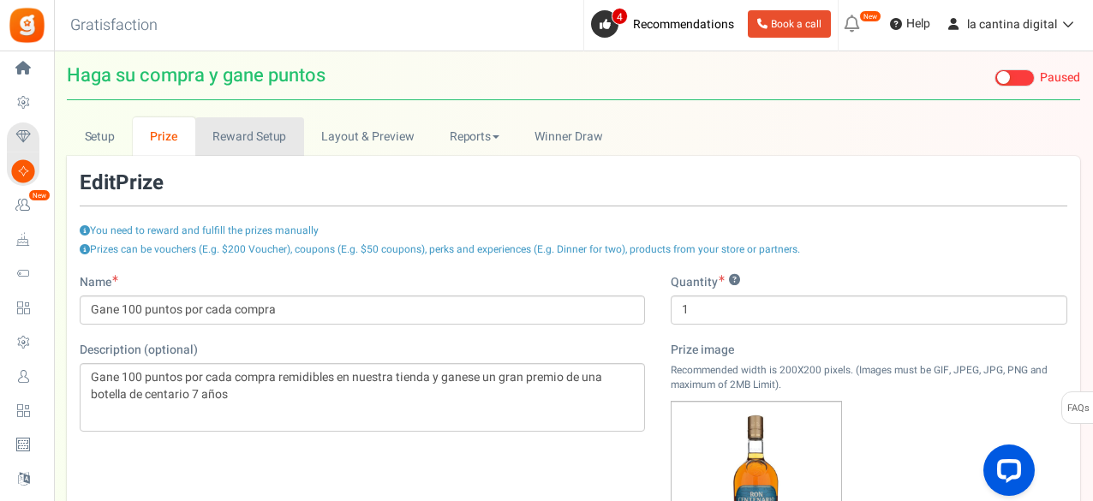
click at [267, 131] on link "Reward Setup" at bounding box center [249, 136] width 109 height 39
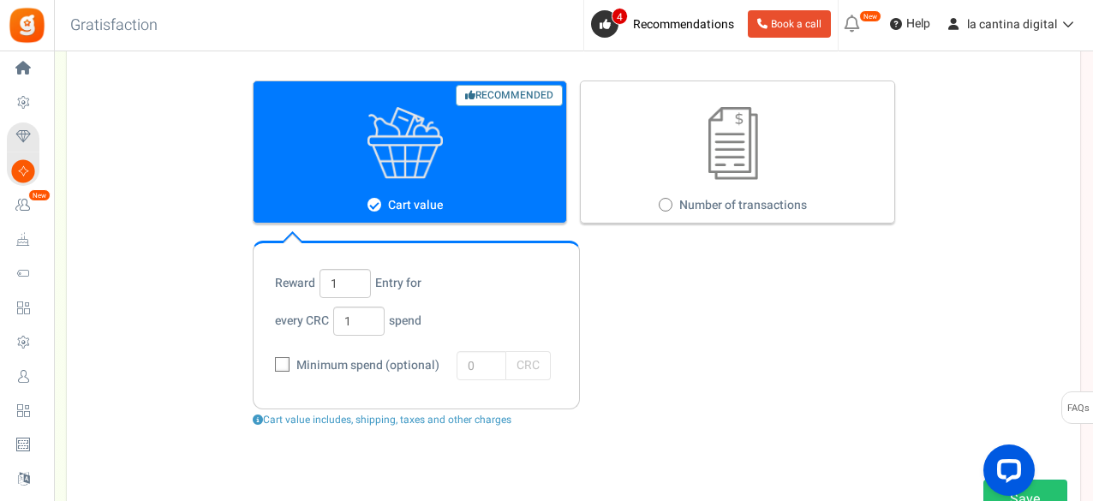
scroll to position [195, 0]
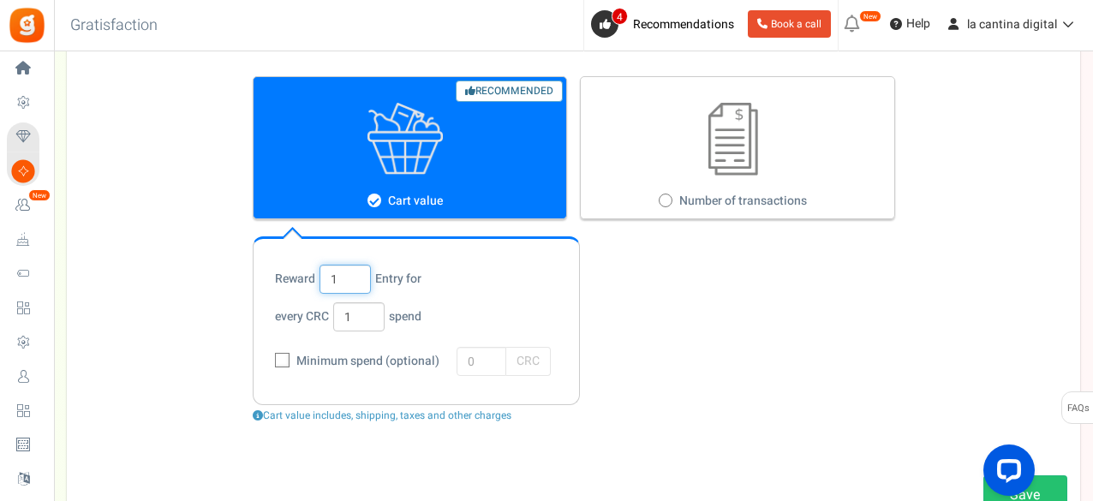
click at [346, 273] on input "1" at bounding box center [344, 279] width 51 height 29
click at [358, 311] on input "1" at bounding box center [358, 316] width 51 height 29
type input "10000"
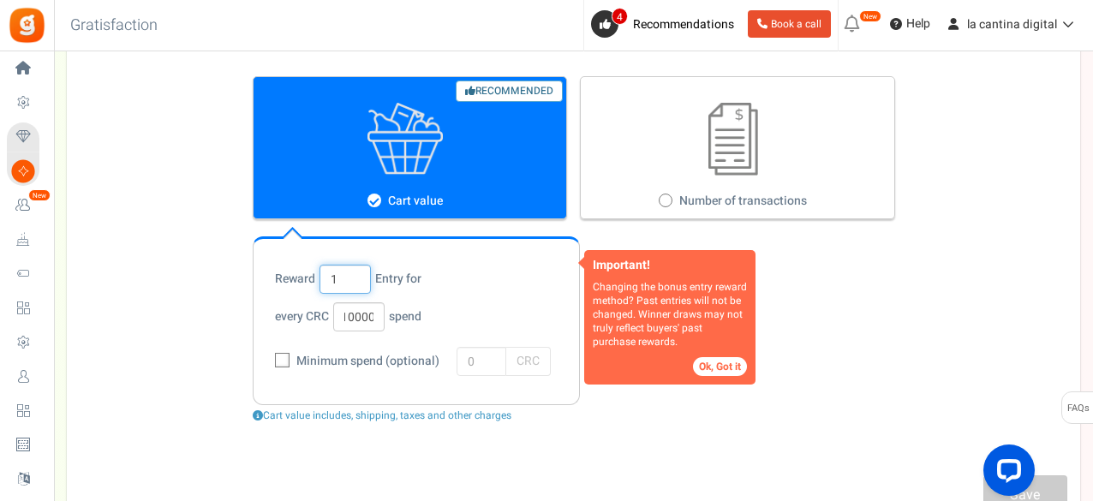
click at [341, 281] on input "1" at bounding box center [344, 279] width 51 height 29
type input "100"
click at [712, 361] on button "Ok, Got it" at bounding box center [720, 366] width 54 height 19
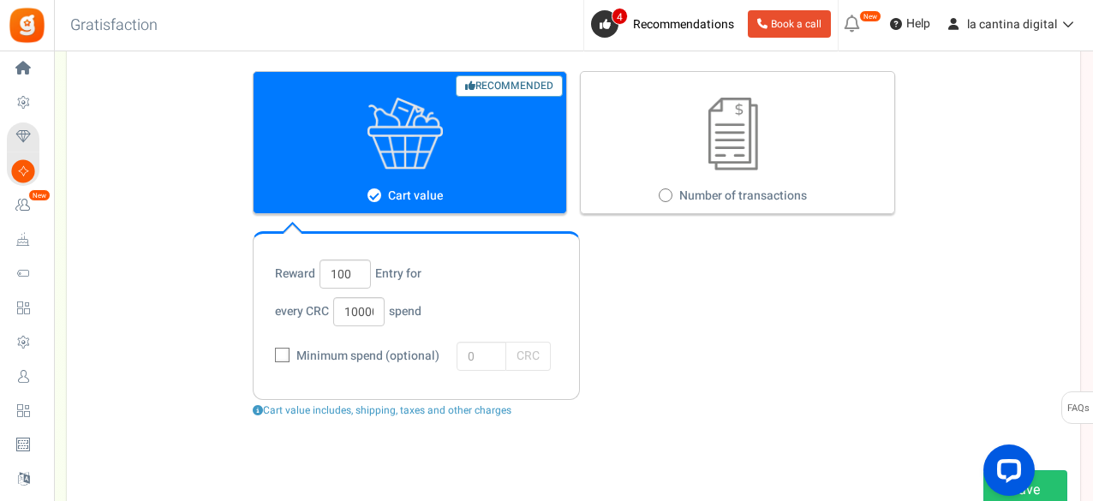
scroll to position [334, 0]
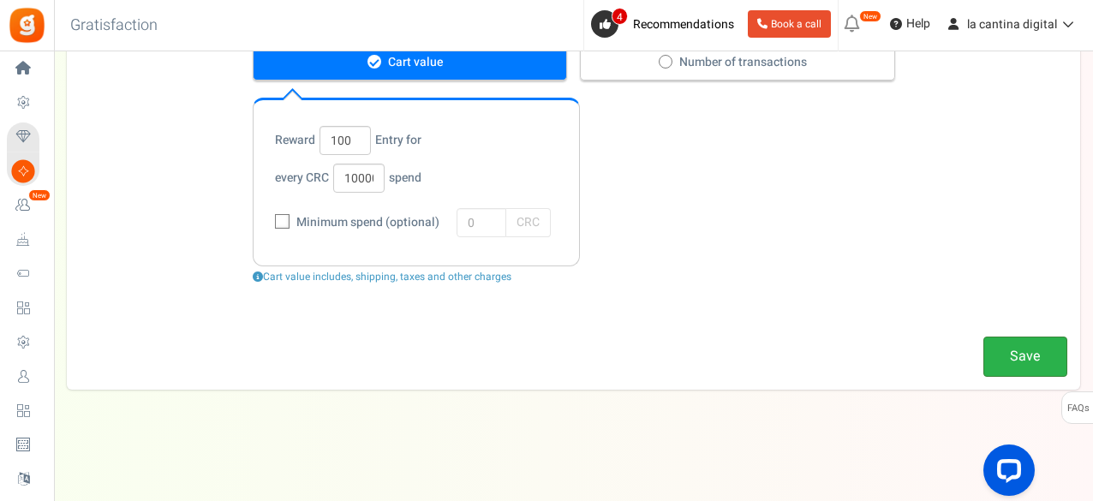
click at [1046, 345] on link "Save" at bounding box center [1025, 357] width 84 height 40
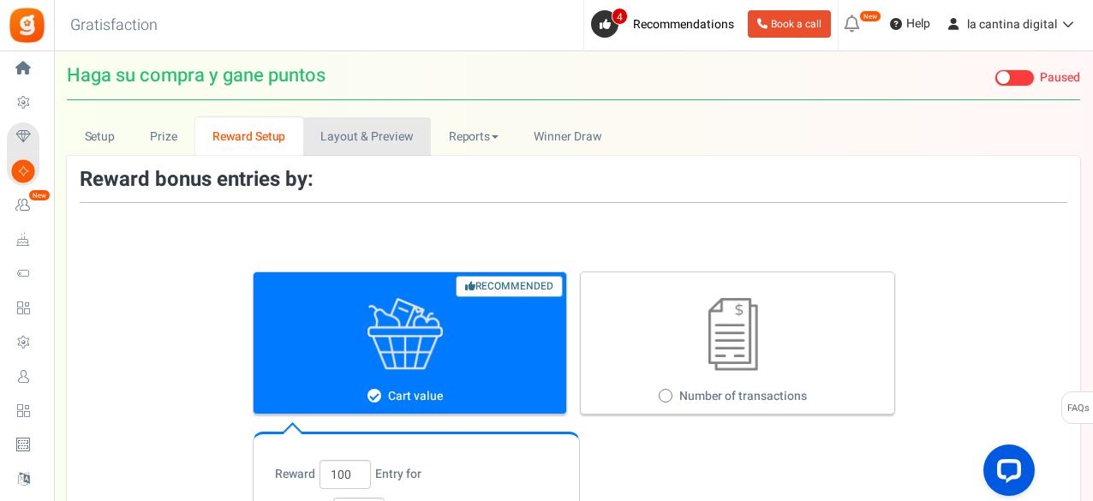
click at [365, 141] on link "Layout & Preview" at bounding box center [367, 136] width 128 height 39
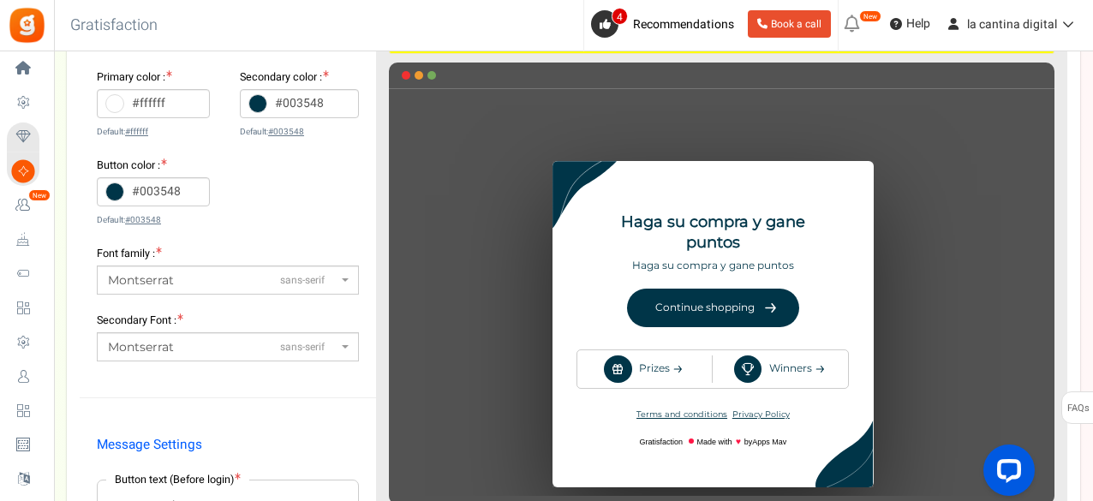
scroll to position [284, 0]
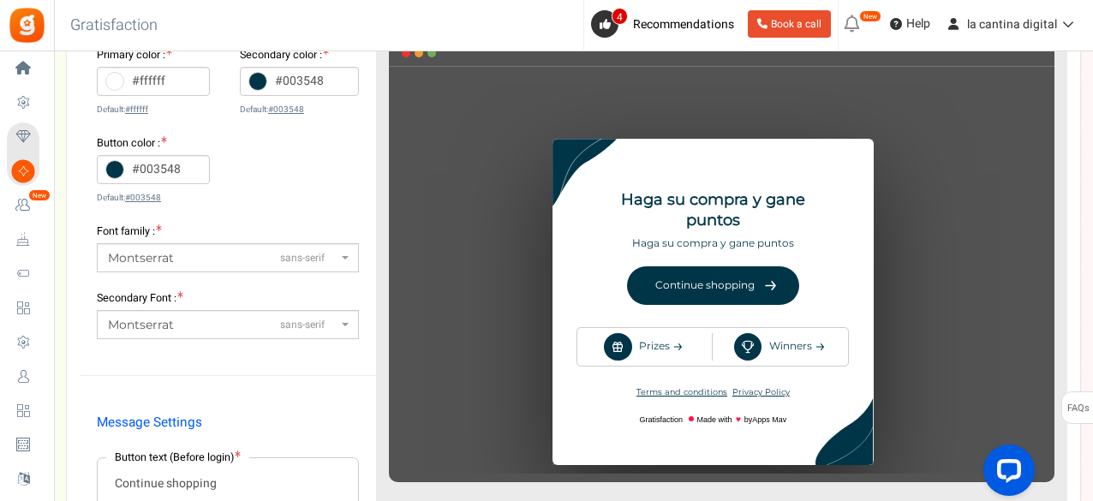
click at [230, 486] on input "Continue shopping" at bounding box center [228, 483] width 260 height 51
type input "Continue comprando"
click at [269, 373] on div "Select theme Theme - 1 Change theme Primary color : #ffffff Default: #ffffff Se…" at bounding box center [228, 326] width 296 height 815
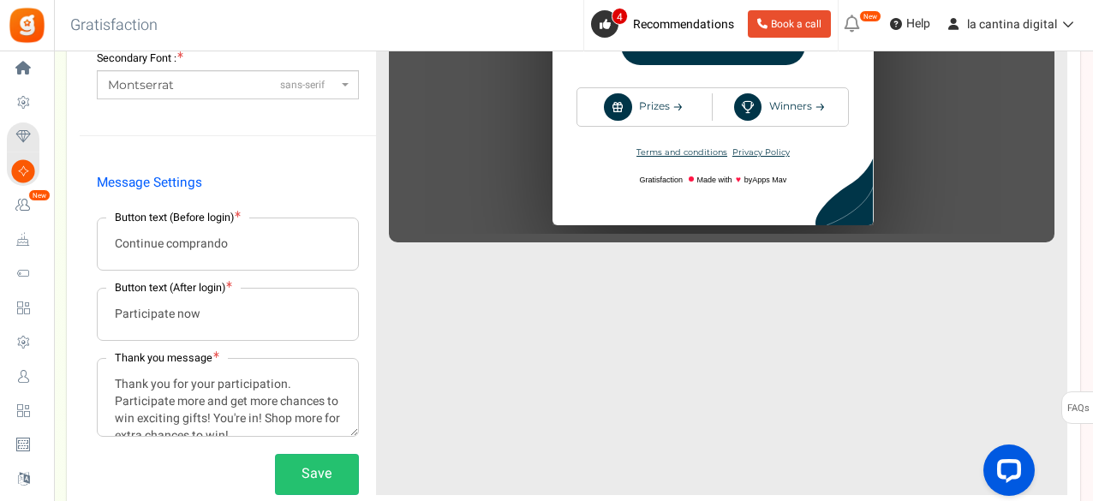
scroll to position [26, 0]
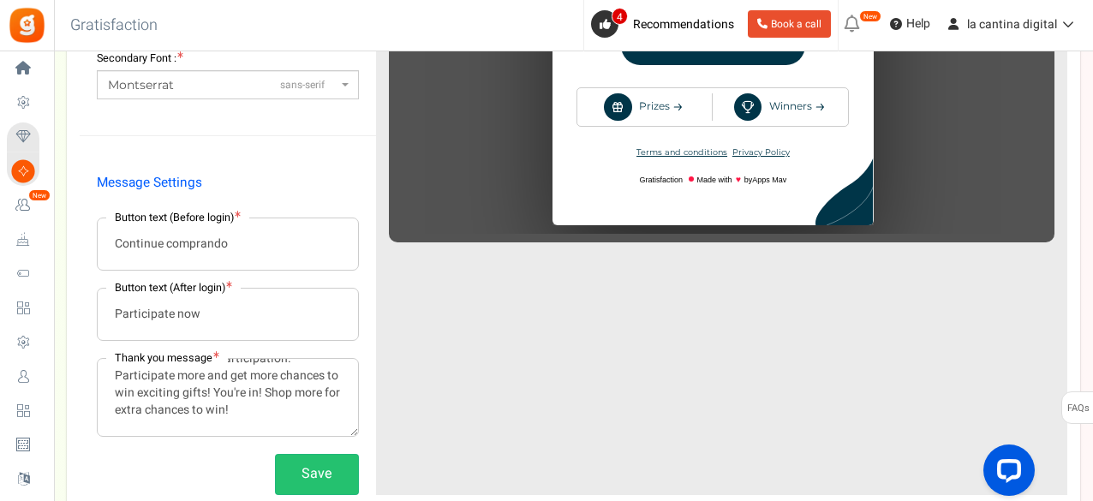
drag, startPoint x: 112, startPoint y: 381, endPoint x: 274, endPoint y: 438, distance: 171.4
click at [274, 438] on div "Message Settings Button text (Before login) Continue comprando Button text (Aft…" at bounding box center [228, 327] width 296 height 335
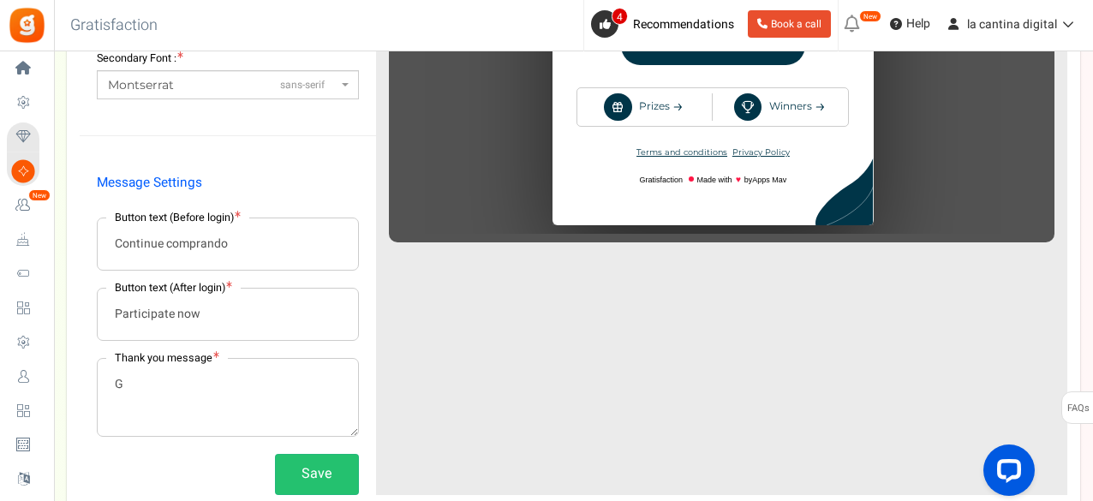
scroll to position [0, 0]
type textarea "Gracias por participar"
click at [238, 313] on input "Participate now" at bounding box center [228, 314] width 260 height 51
type input "Participe Ya"
click at [330, 470] on button "Save" at bounding box center [317, 474] width 84 height 40
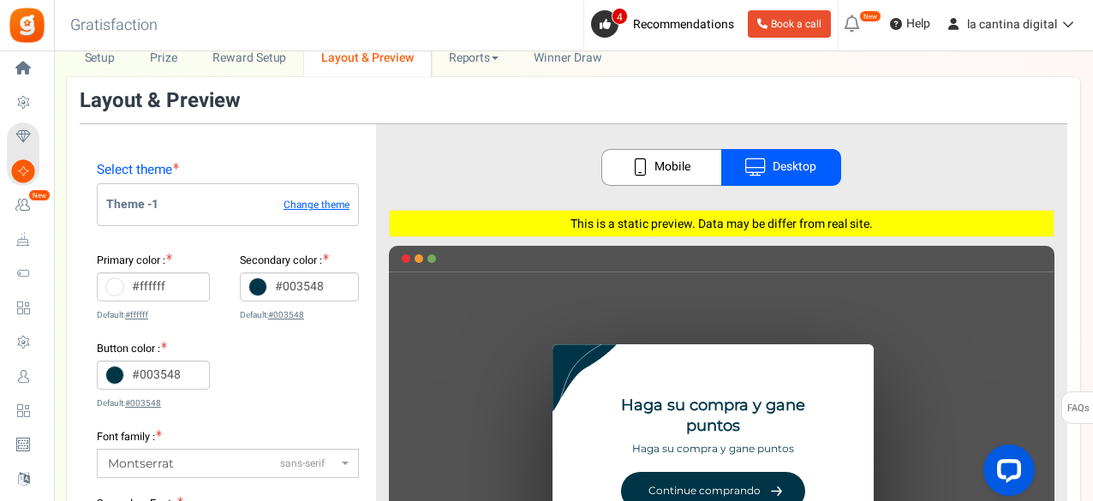
scroll to position [45, 0]
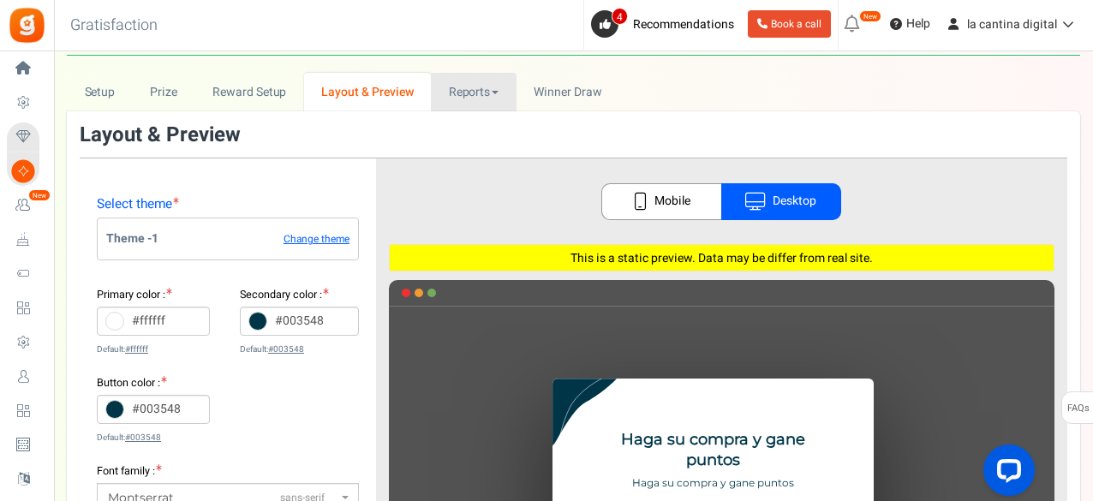
click at [457, 86] on link "Reports" at bounding box center [474, 92] width 86 height 39
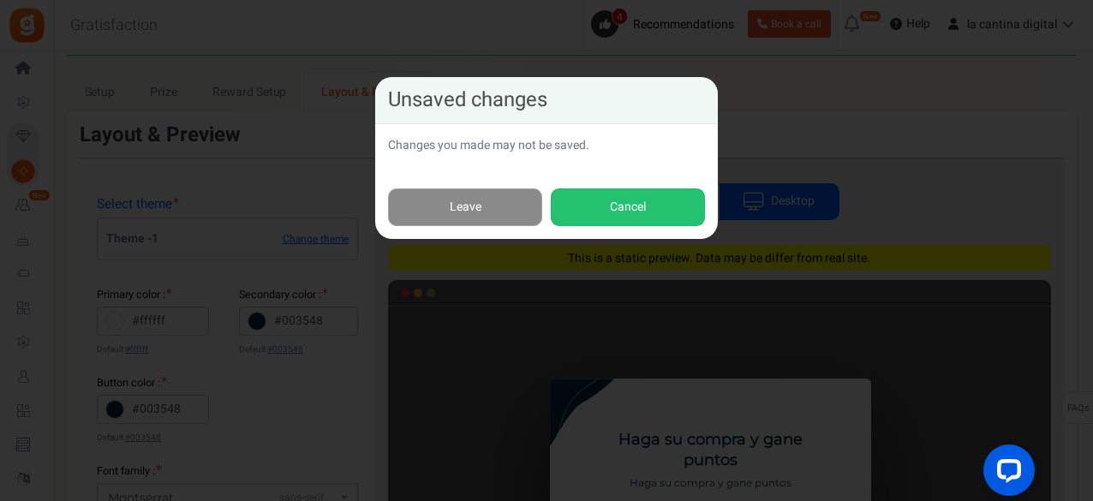
click at [480, 201] on link "Leave" at bounding box center [465, 207] width 154 height 39
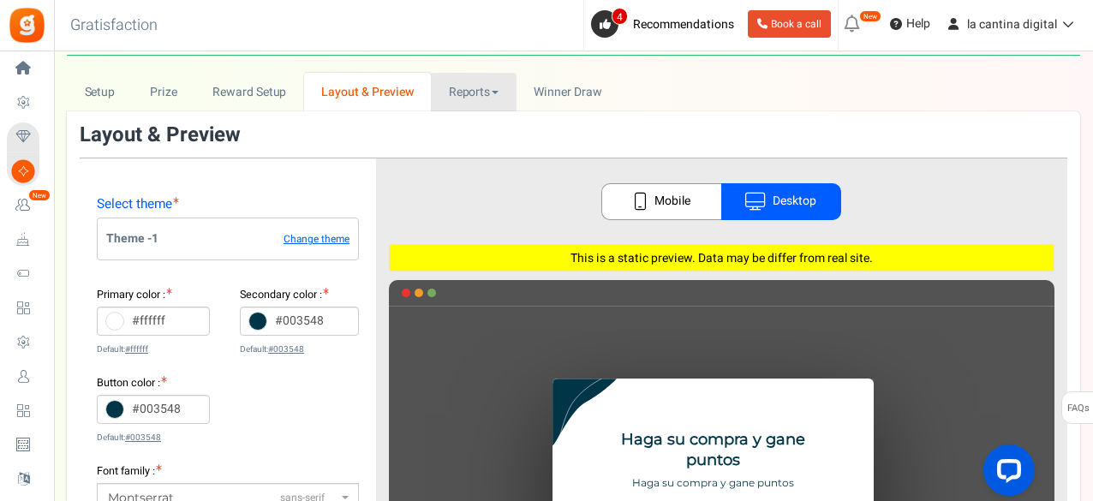
click at [498, 87] on link "Reports" at bounding box center [474, 92] width 86 height 39
click at [583, 92] on span "Winner Draw" at bounding box center [568, 92] width 68 height 18
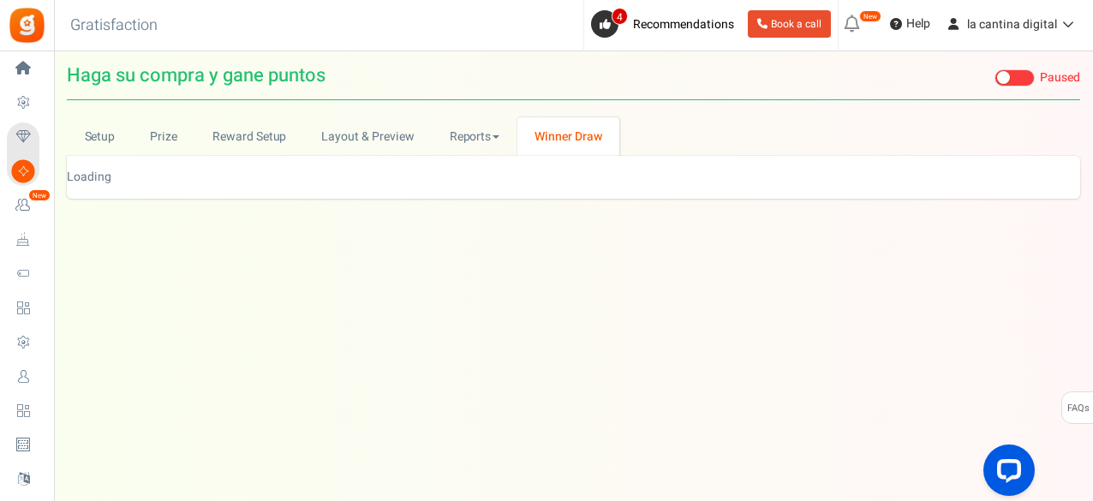
scroll to position [0, 0]
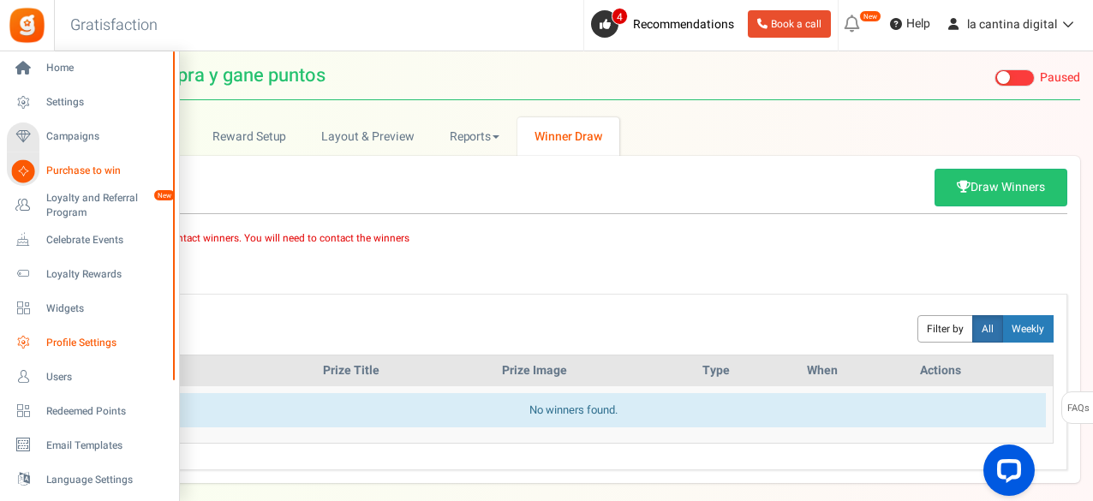
click at [30, 331] on icon at bounding box center [23, 342] width 29 height 29
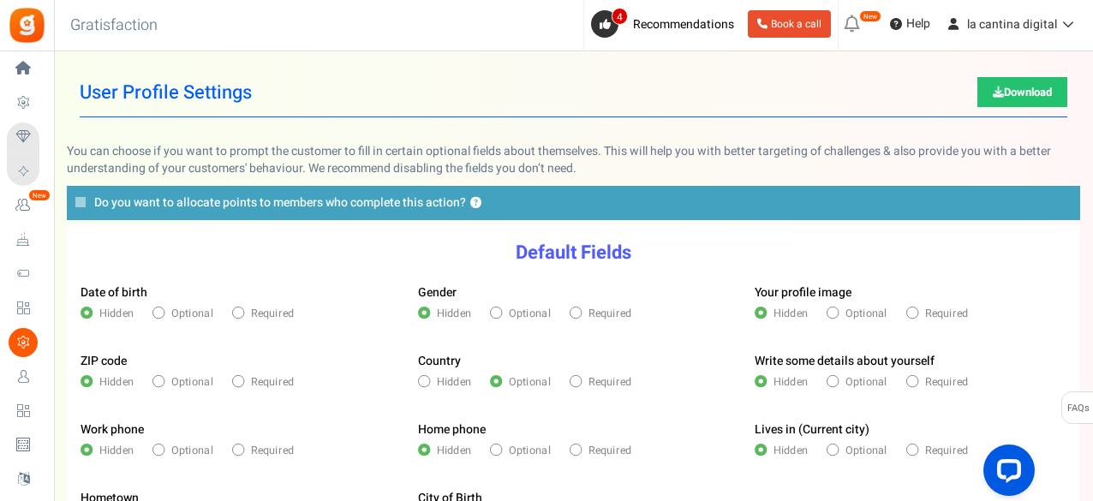
click at [343, 277] on div "Date of birth Hidden Optional Required" at bounding box center [236, 305] width 337 height 69
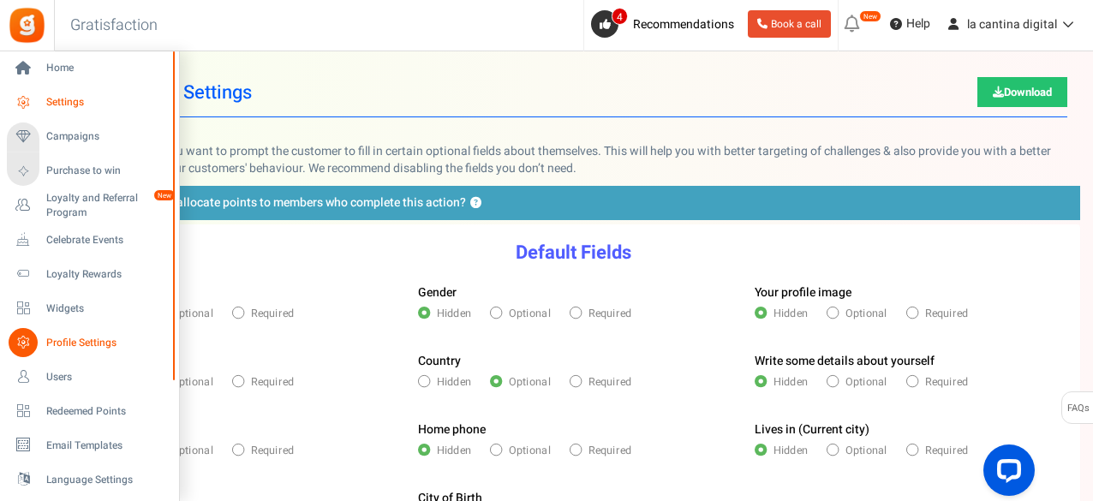
click at [68, 100] on span "Settings" at bounding box center [106, 102] width 120 height 15
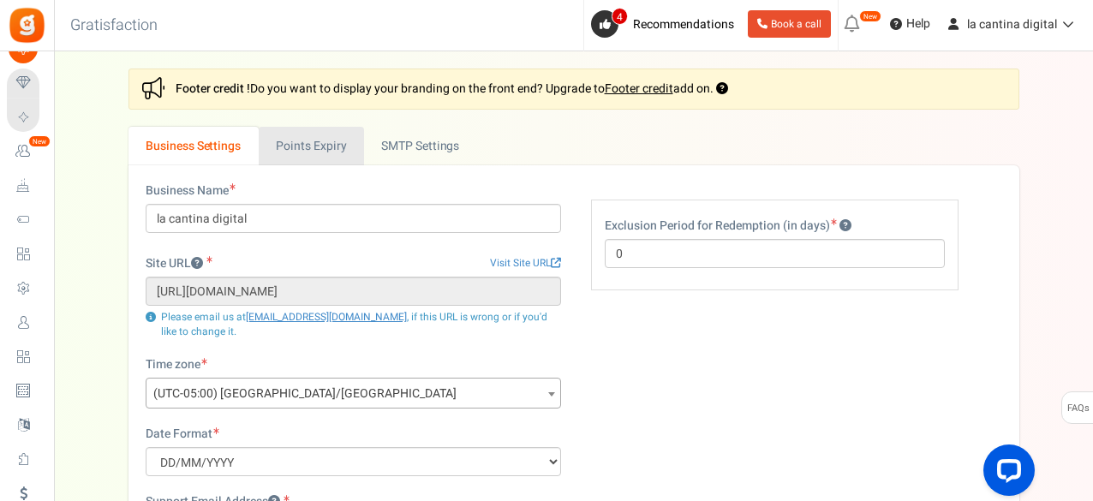
click at [289, 148] on link "Points Expiry" at bounding box center [311, 146] width 105 height 39
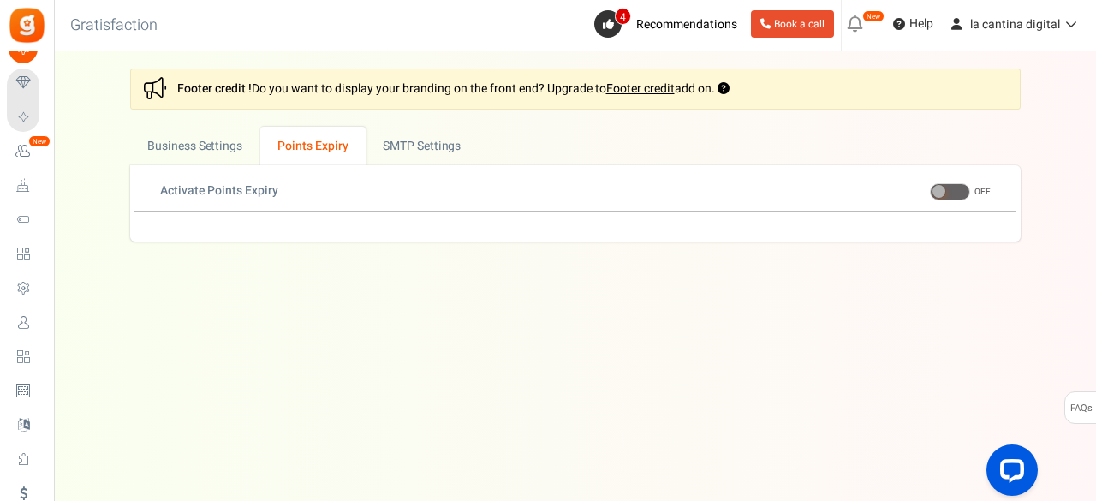
click at [954, 188] on span at bounding box center [950, 191] width 40 height 17
click at [930, 188] on input "ON OFF" at bounding box center [930, 192] width 0 height 11
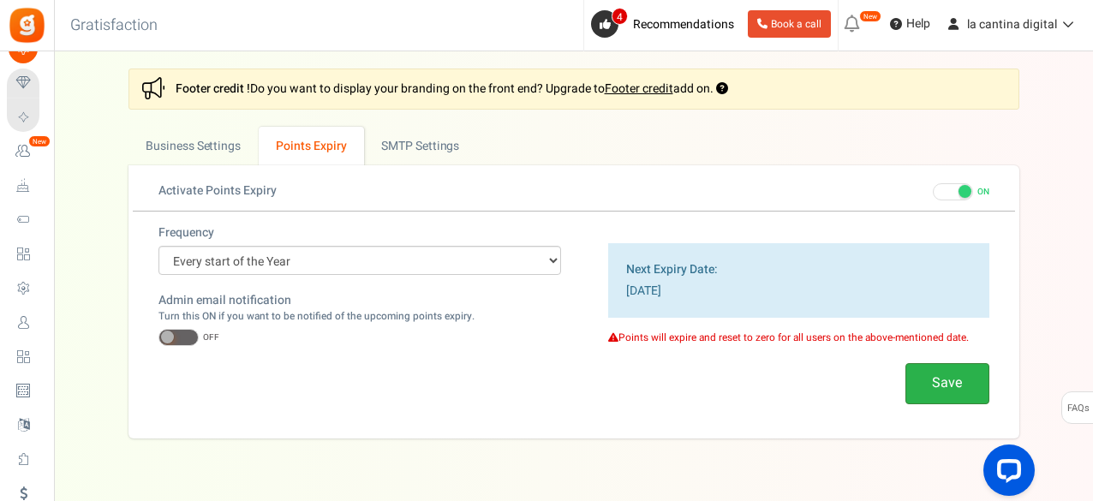
click at [971, 381] on button "Save" at bounding box center [947, 383] width 84 height 40
click at [180, 338] on span at bounding box center [178, 337] width 40 height 17
click at [158, 338] on input "ON OFF" at bounding box center [158, 337] width 0 height 11
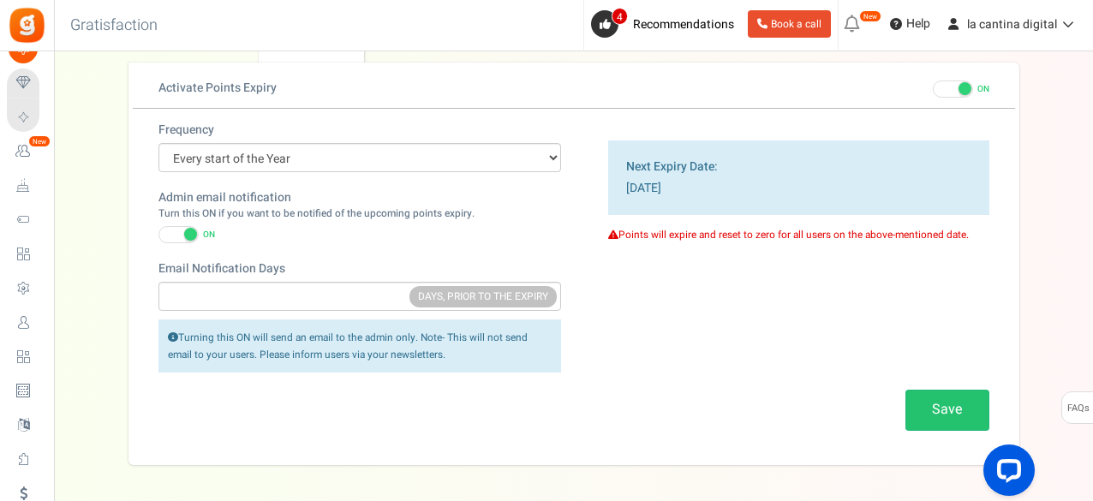
scroll to position [137, 0]
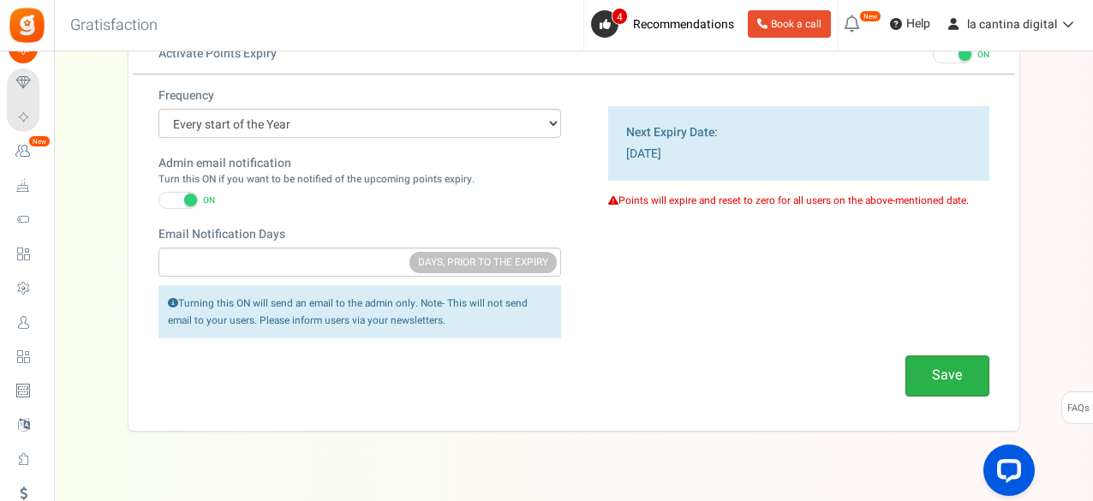
click at [951, 360] on button "Save" at bounding box center [947, 375] width 84 height 40
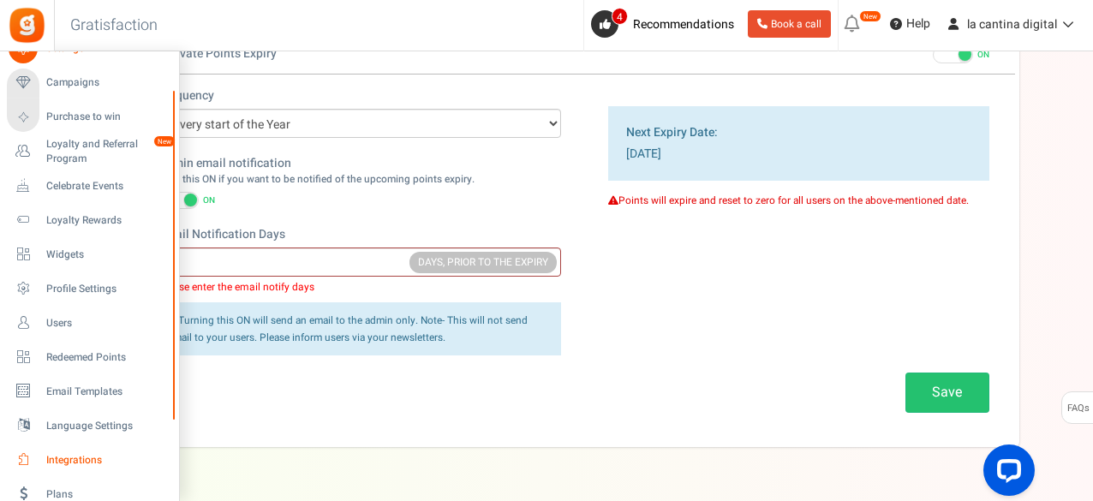
click at [66, 460] on span "Integrations" at bounding box center [106, 460] width 120 height 15
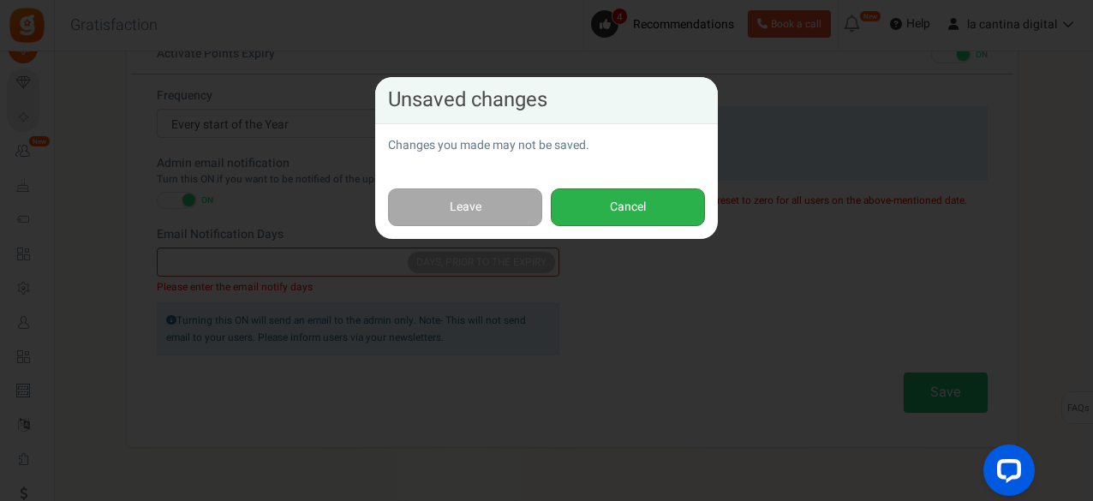
click at [612, 205] on button "Cancel" at bounding box center [628, 207] width 154 height 39
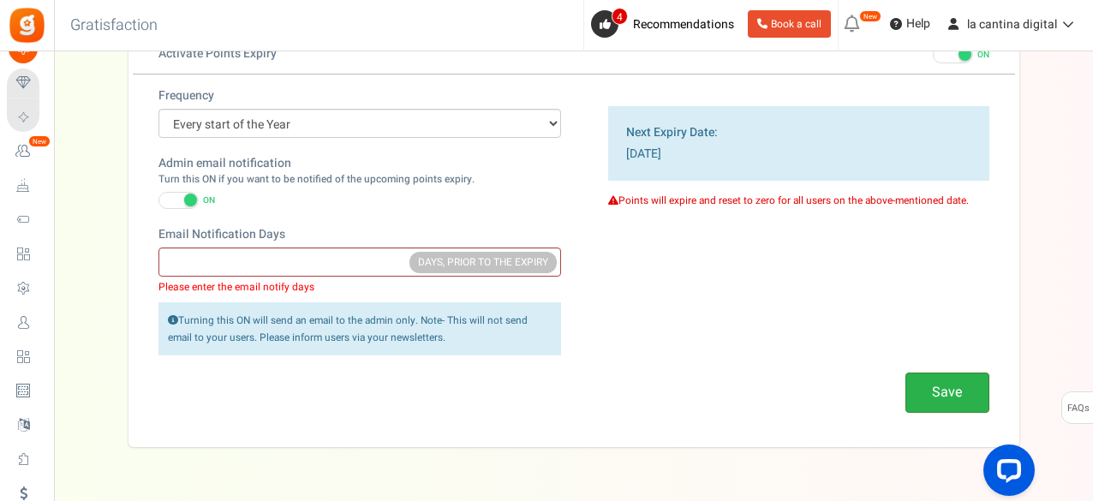
click at [952, 385] on button "Save" at bounding box center [947, 393] width 84 height 40
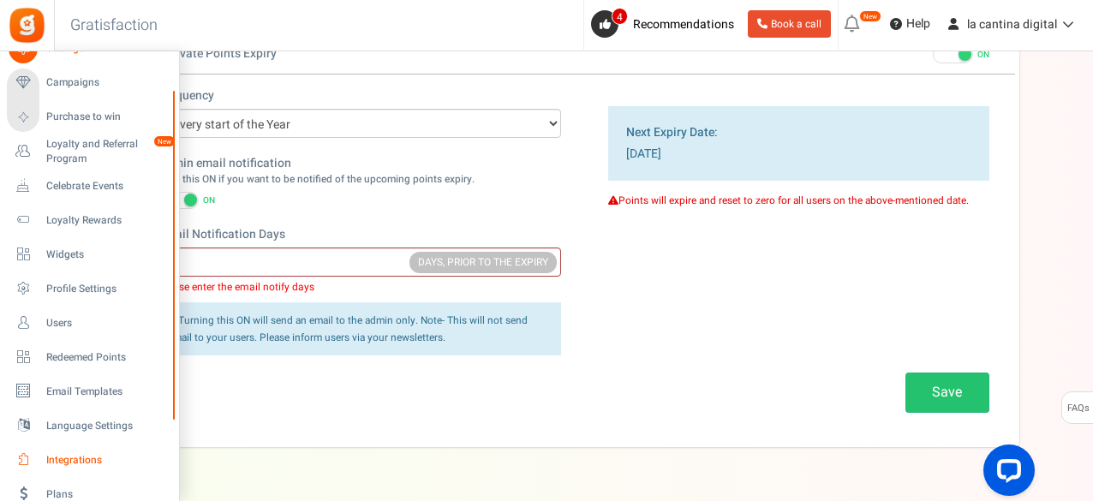
click at [84, 459] on span "Integrations" at bounding box center [106, 460] width 120 height 15
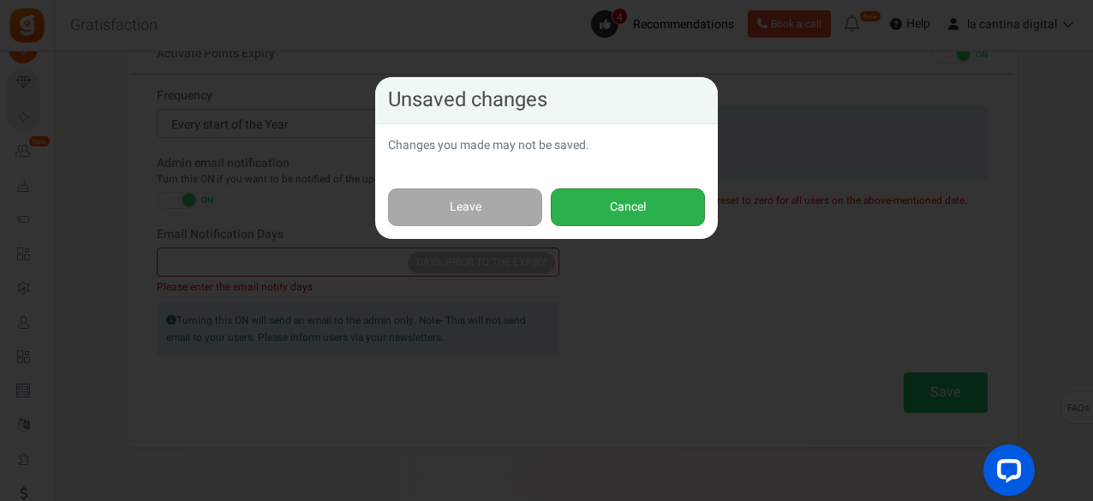
click at [604, 210] on button "Cancel" at bounding box center [628, 207] width 154 height 39
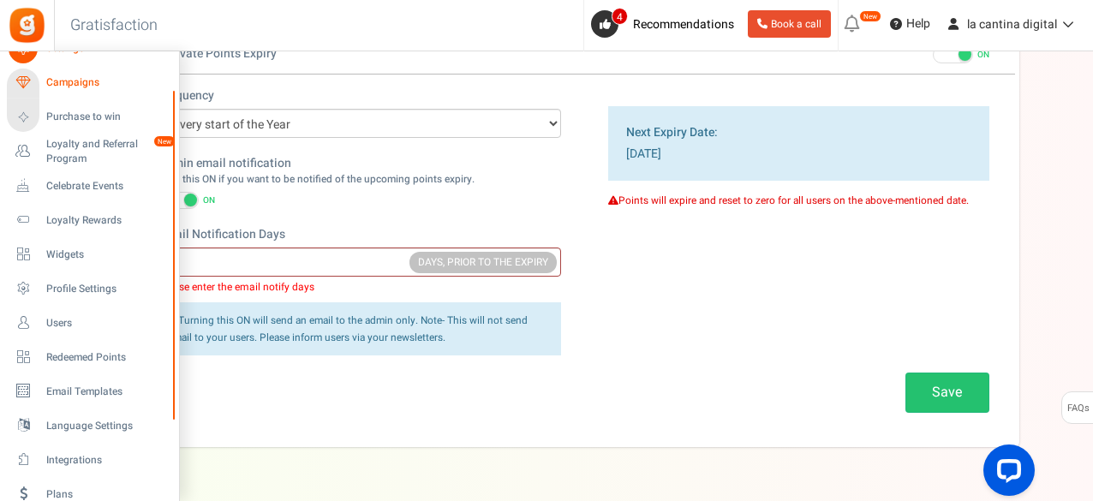
click at [74, 81] on span "Campaigns" at bounding box center [106, 82] width 120 height 15
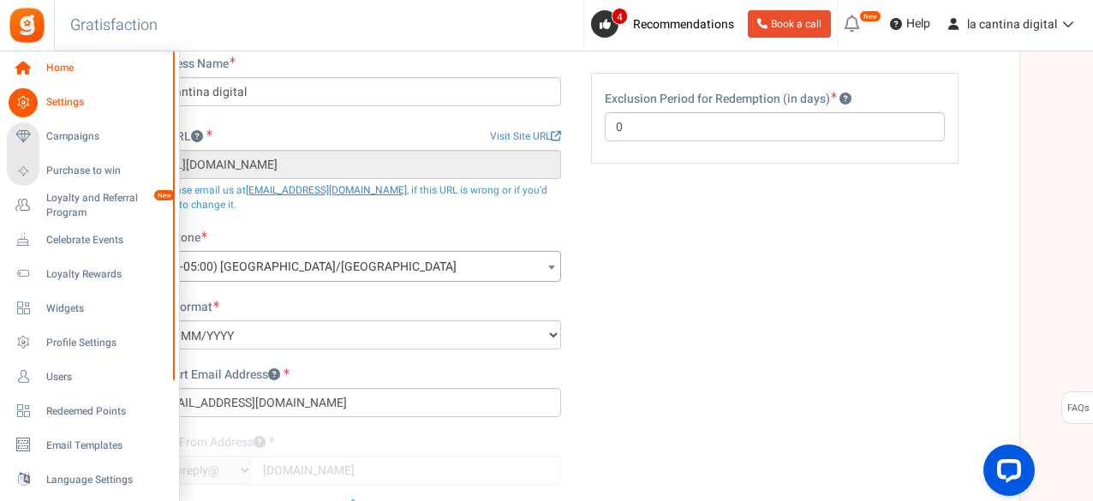
click at [43, 61] on link "Home" at bounding box center [89, 68] width 164 height 29
